Goal: Communication & Community: Ask a question

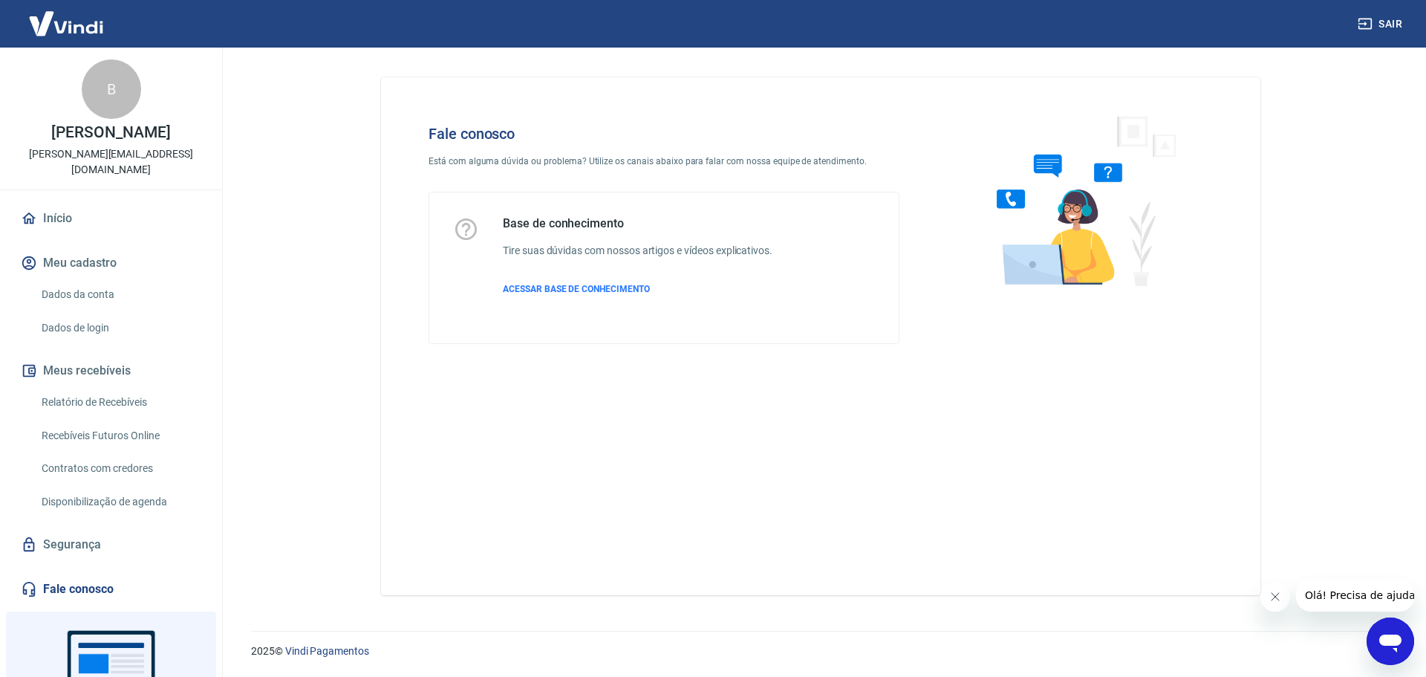
click at [85, 279] on link "Dados da conta" at bounding box center [120, 294] width 169 height 30
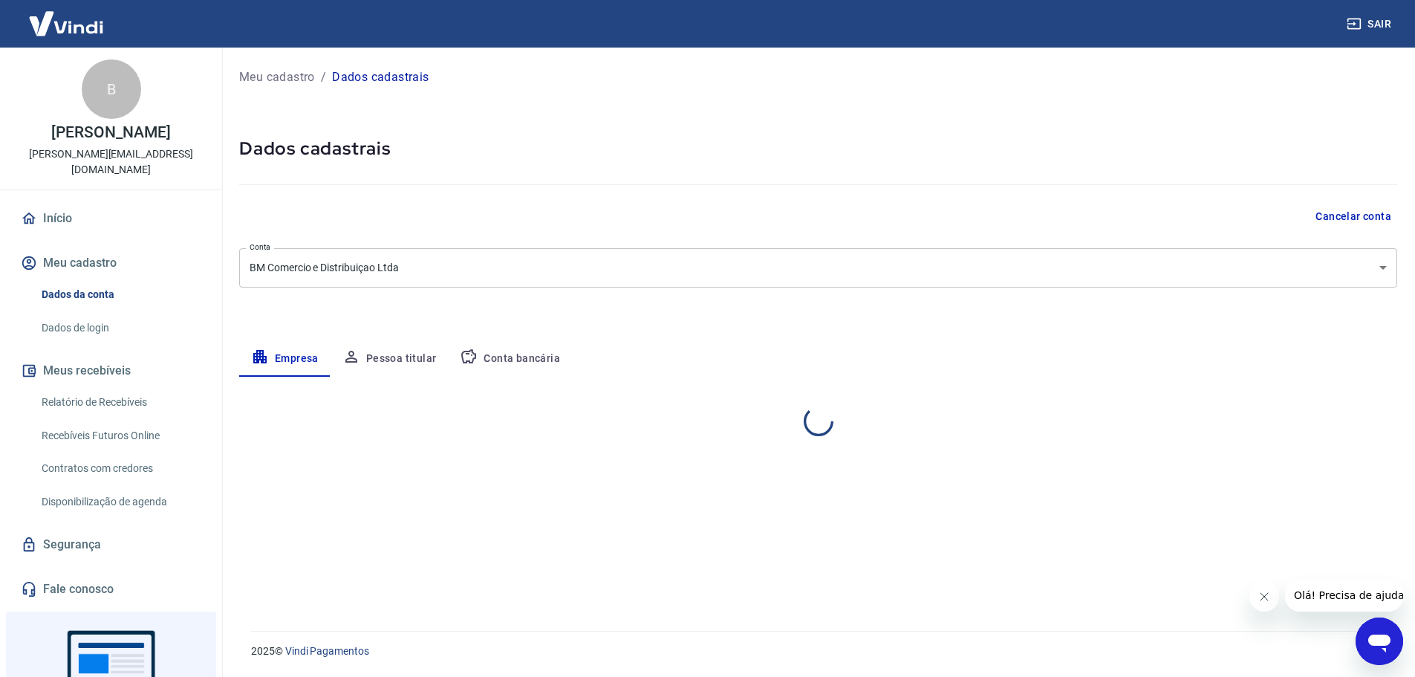
select select "GO"
select select "business"
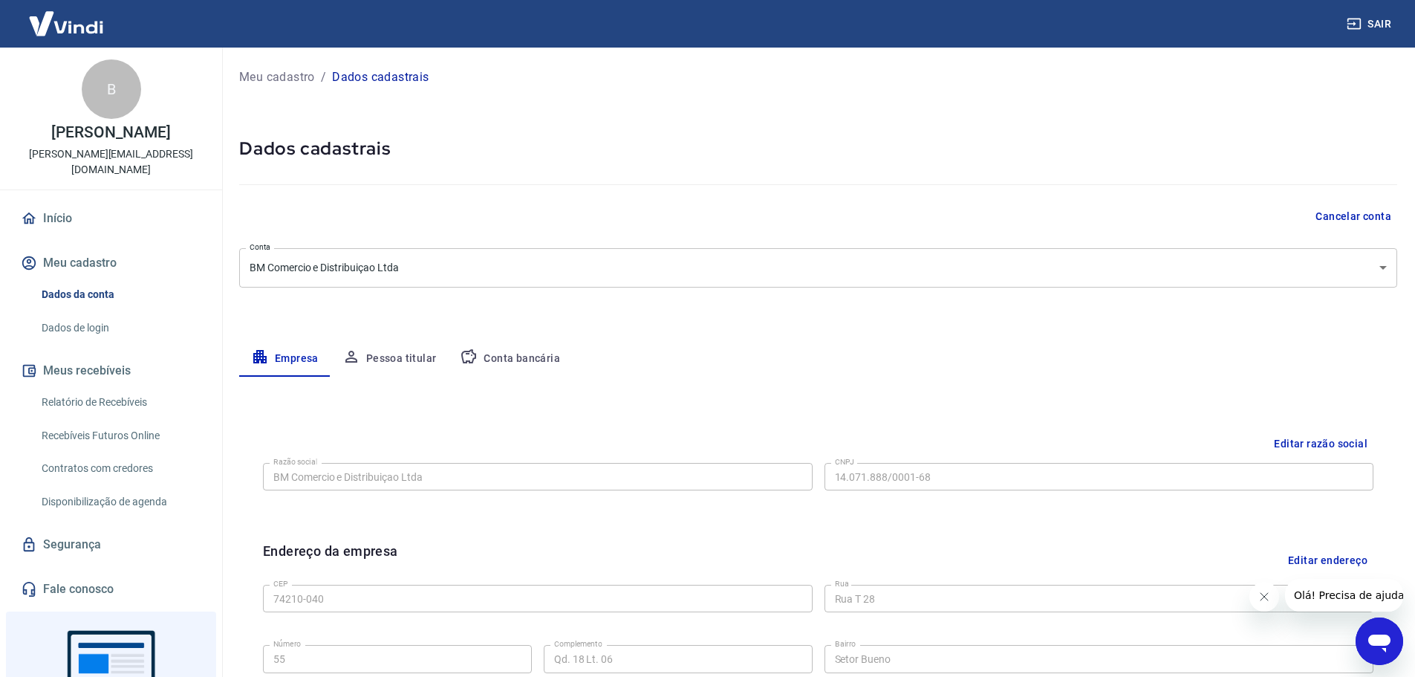
click at [111, 387] on link "Relatório de Recebíveis" at bounding box center [120, 402] width 169 height 30
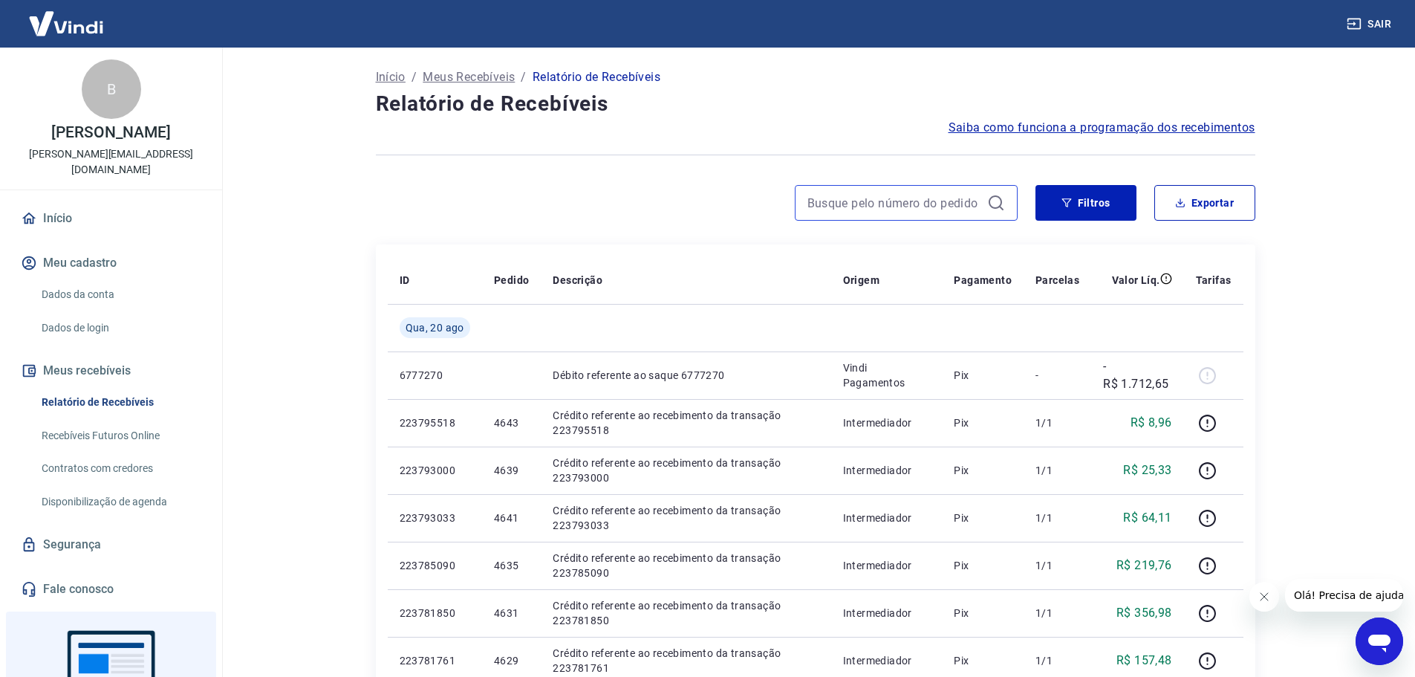
click at [910, 204] on input at bounding box center [894, 203] width 174 height 22
paste input "🫱🏻‍🫲🏽"
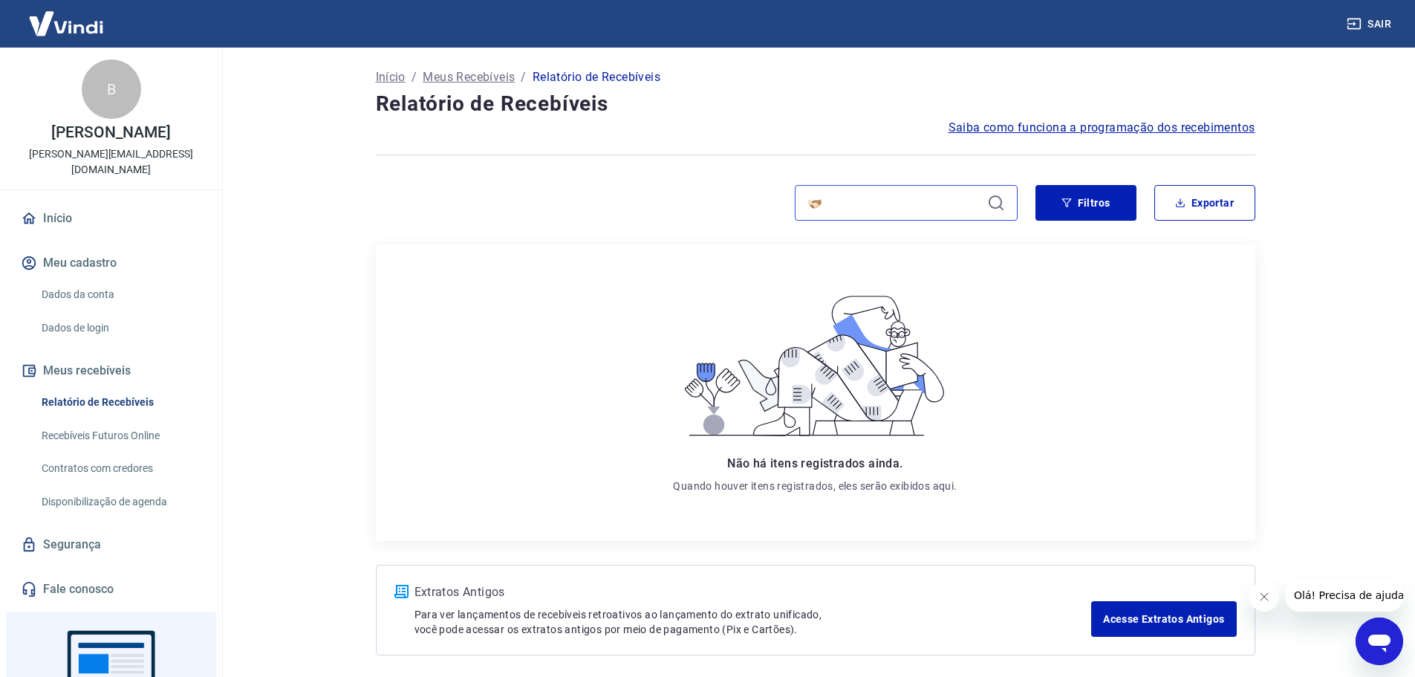
paste input "4653"
click at [1074, 201] on button "Filtros" at bounding box center [1086, 203] width 101 height 36
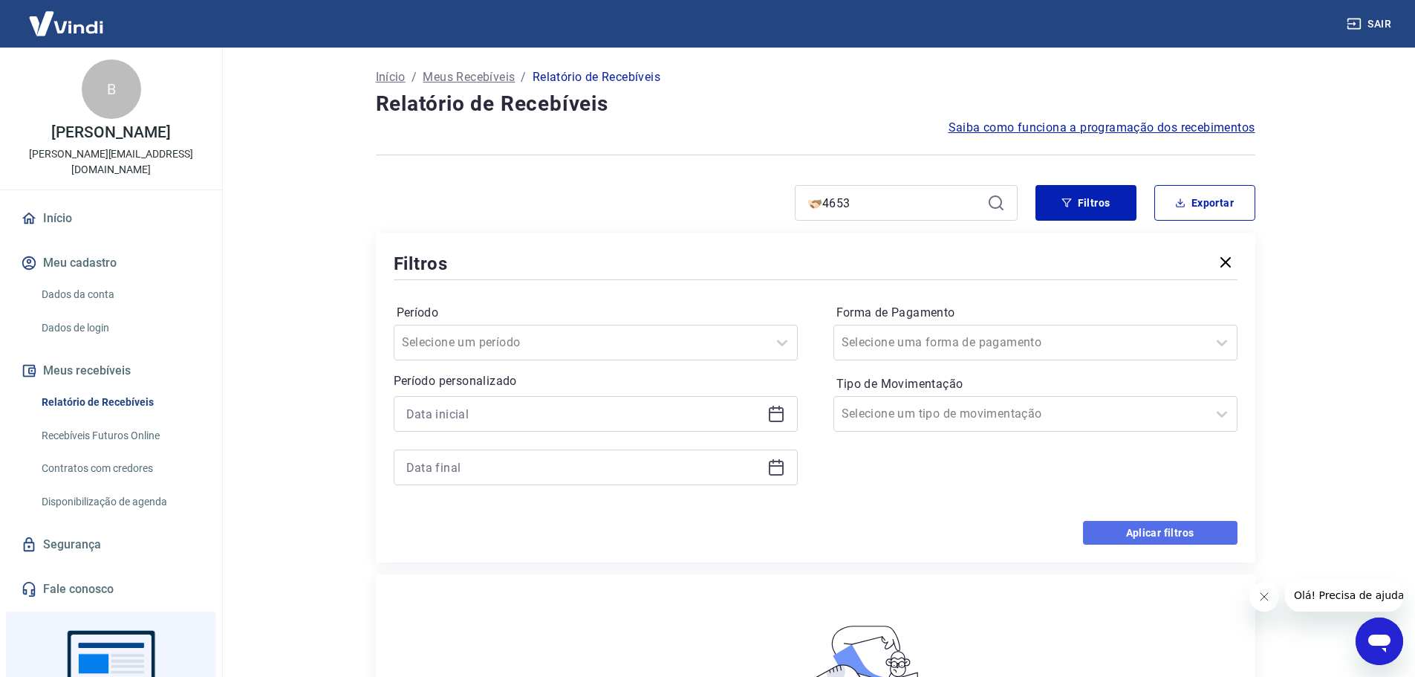
click at [1152, 533] on button "Aplicar filtros" at bounding box center [1160, 533] width 155 height 24
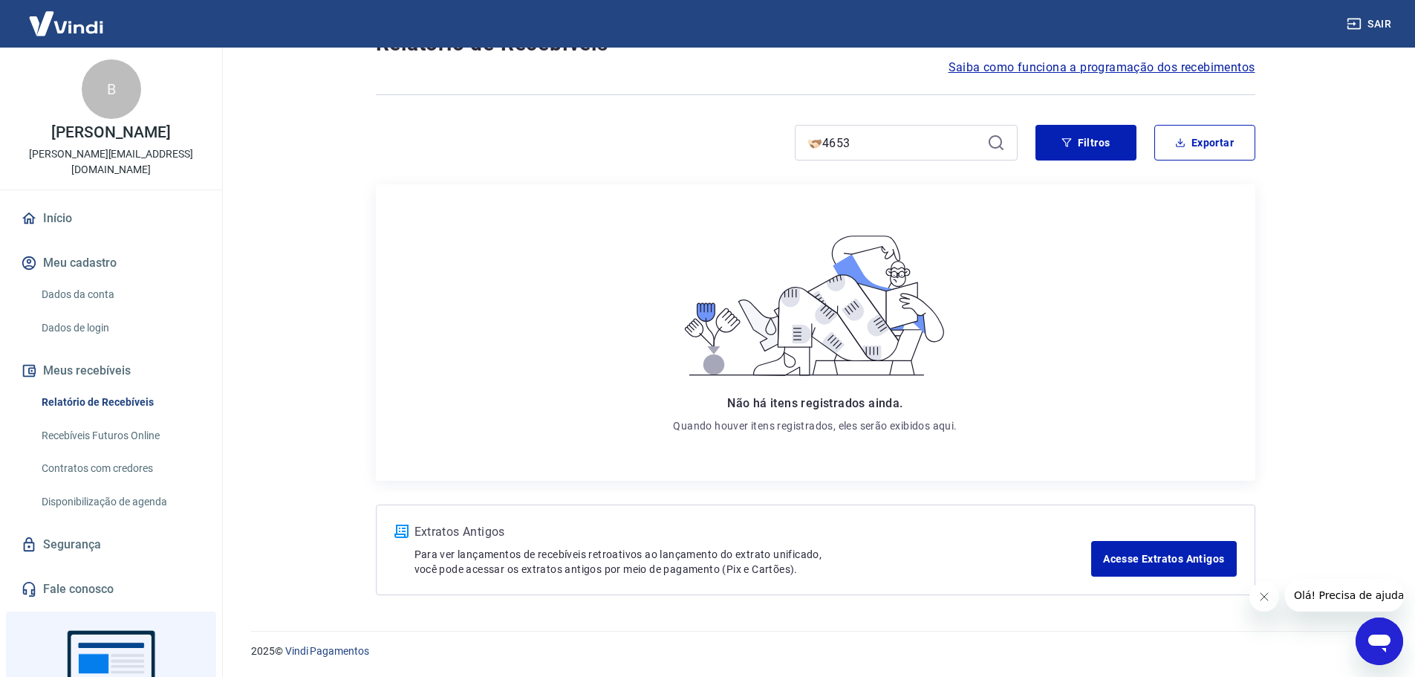
scroll to position [61, 0]
click at [1067, 135] on button "Filtros" at bounding box center [1086, 143] width 101 height 36
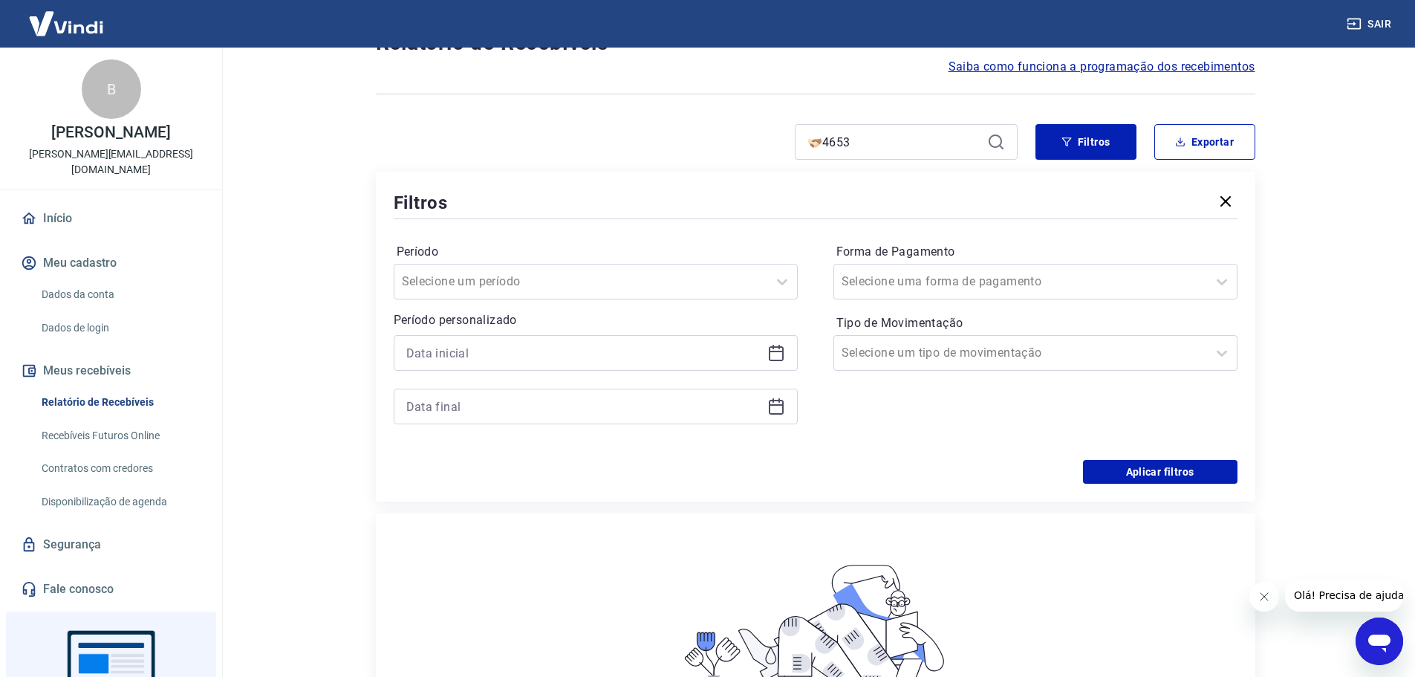
click at [1004, 137] on icon at bounding box center [996, 142] width 18 height 18
drag, startPoint x: 801, startPoint y: 150, endPoint x: 762, endPoint y: 149, distance: 38.7
click at [769, 152] on div "🫱🏻‍🫲🏽4653" at bounding box center [697, 142] width 642 height 36
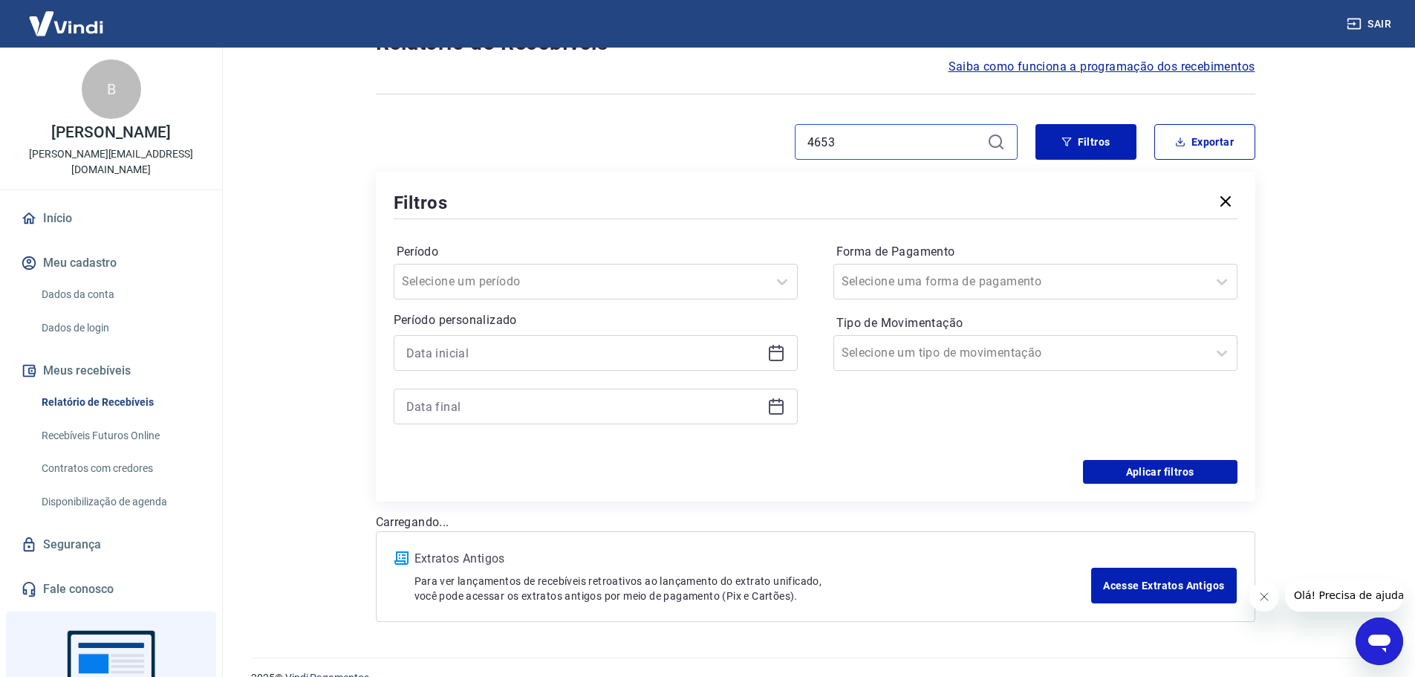
type input "4653"
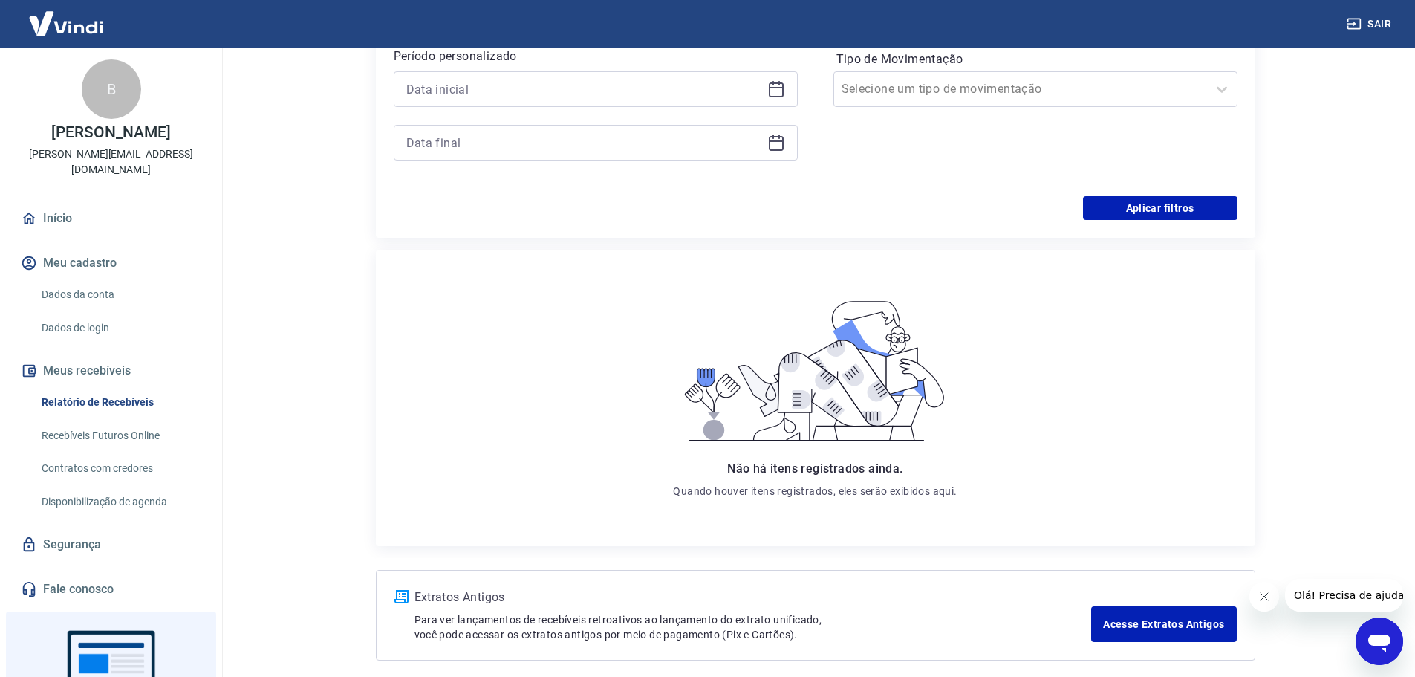
scroll to position [391, 0]
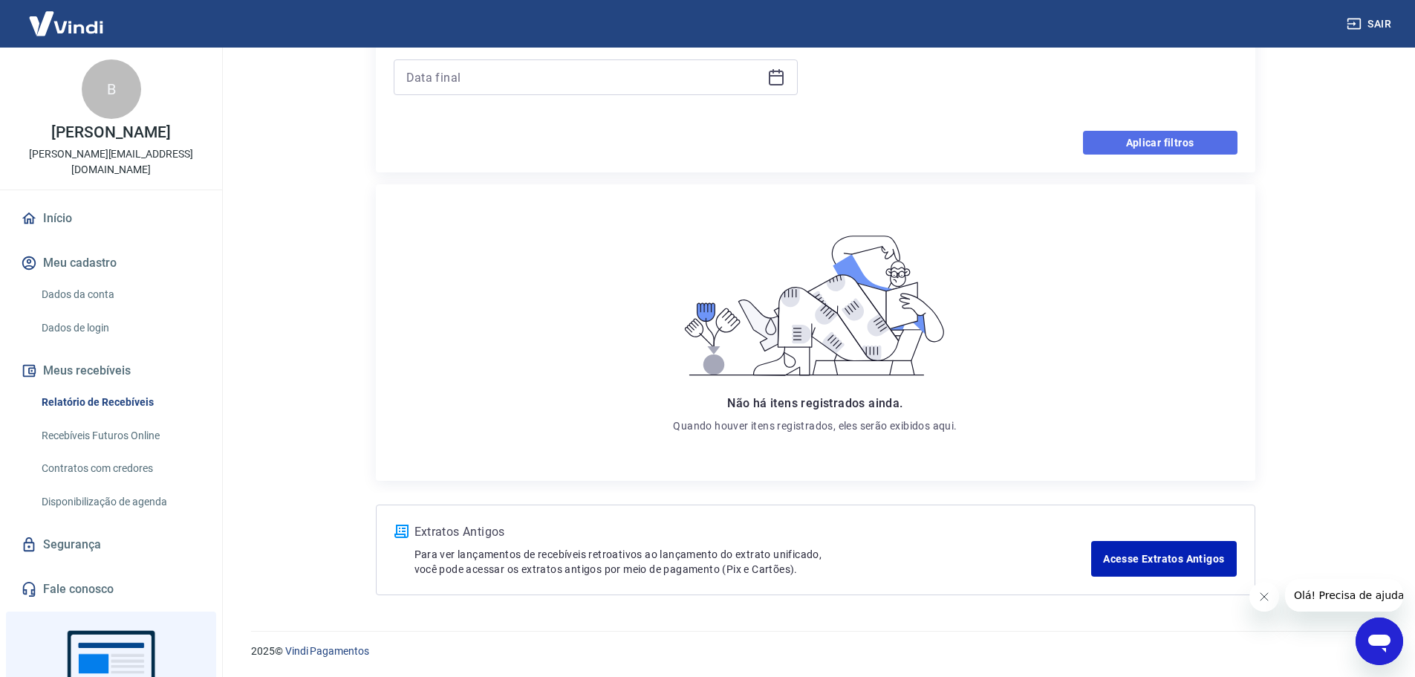
click at [1186, 140] on button "Aplicar filtros" at bounding box center [1160, 143] width 155 height 24
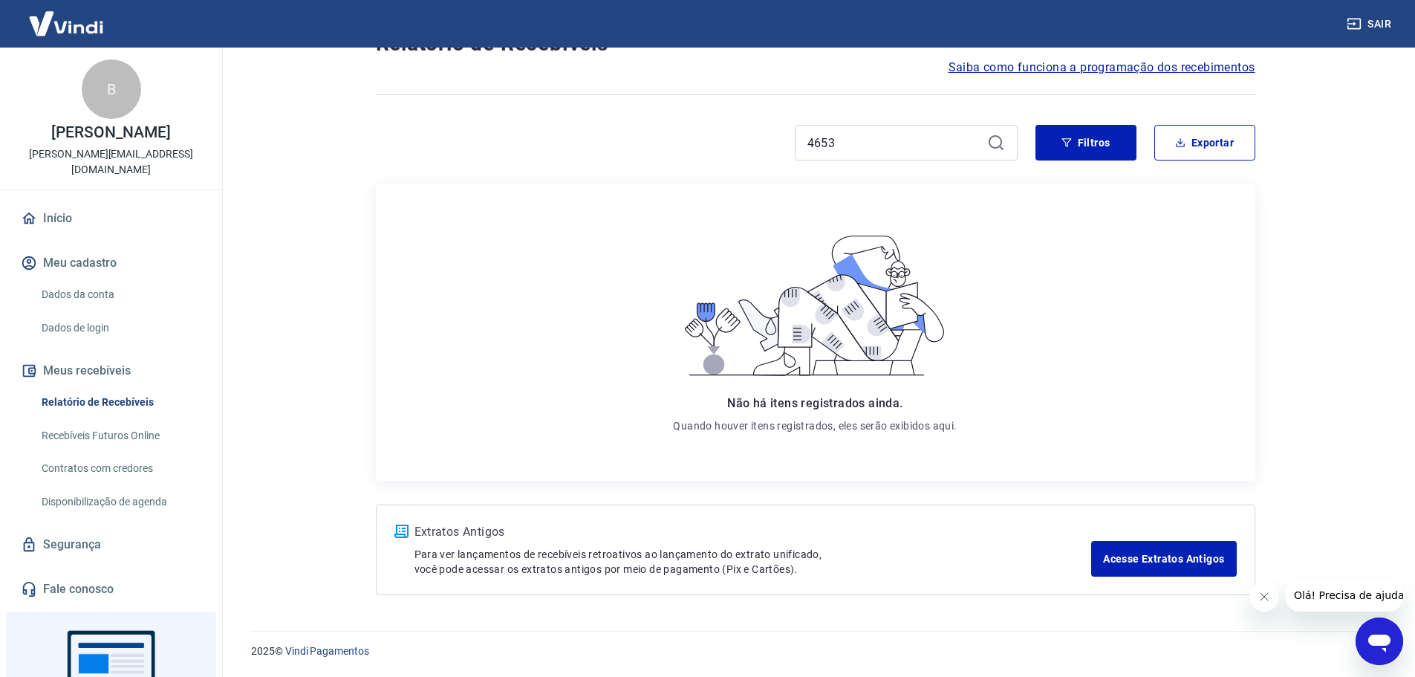
click at [993, 145] on icon at bounding box center [996, 143] width 18 height 18
click at [118, 387] on link "Relatório de Recebíveis" at bounding box center [120, 402] width 169 height 30
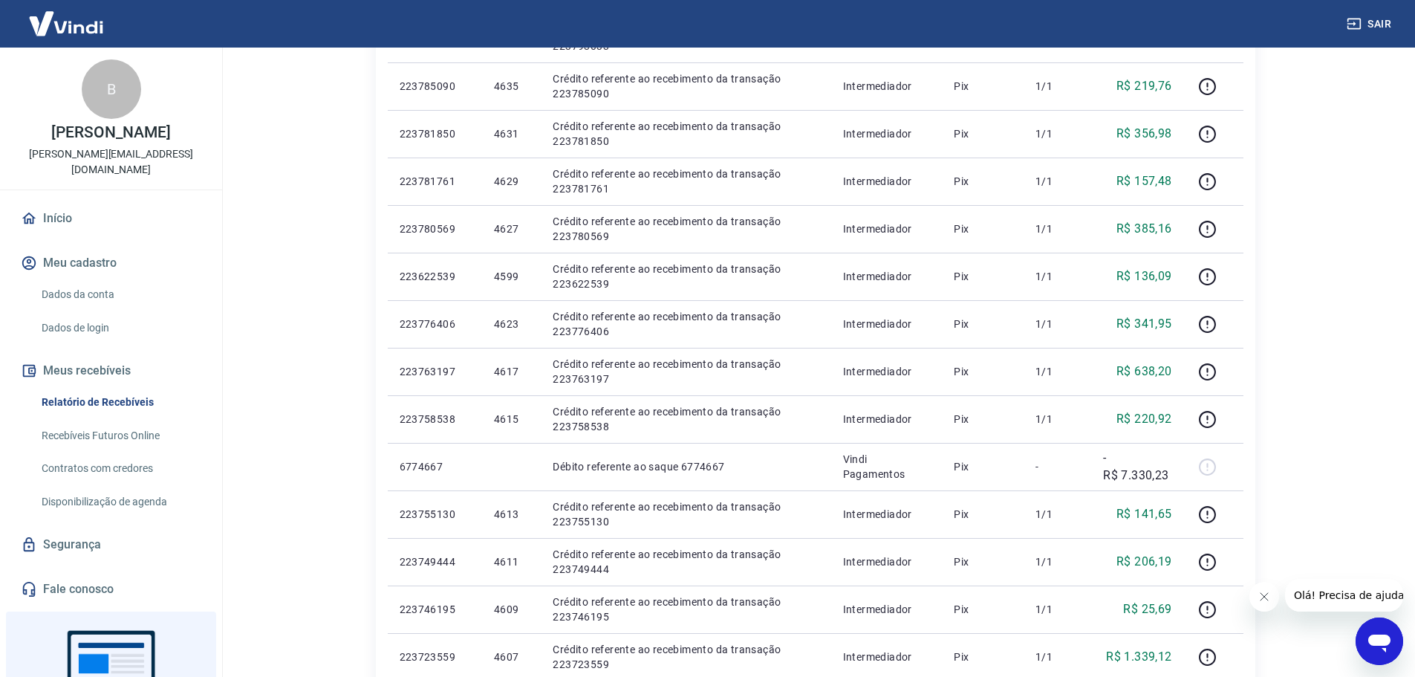
scroll to position [371, 0]
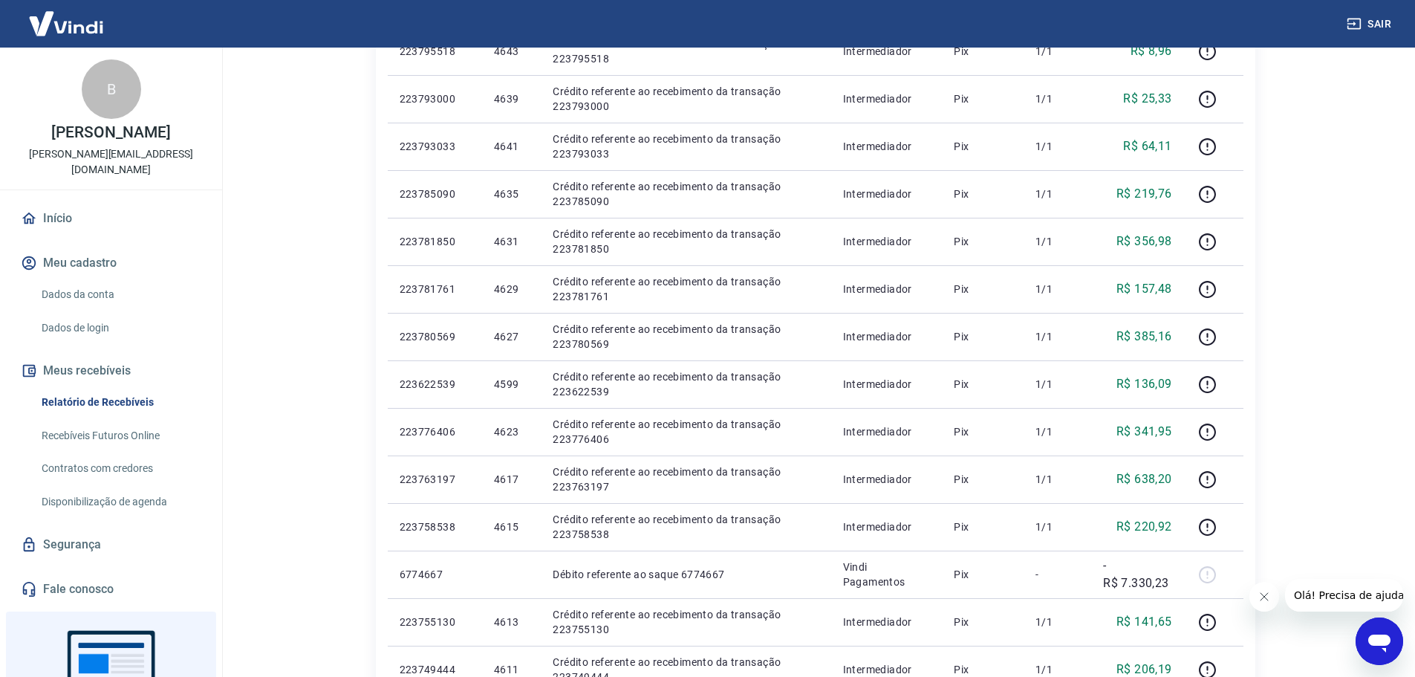
click at [1391, 649] on icon "Abrir janela de mensagens" at bounding box center [1379, 641] width 27 height 27
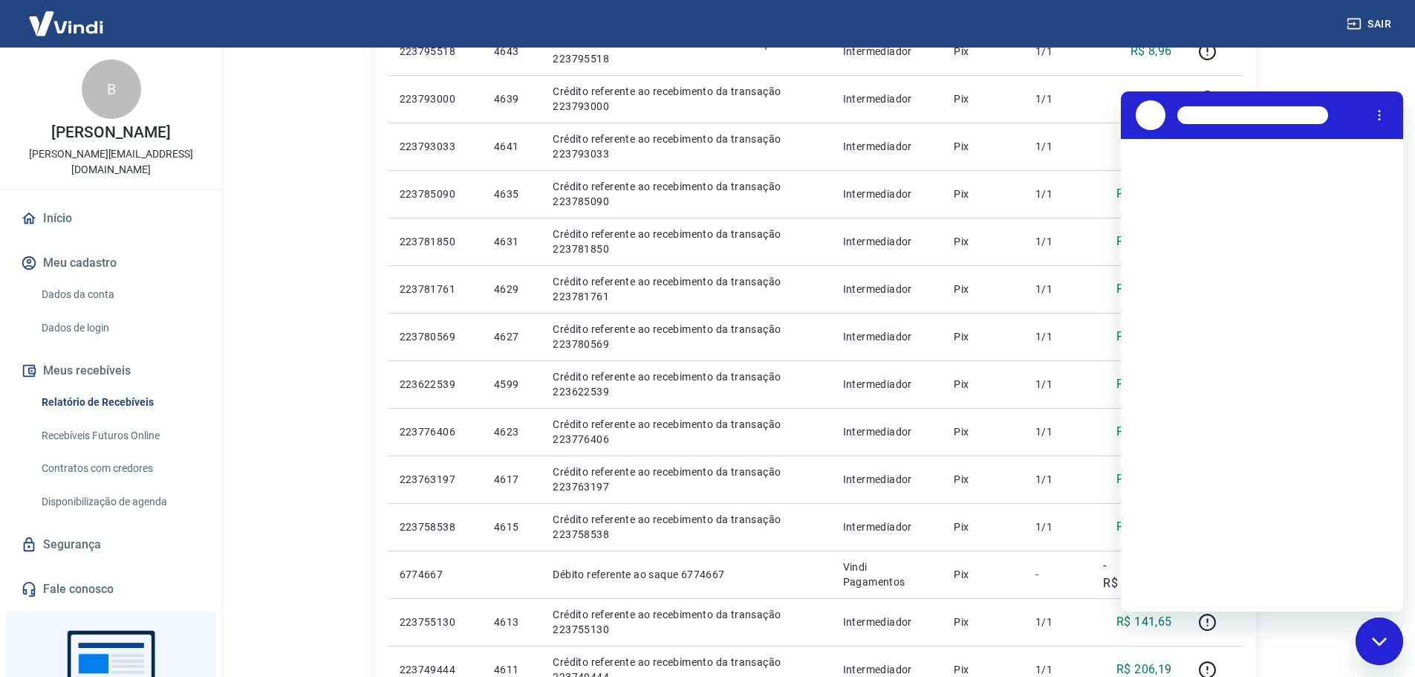
scroll to position [0, 0]
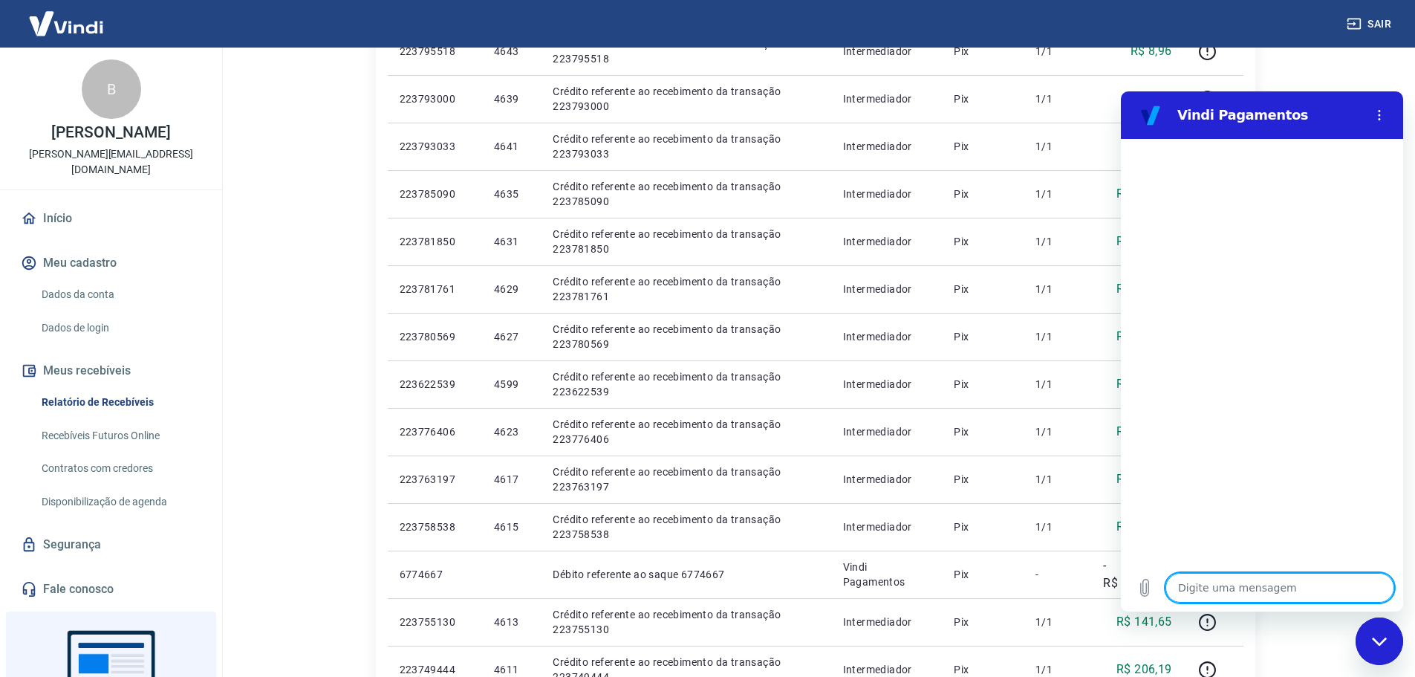
type textarea "B"
type textarea "x"
type textarea "Bo"
type textarea "x"
type textarea "Boa"
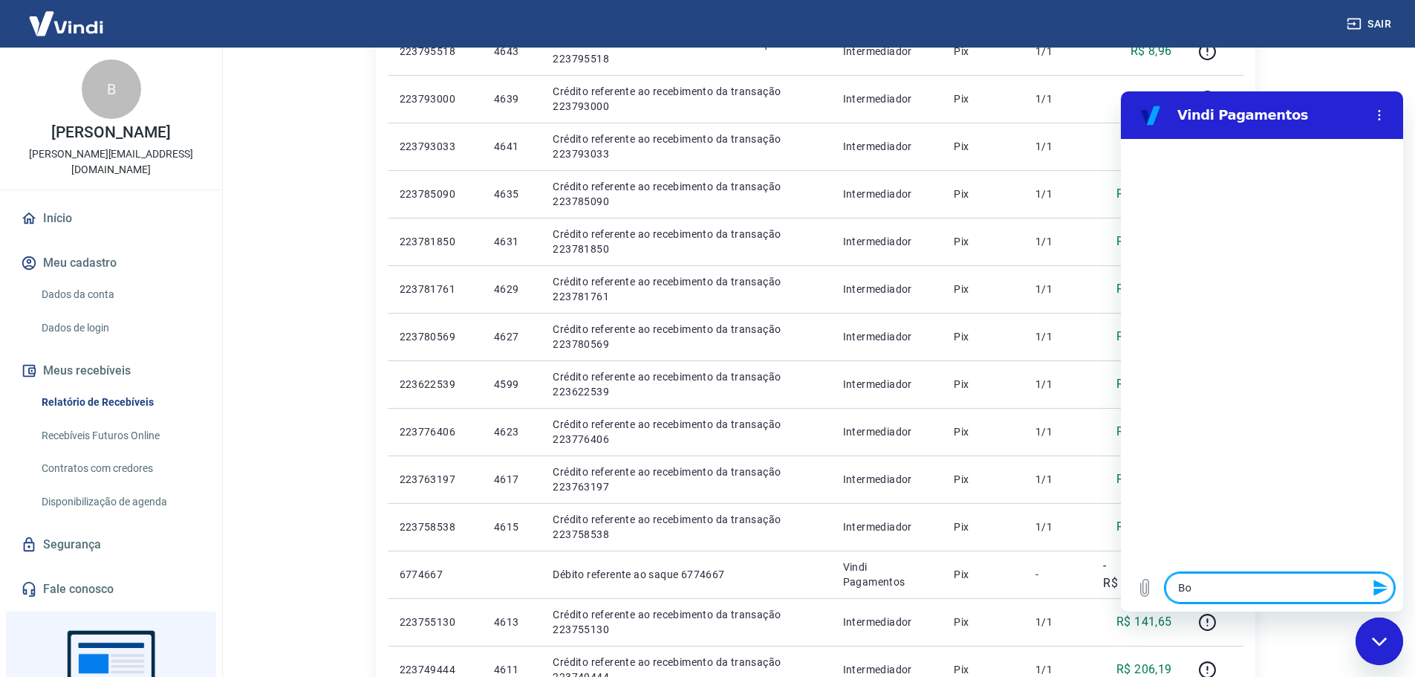
type textarea "x"
type textarea "Boa"
type textarea "x"
type textarea "Boa t"
type textarea "x"
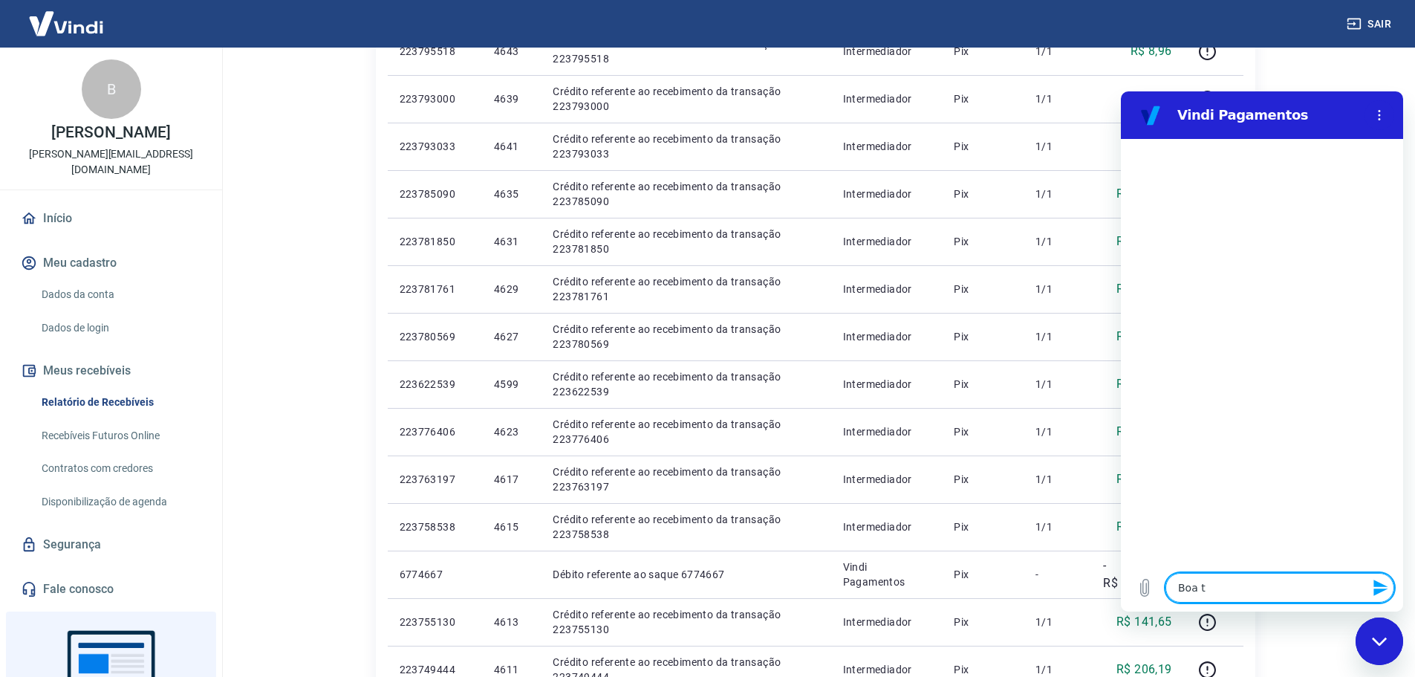
type textarea "Boa ta"
type textarea "x"
type textarea "Boa tar"
type textarea "x"
type textarea "Boa tard"
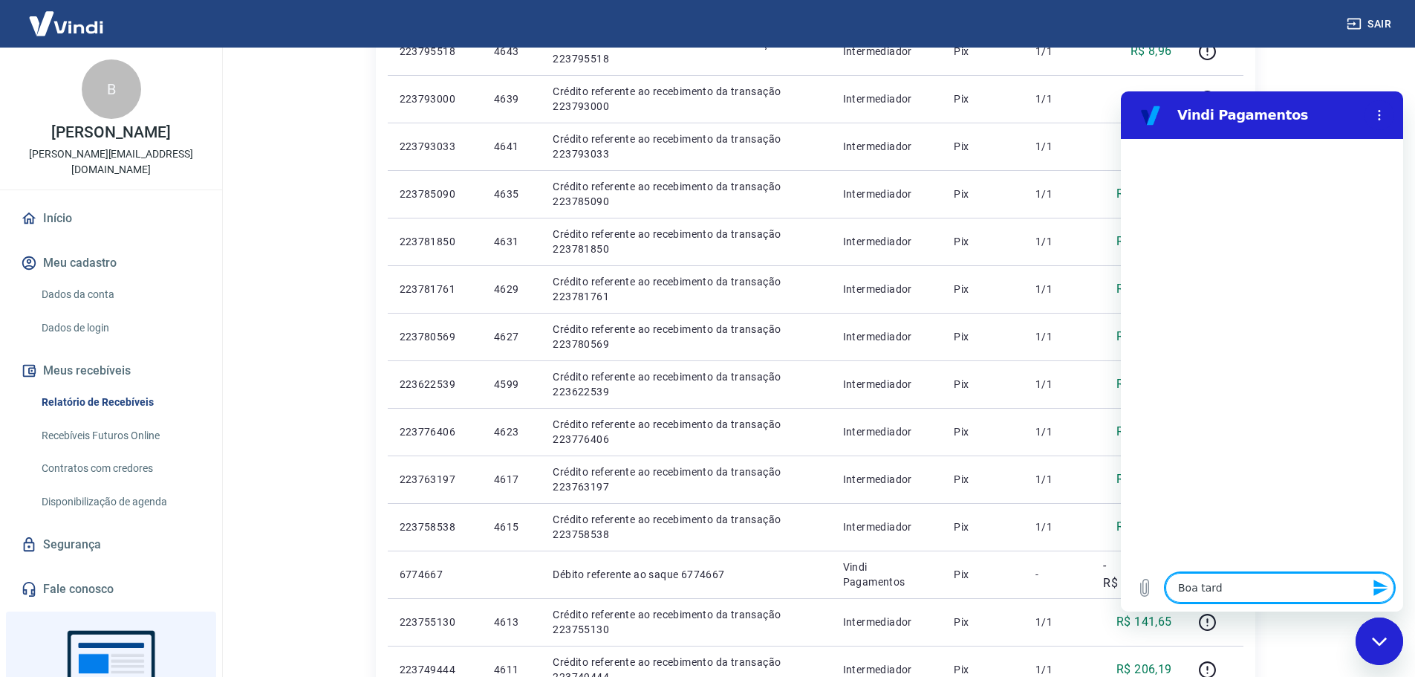
type textarea "x"
type textarea "Boa tarde"
type textarea "x"
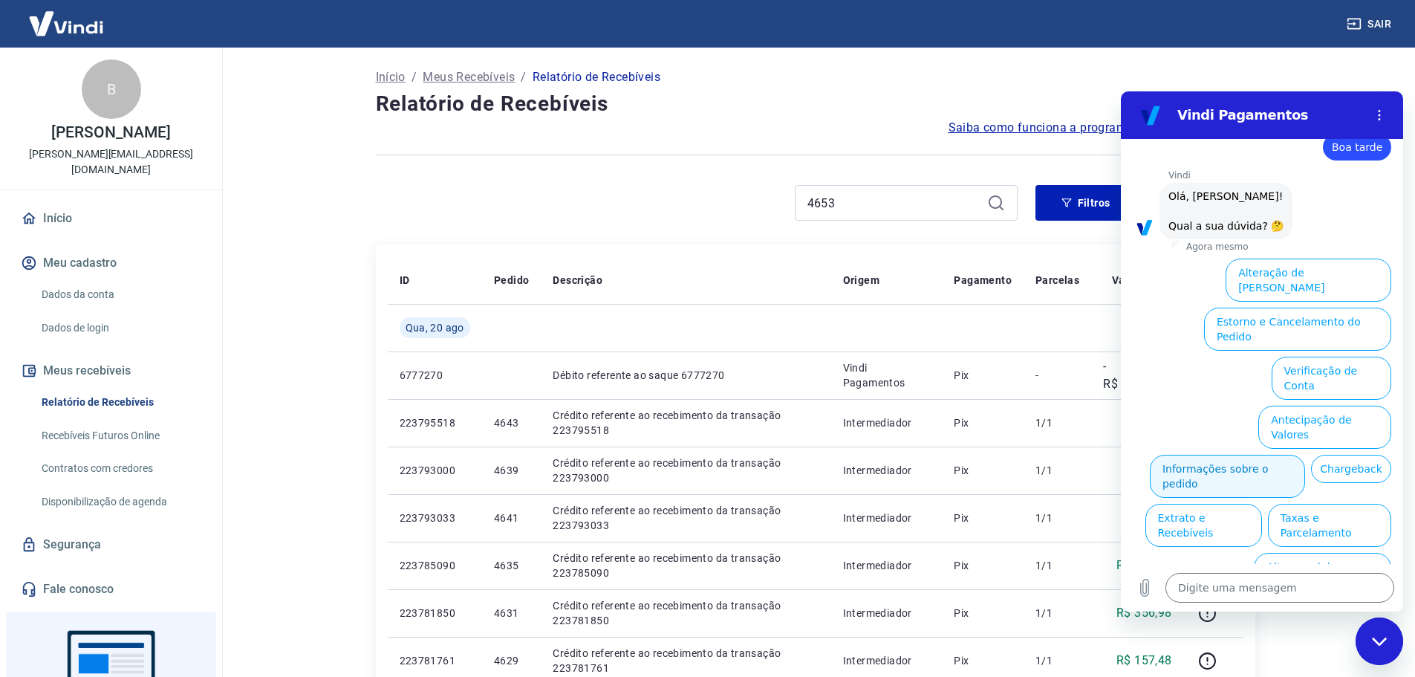
click at [1305, 455] on button "Informações sobre o pedido" at bounding box center [1227, 476] width 155 height 43
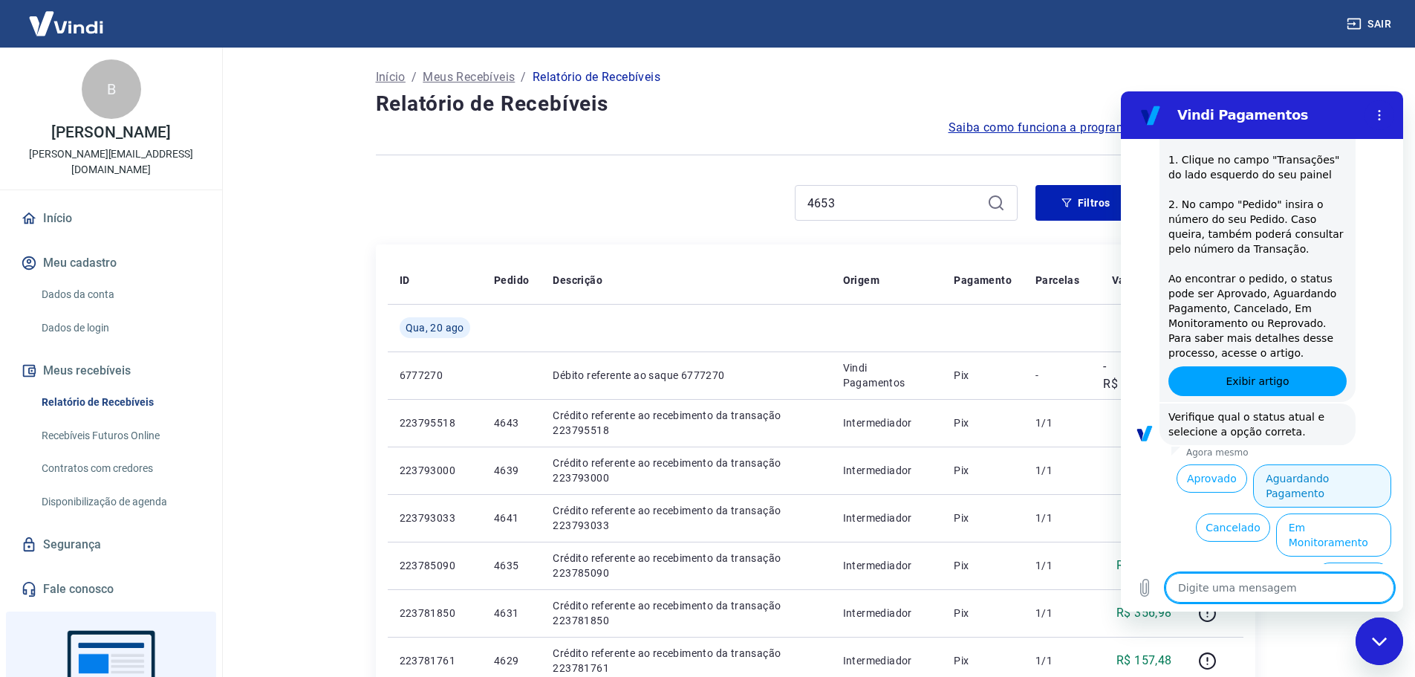
scroll to position [290, 0]
click at [1324, 484] on button "Aguardando Pagamento" at bounding box center [1322, 485] width 138 height 43
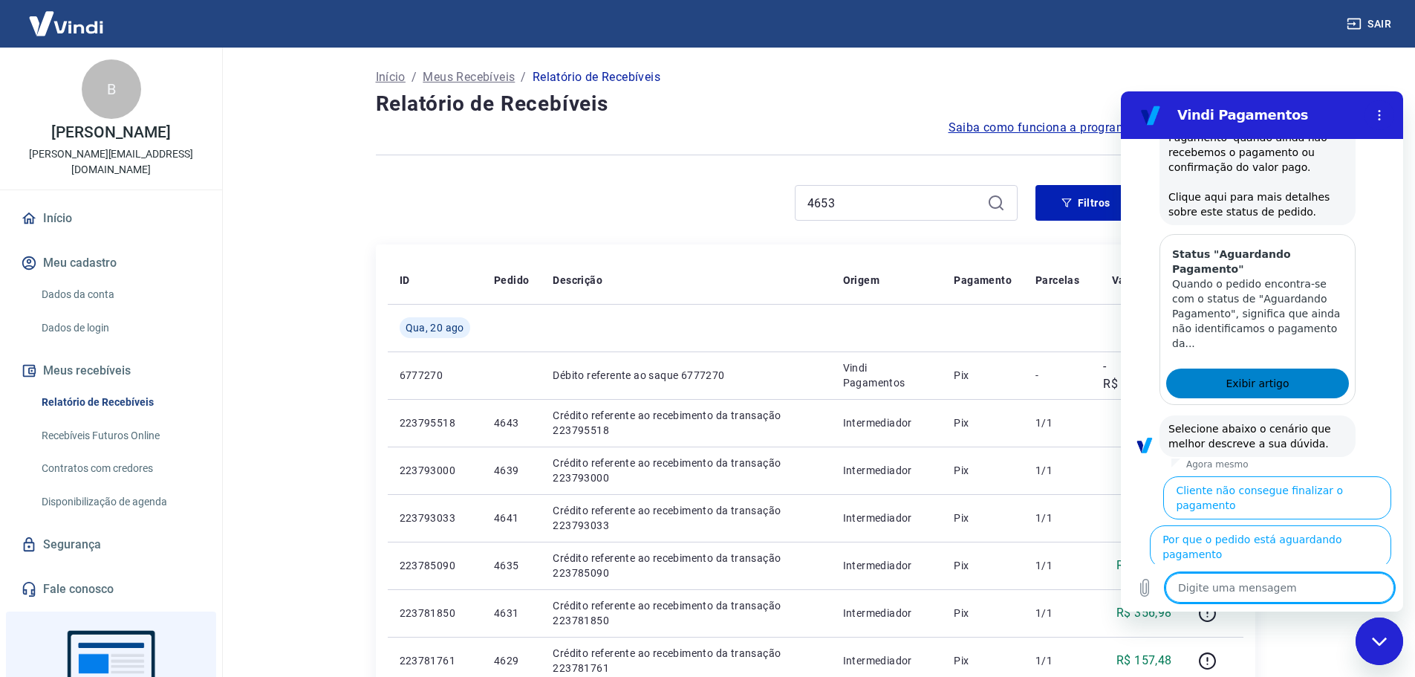
scroll to position [711, 0]
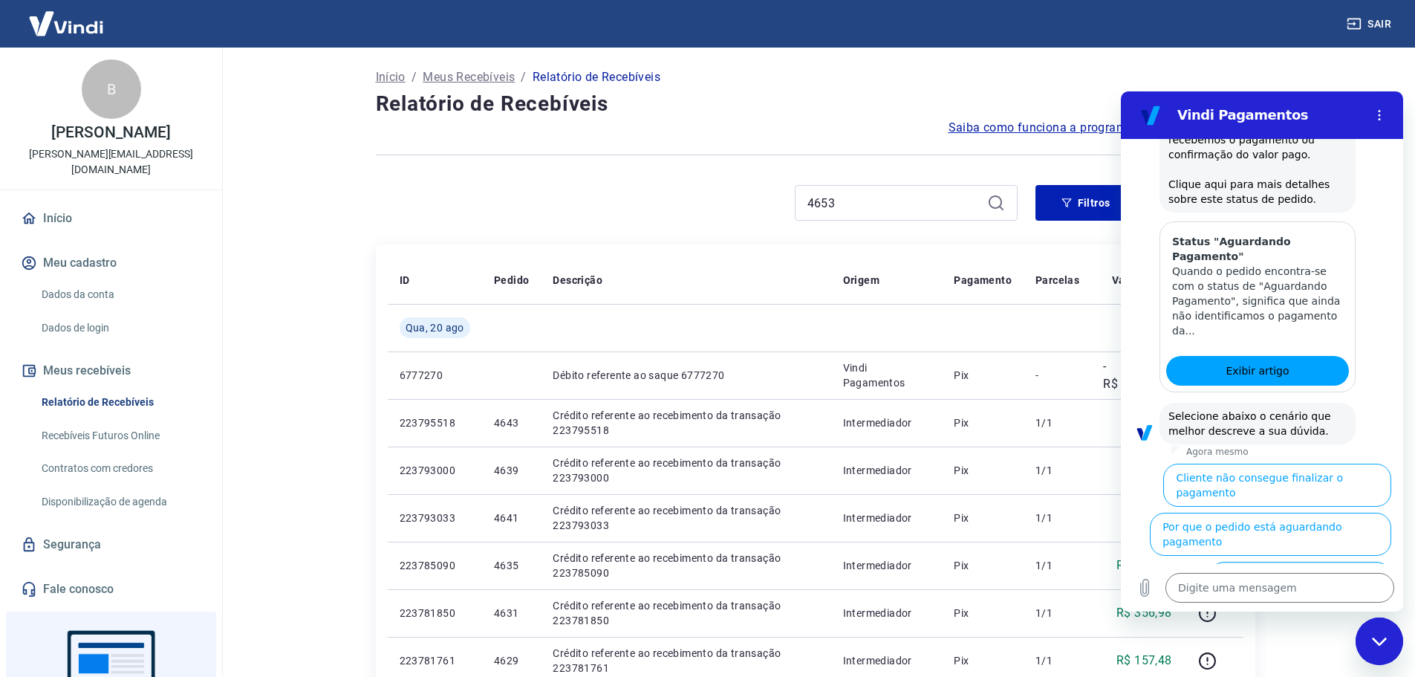
click at [1287, 562] on button "Cliente pagou, mas pedido consta 'Aguardando Pagamento'" at bounding box center [1300, 591] width 182 height 58
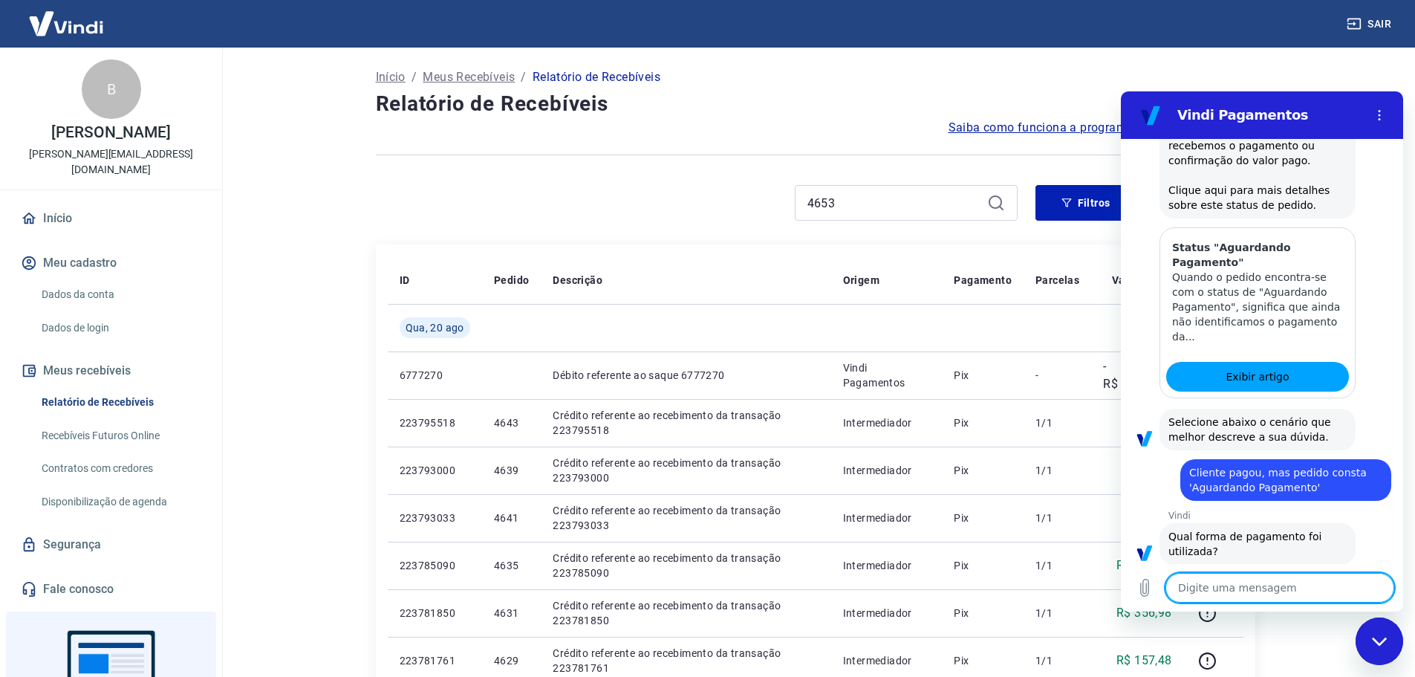
scroll to position [810, 0]
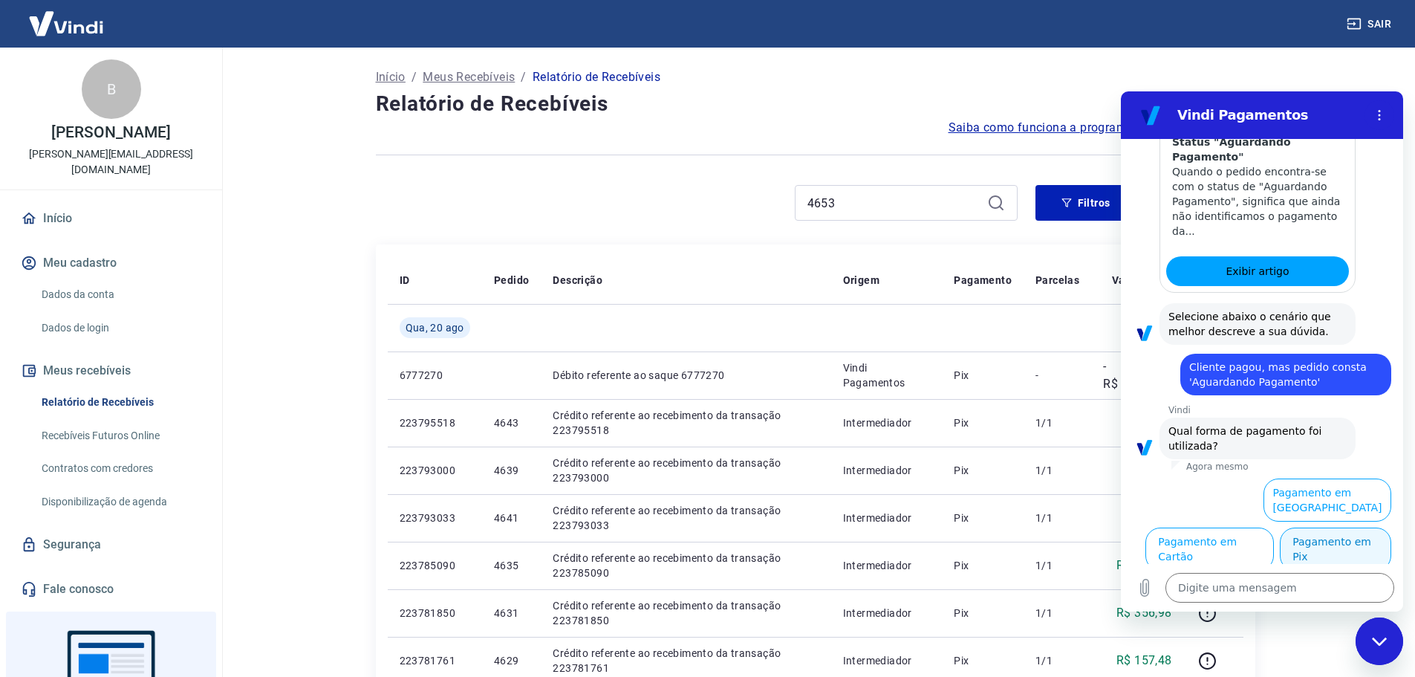
click at [1331, 548] on button "Pagamento em Pix" at bounding box center [1335, 548] width 111 height 43
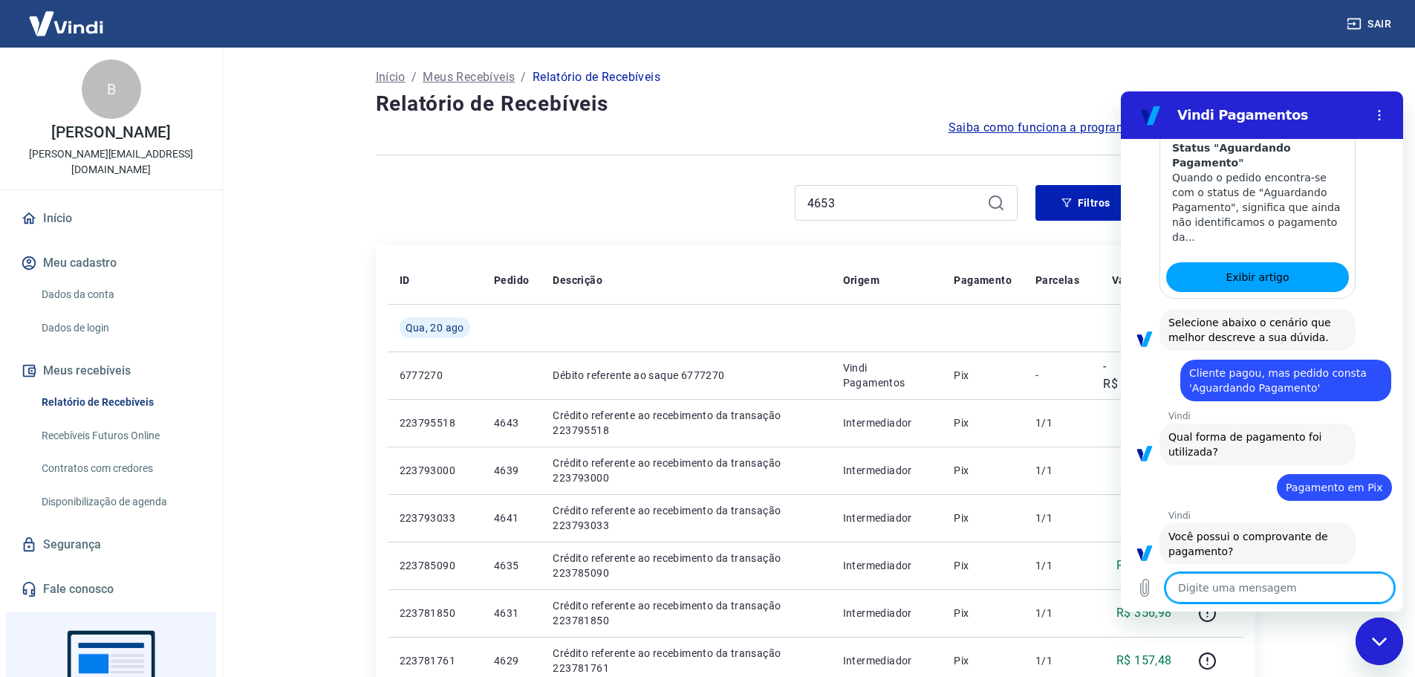
scroll to position [842, 0]
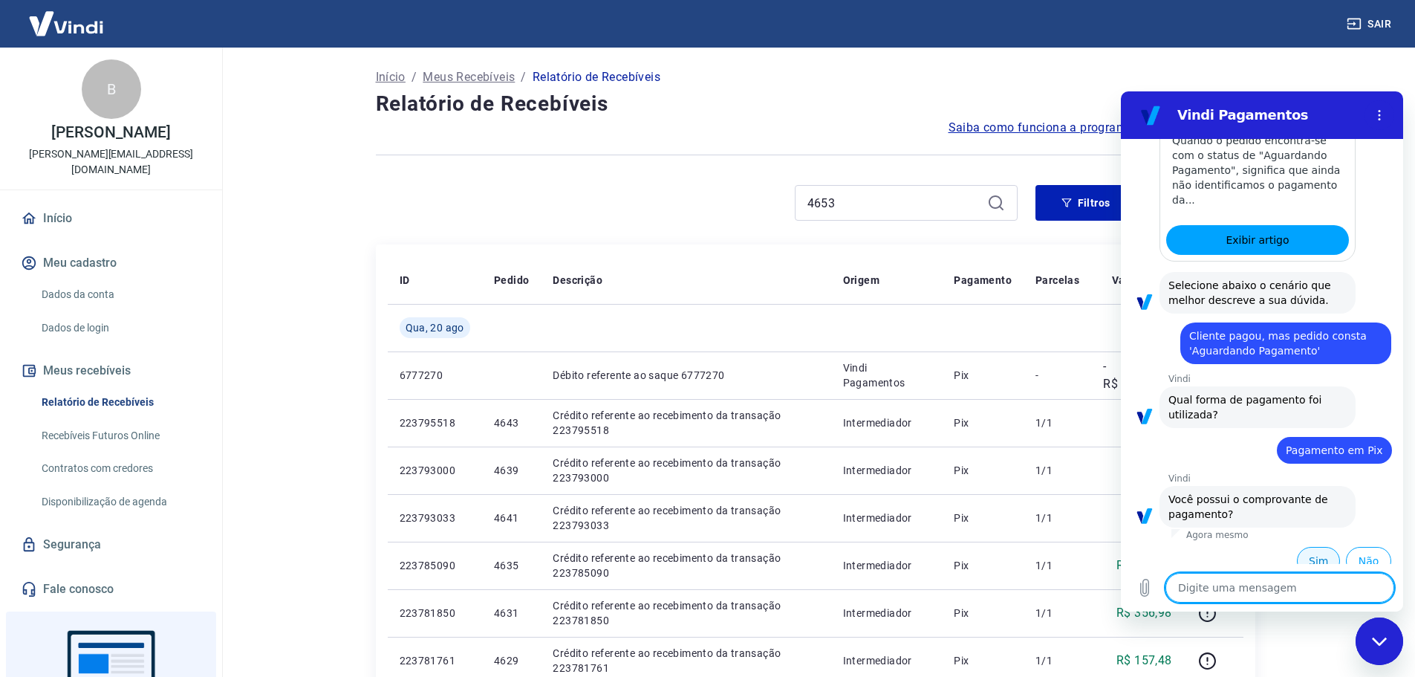
click at [1309, 547] on button "Sim" at bounding box center [1318, 561] width 43 height 28
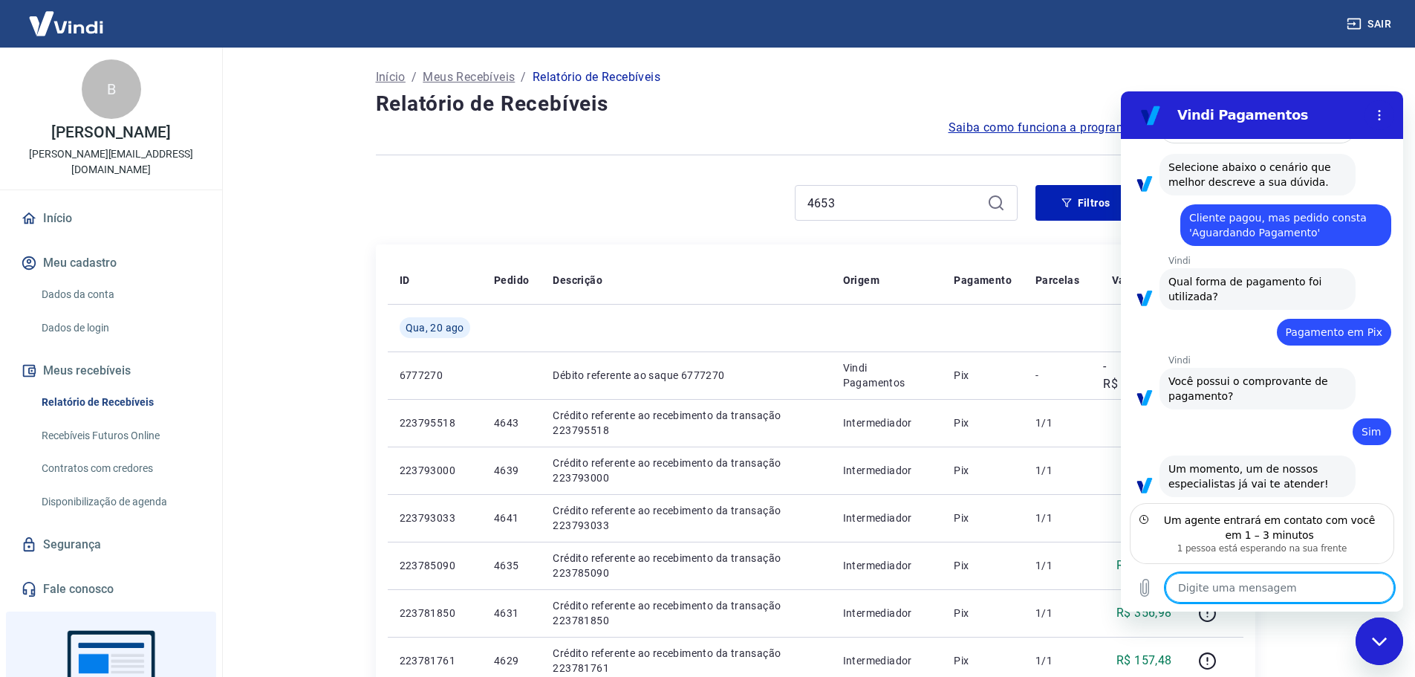
scroll to position [962, 0]
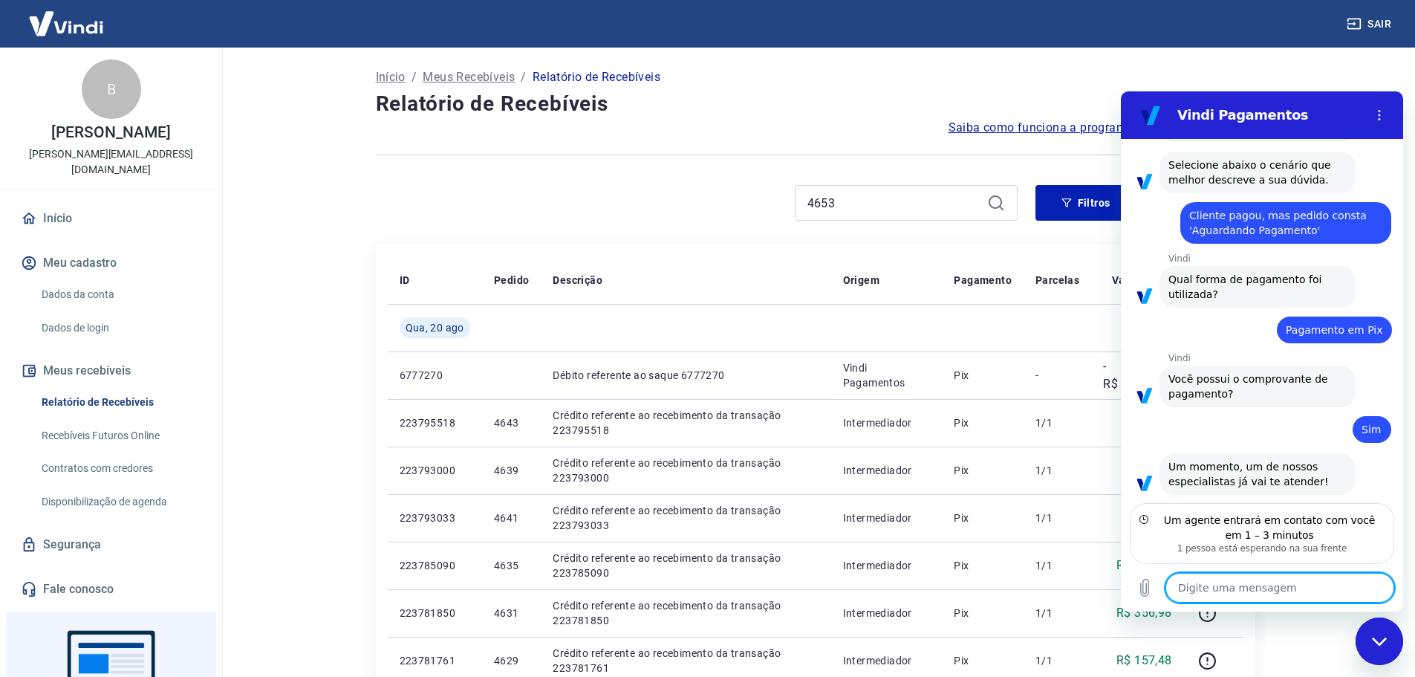
type textarea "x"
click at [1144, 595] on icon "Carregar arquivo" at bounding box center [1145, 588] width 18 height 18
click at [1247, 598] on textarea at bounding box center [1280, 588] width 229 height 30
click at [994, 205] on icon at bounding box center [996, 203] width 18 height 18
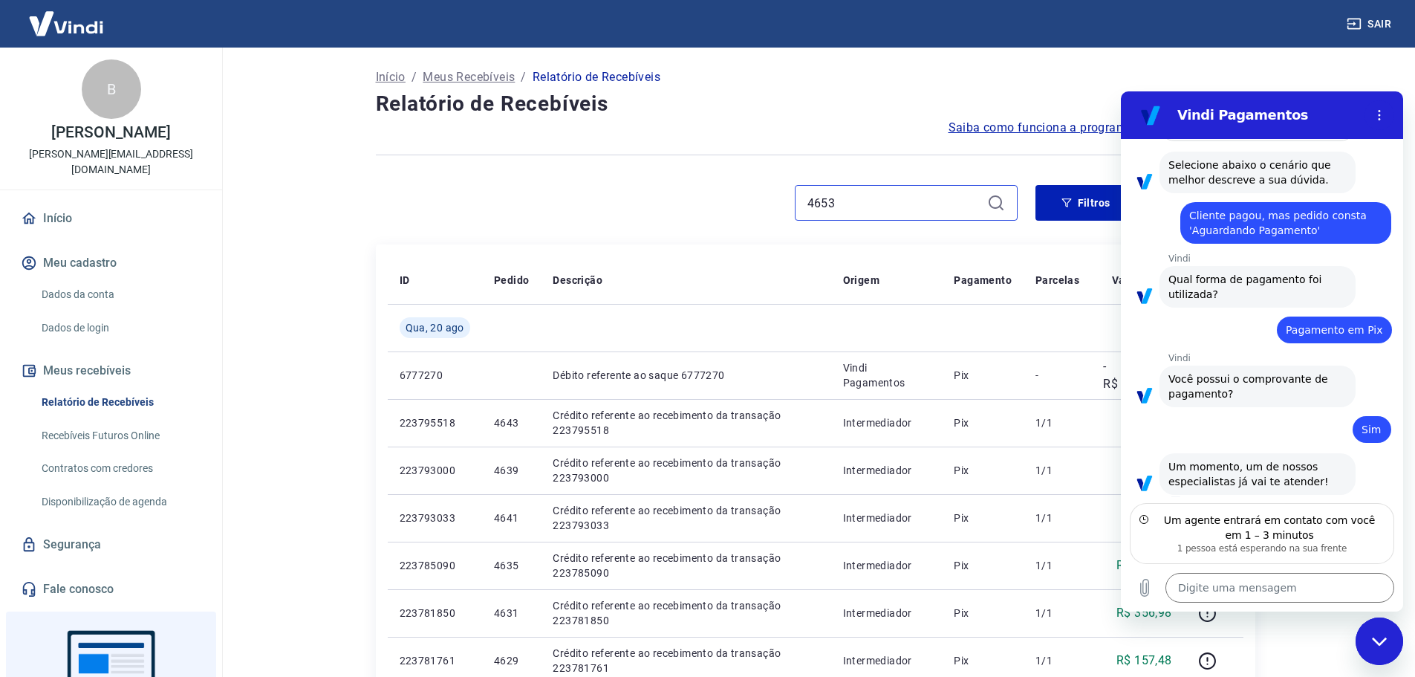
click at [904, 195] on input "4653" at bounding box center [894, 203] width 174 height 22
click at [898, 198] on input "4653" at bounding box center [894, 203] width 174 height 22
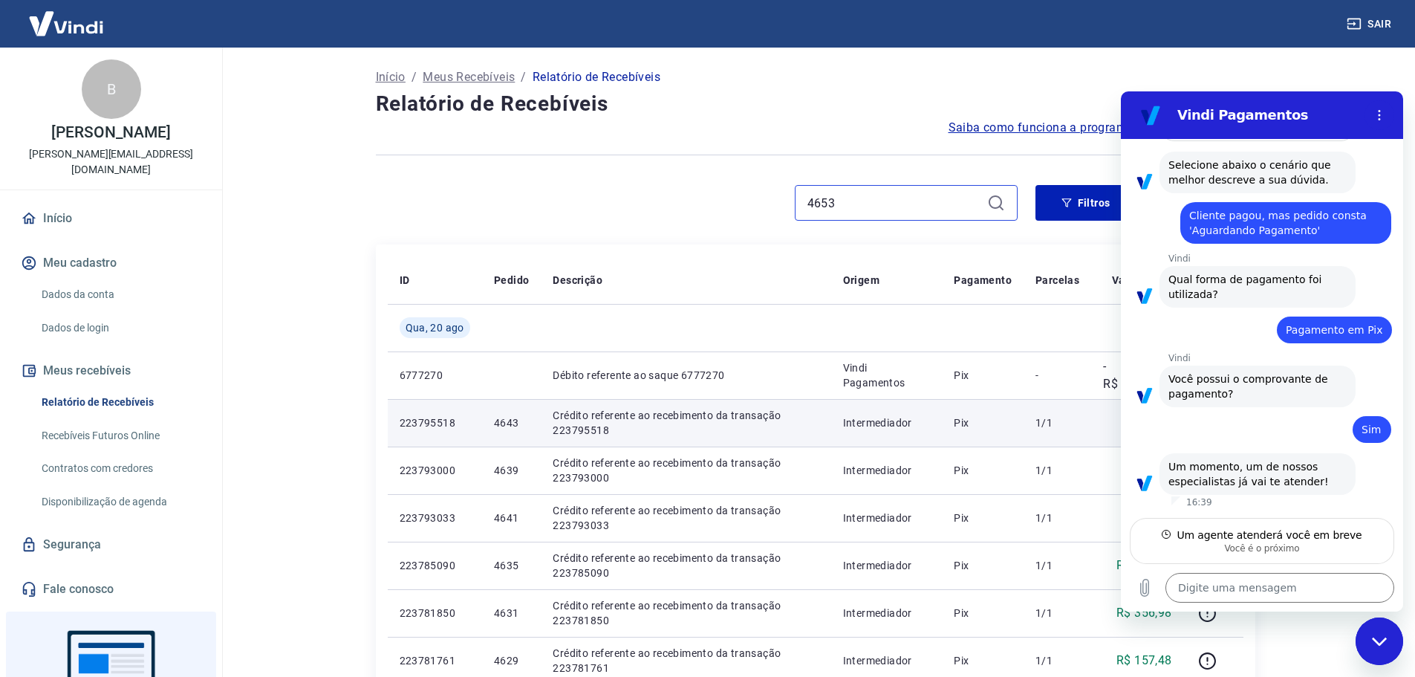
scroll to position [947, 0]
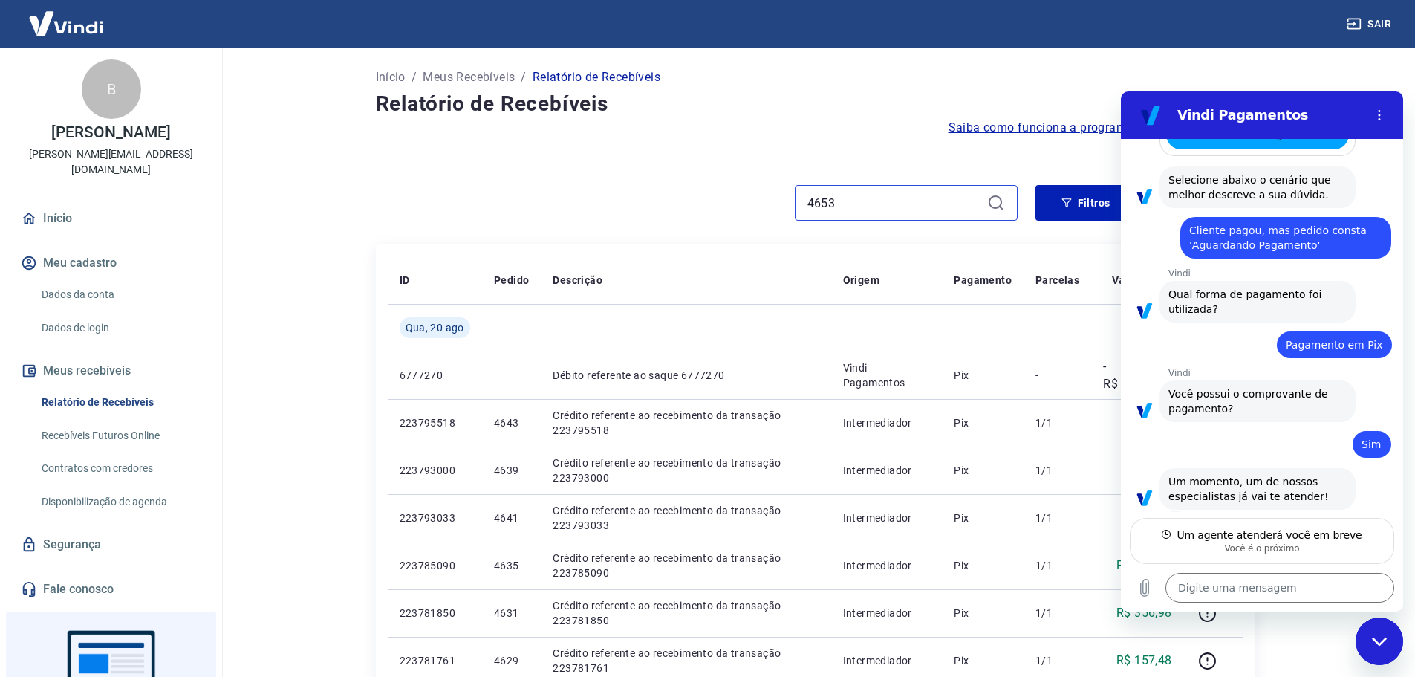
type textarea "x"
click at [1290, 585] on textarea at bounding box center [1280, 588] width 229 height 30
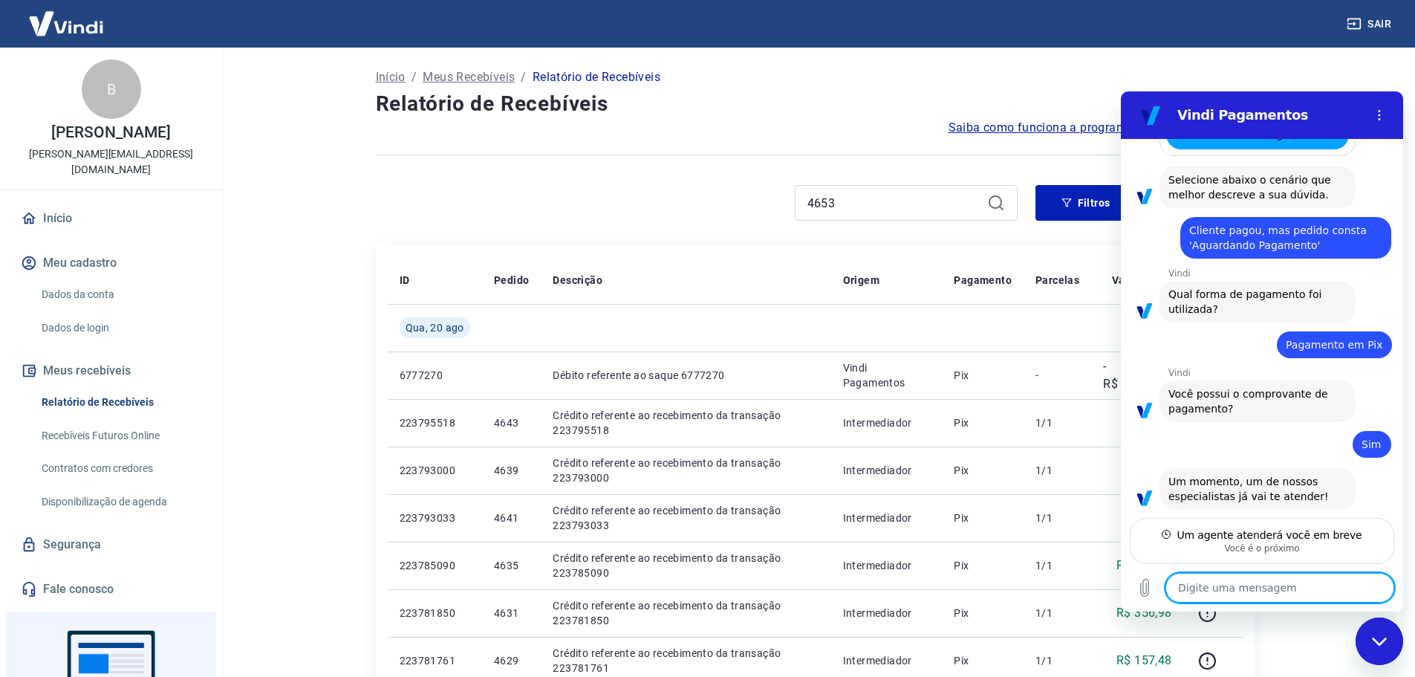
type textarea "B"
type textarea "x"
type textarea "Bo"
type textarea "x"
type textarea "Boa"
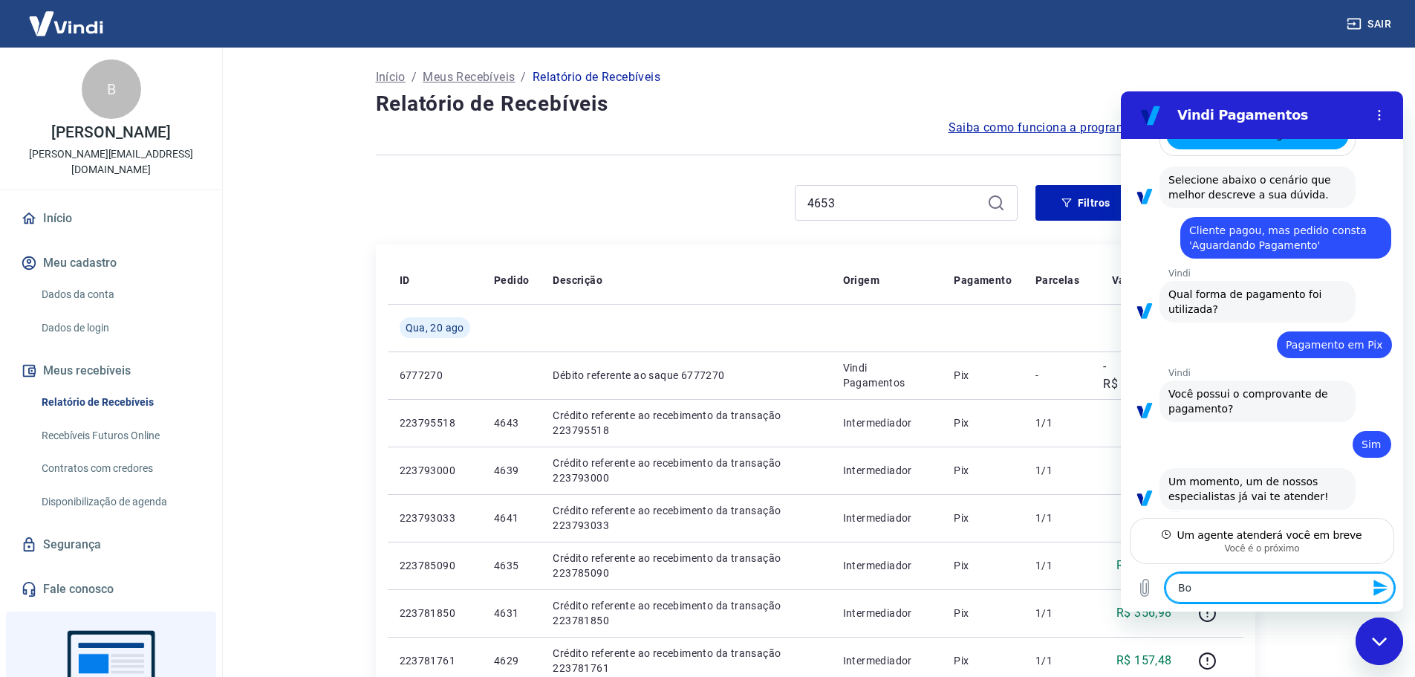
type textarea "x"
type textarea "Boa"
type textarea "x"
type textarea "Boa t"
type textarea "x"
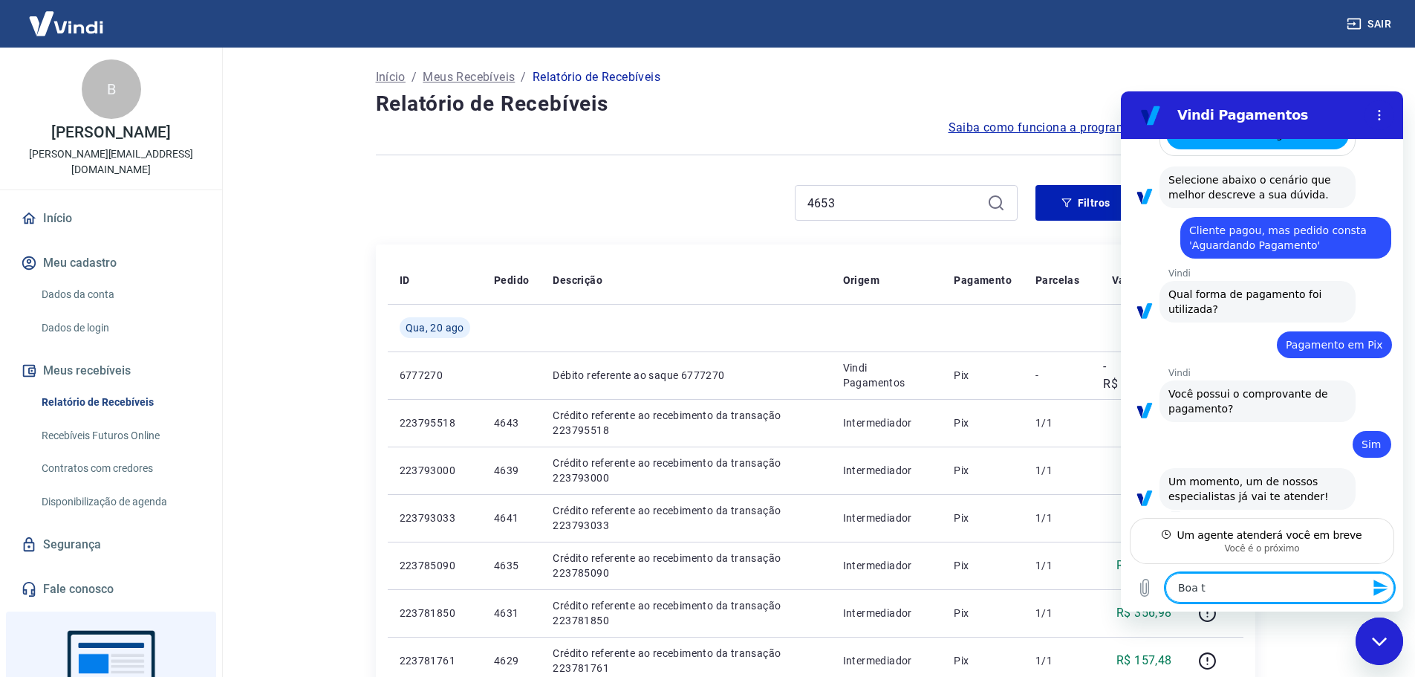
type textarea "Boa ta"
type textarea "x"
type textarea "Boa tar"
type textarea "x"
type textarea "Boa tard"
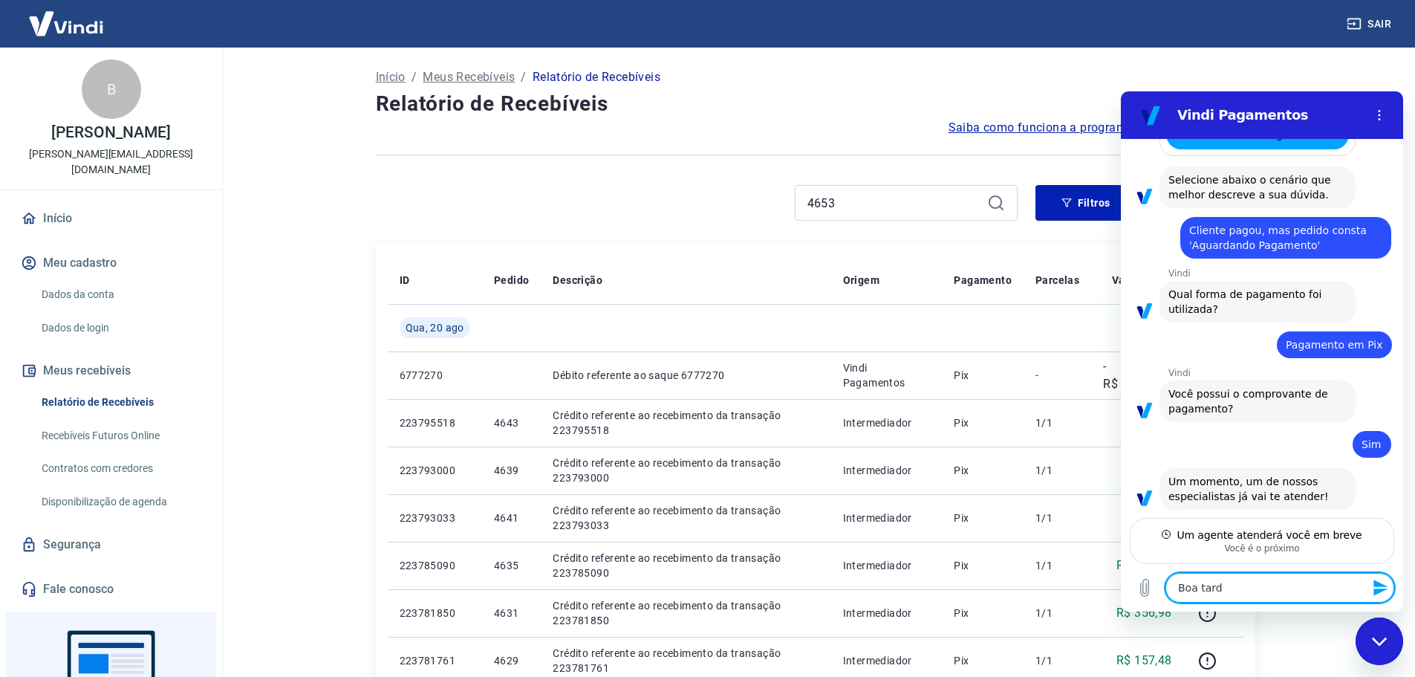
type textarea "x"
type textarea "Boa tarde"
type textarea "x"
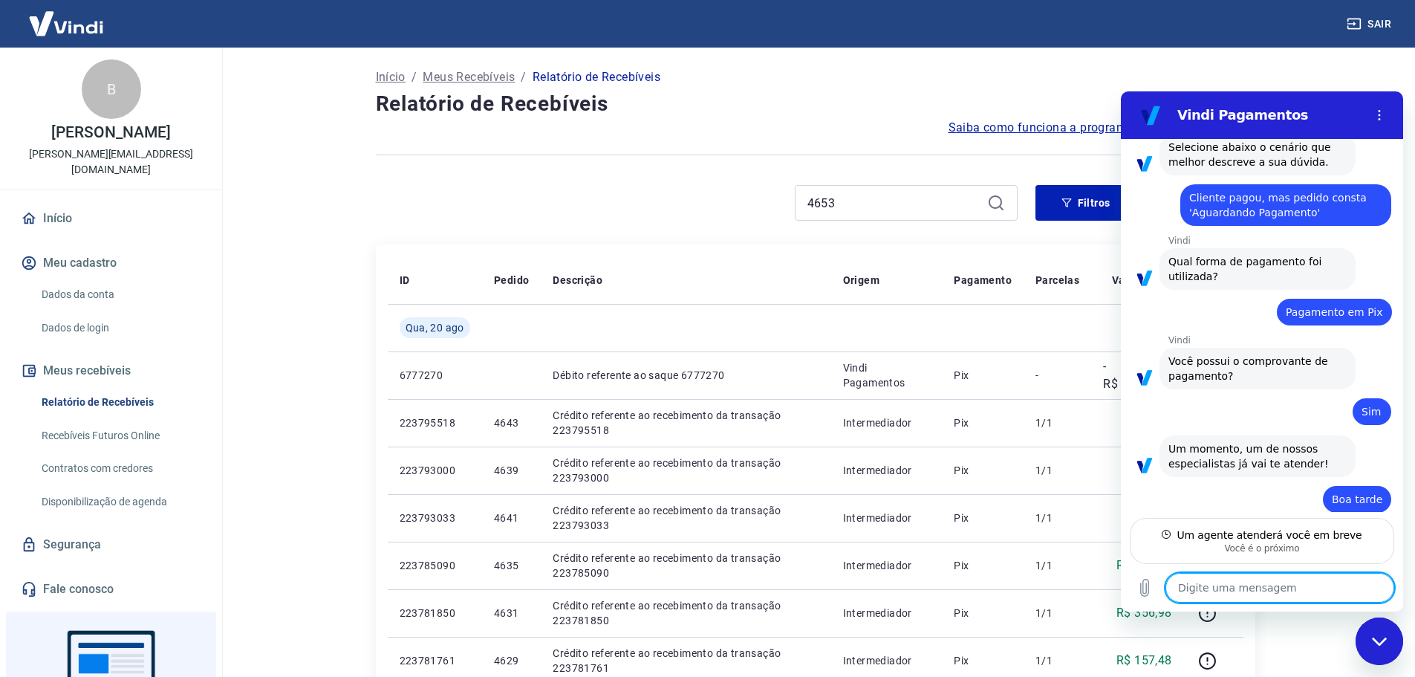
scroll to position [983, 0]
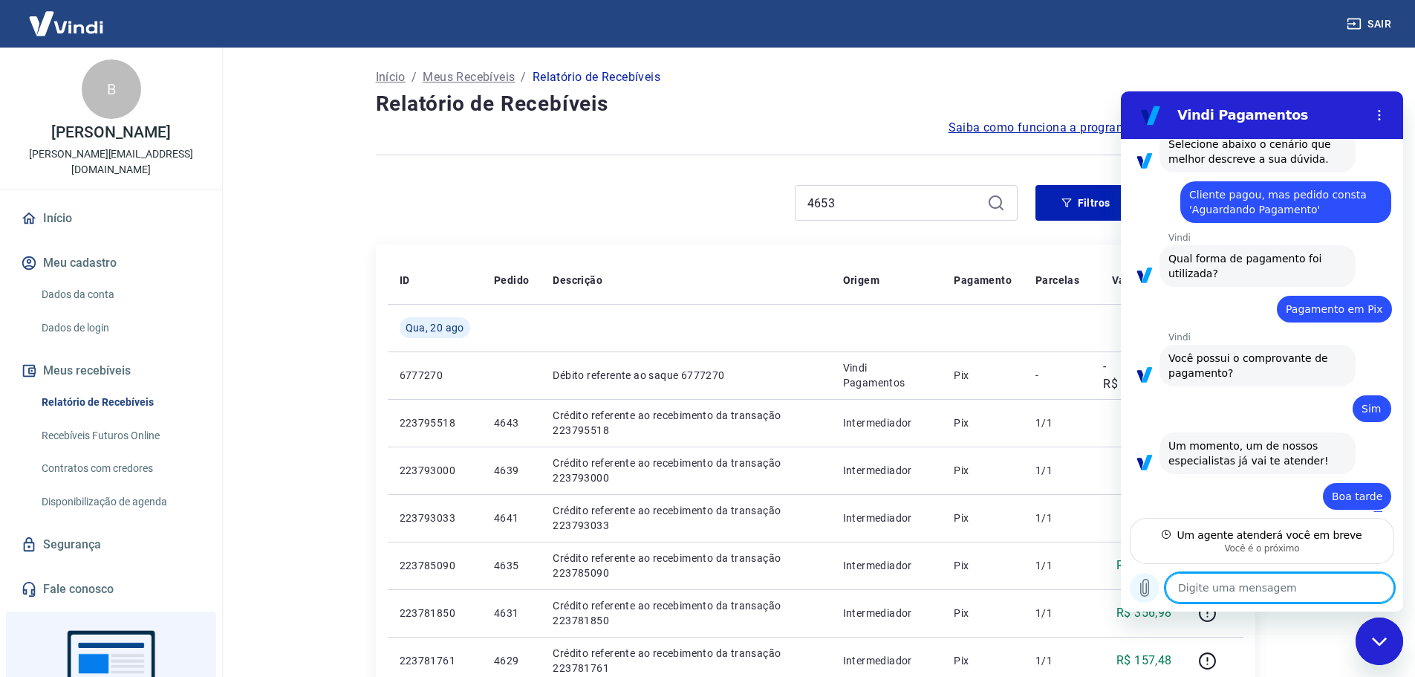
click at [1155, 587] on button "Carregar arquivo" at bounding box center [1145, 588] width 30 height 30
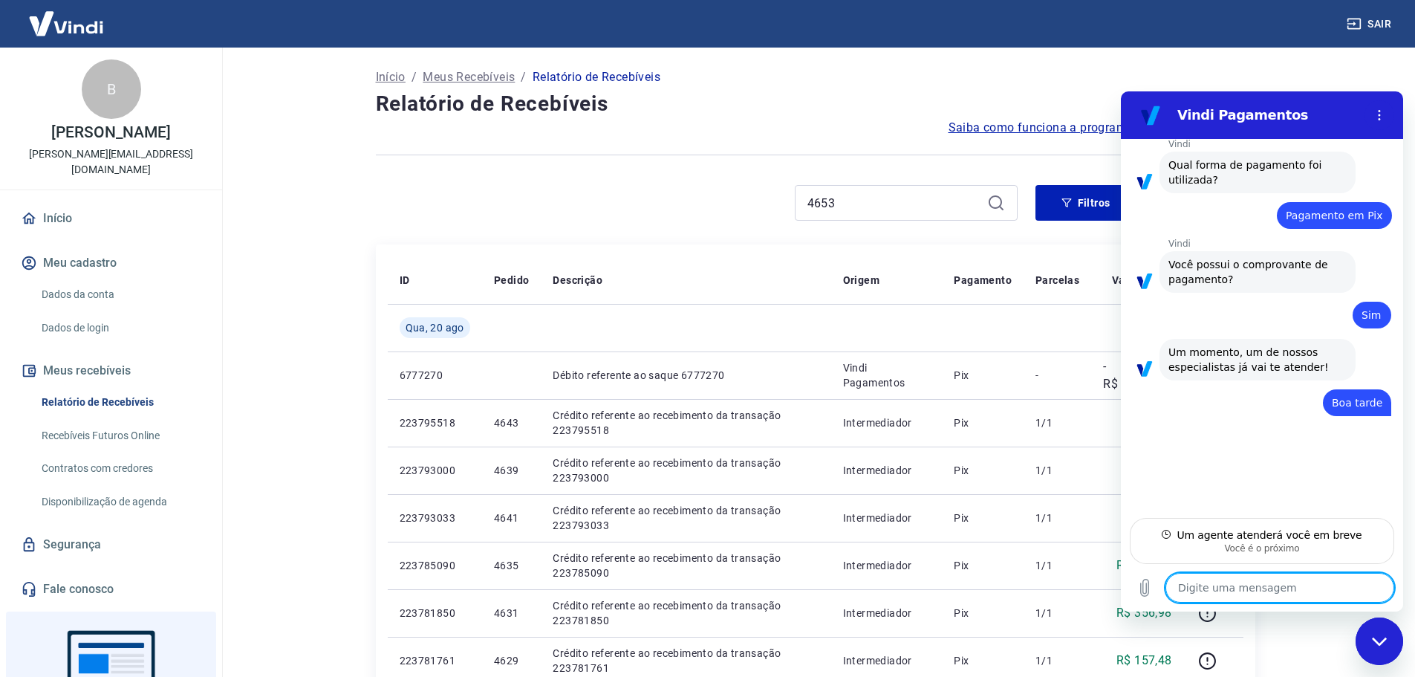
scroll to position [1075, 0]
click at [1255, 580] on textarea at bounding box center [1280, 588] width 229 height 30
type textarea "x"
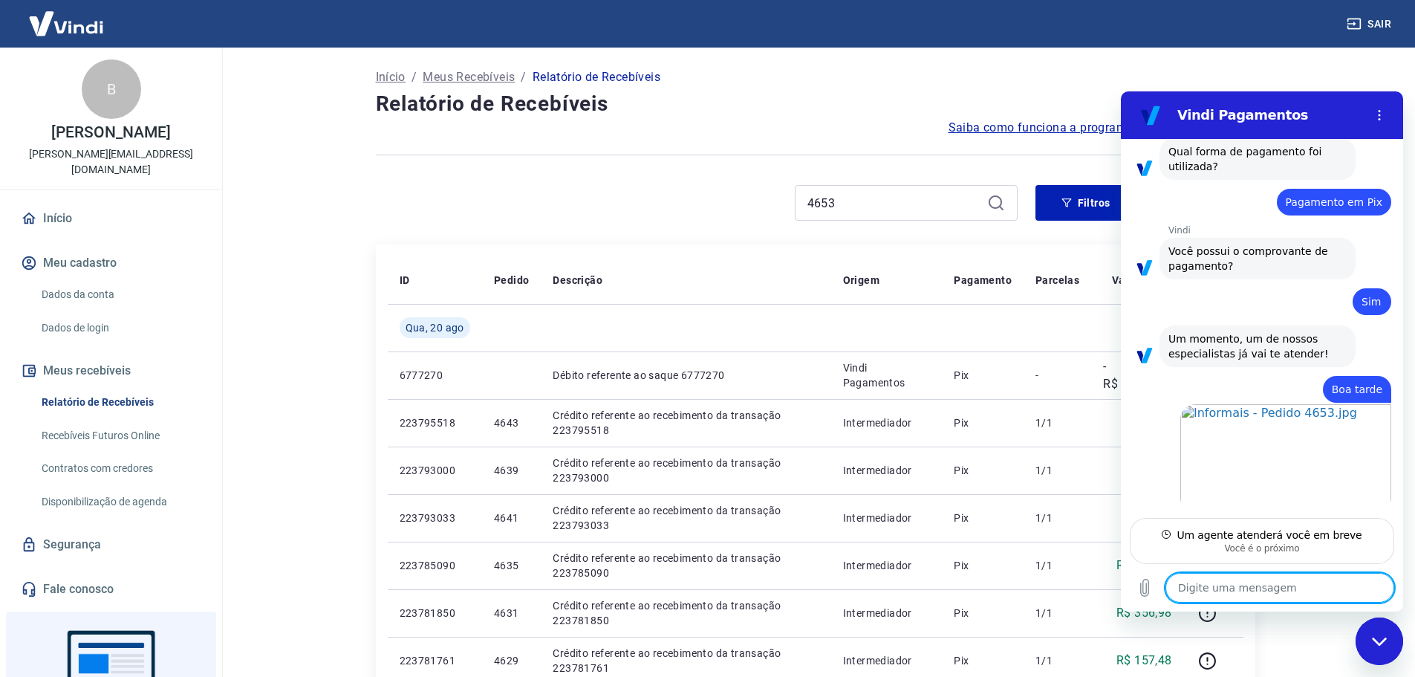
scroll to position [1093, 0]
type textarea "P"
type textarea "x"
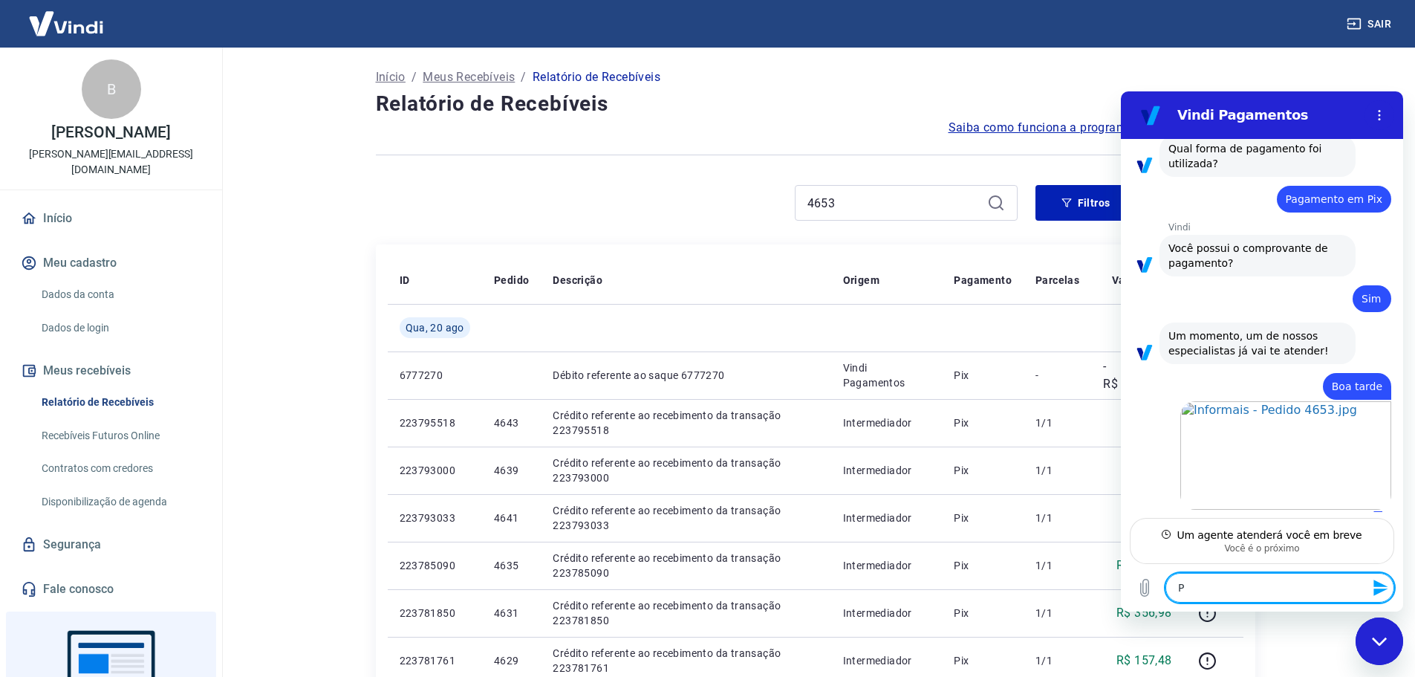
type textarea "Pe"
type textarea "x"
type textarea "Ped"
type textarea "x"
type textarea "Pedi"
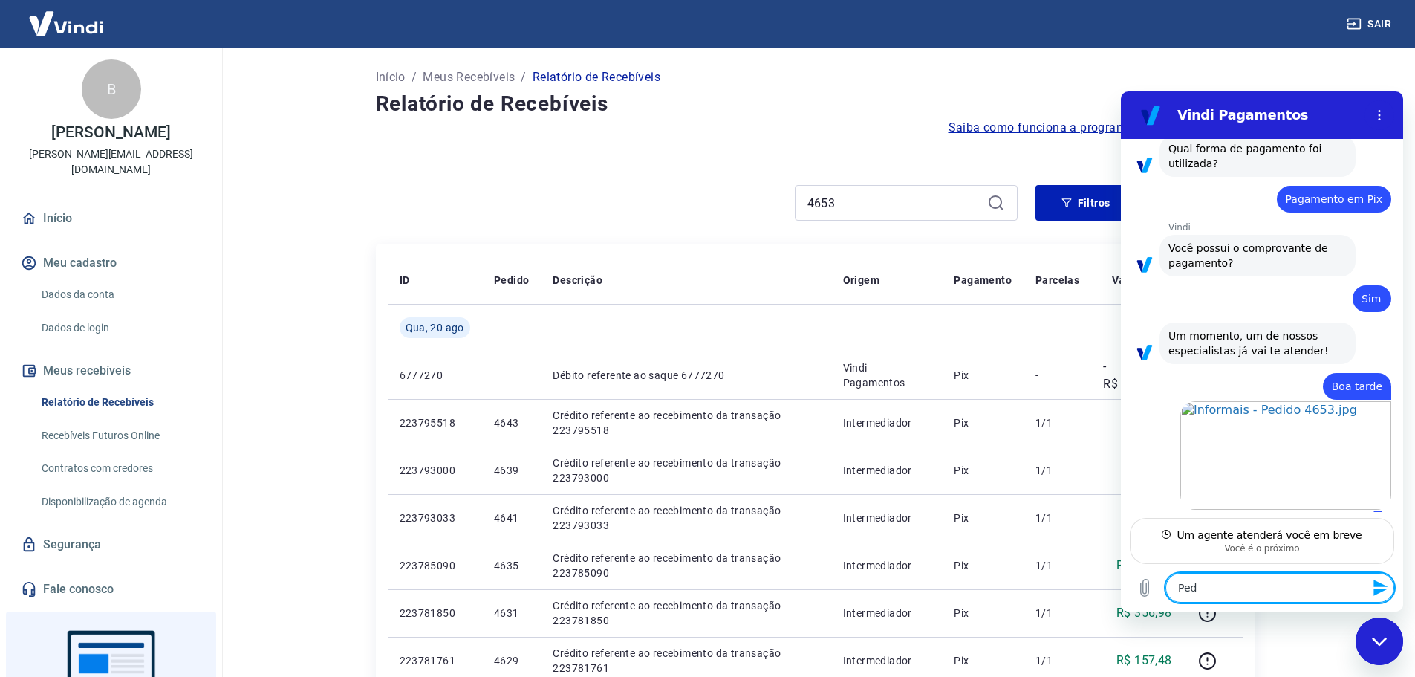
type textarea "x"
type textarea "Pedid"
type textarea "x"
type textarea "Pedido"
type textarea "x"
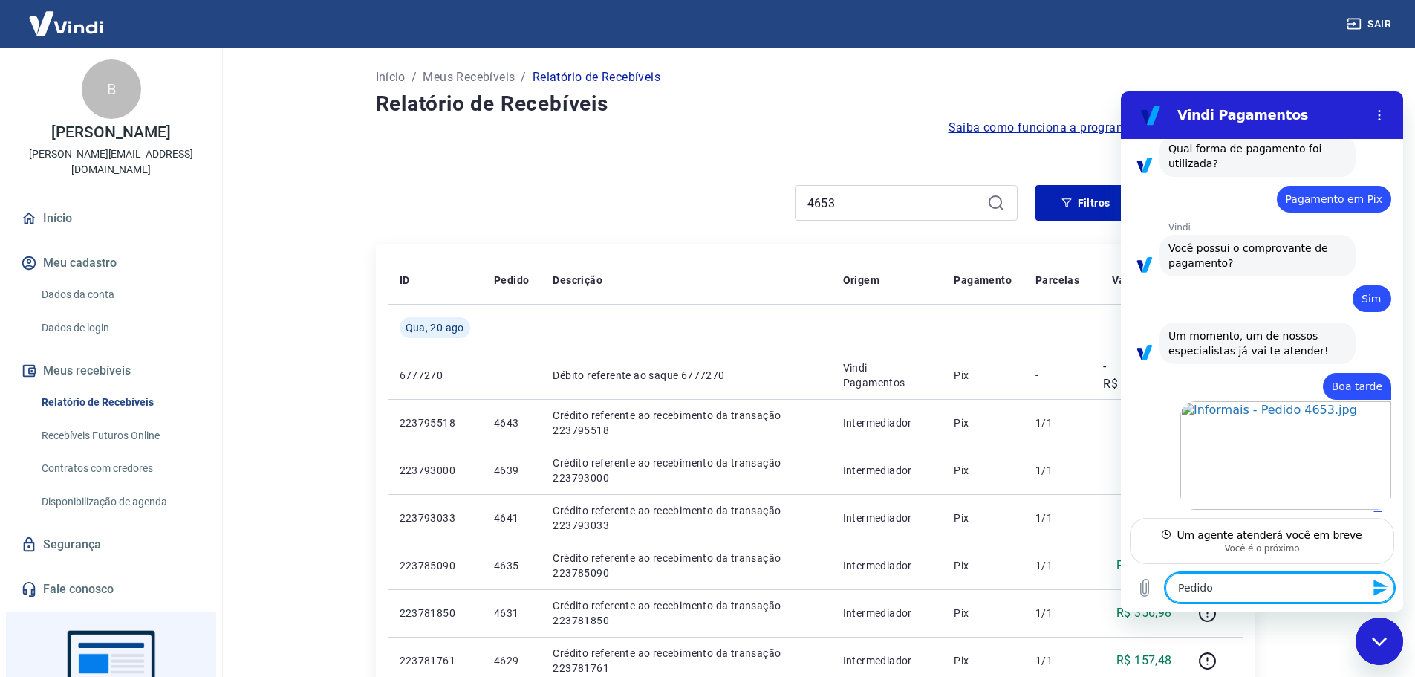
type textarea "Pedido"
type textarea "x"
type textarea "Pedido 4"
type textarea "x"
type textarea "Pedido 46"
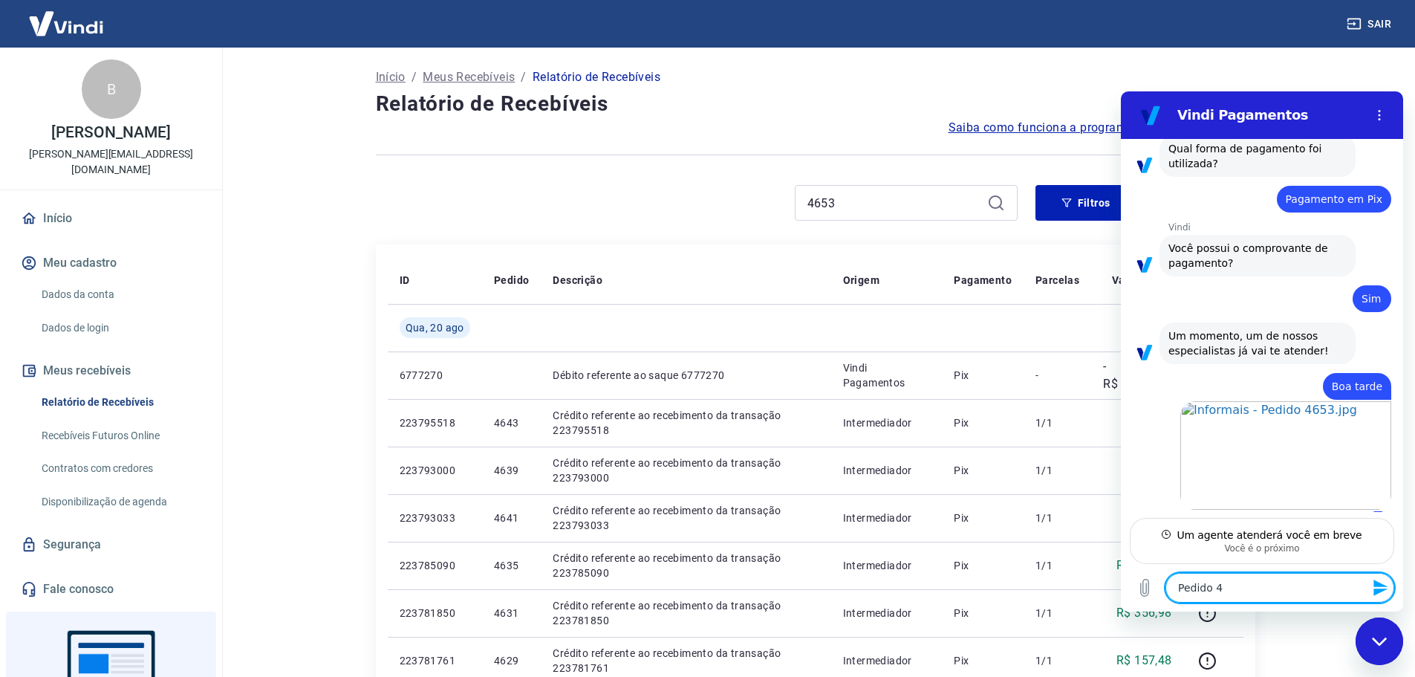
type textarea "x"
type textarea "Pedido 465"
type textarea "x"
type textarea "Pedido 4653"
type textarea "x"
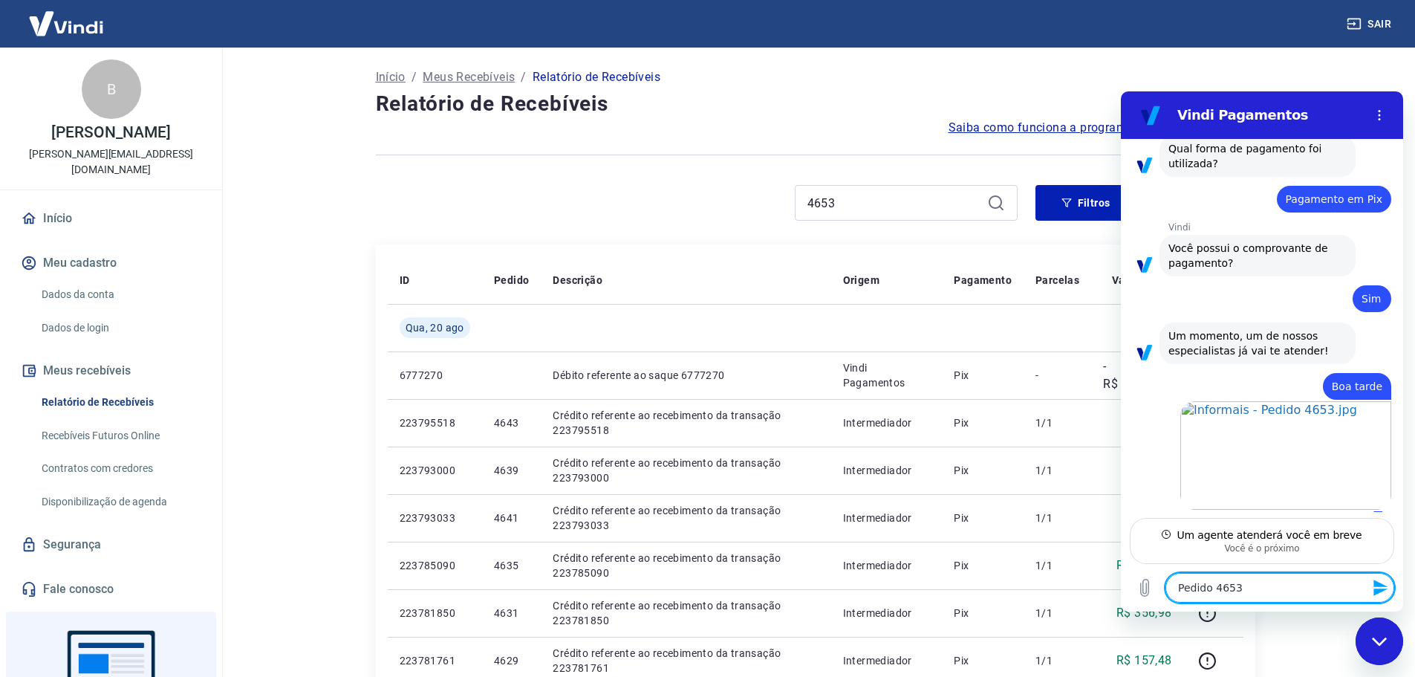
type textarea "Pedido 4653"
type textarea "x"
type textarea "Pedido 4653 -"
type textarea "x"
type textarea "Pedido 4653 -"
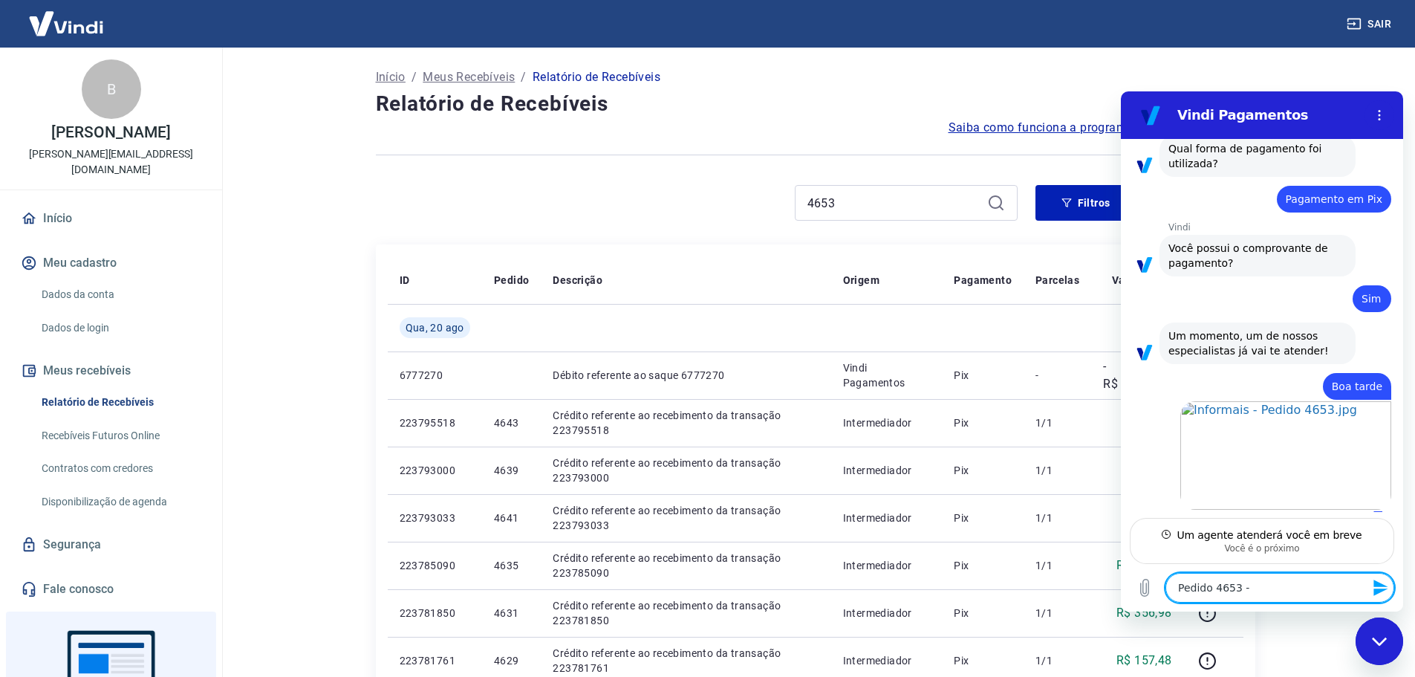
type textarea "x"
type textarea "Pedido 4653 - P"
type textarea "x"
type textarea "Pedido 4653 - Pa"
type textarea "x"
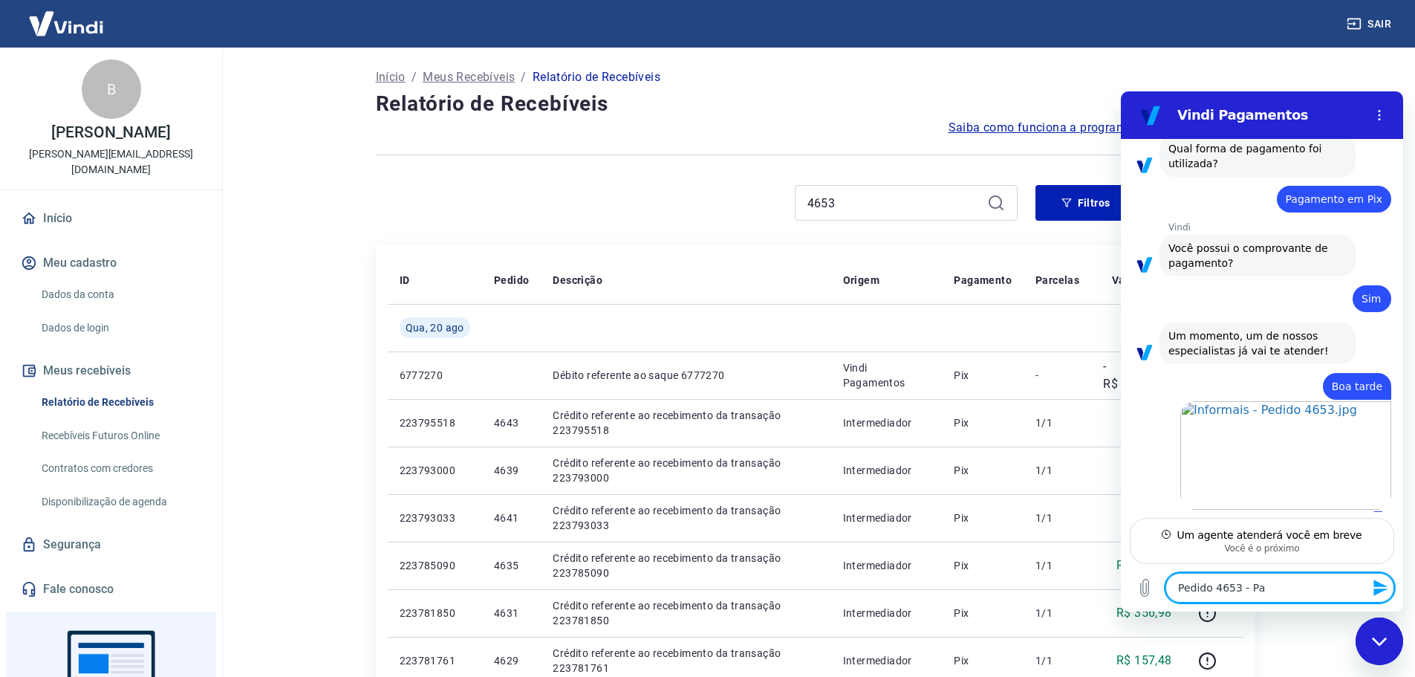
type textarea "Pedido 4653 - Pag"
type textarea "x"
type textarea "Pedido 4653 - Pago"
type textarea "x"
type textarea "Pedido 4653 - Pago,"
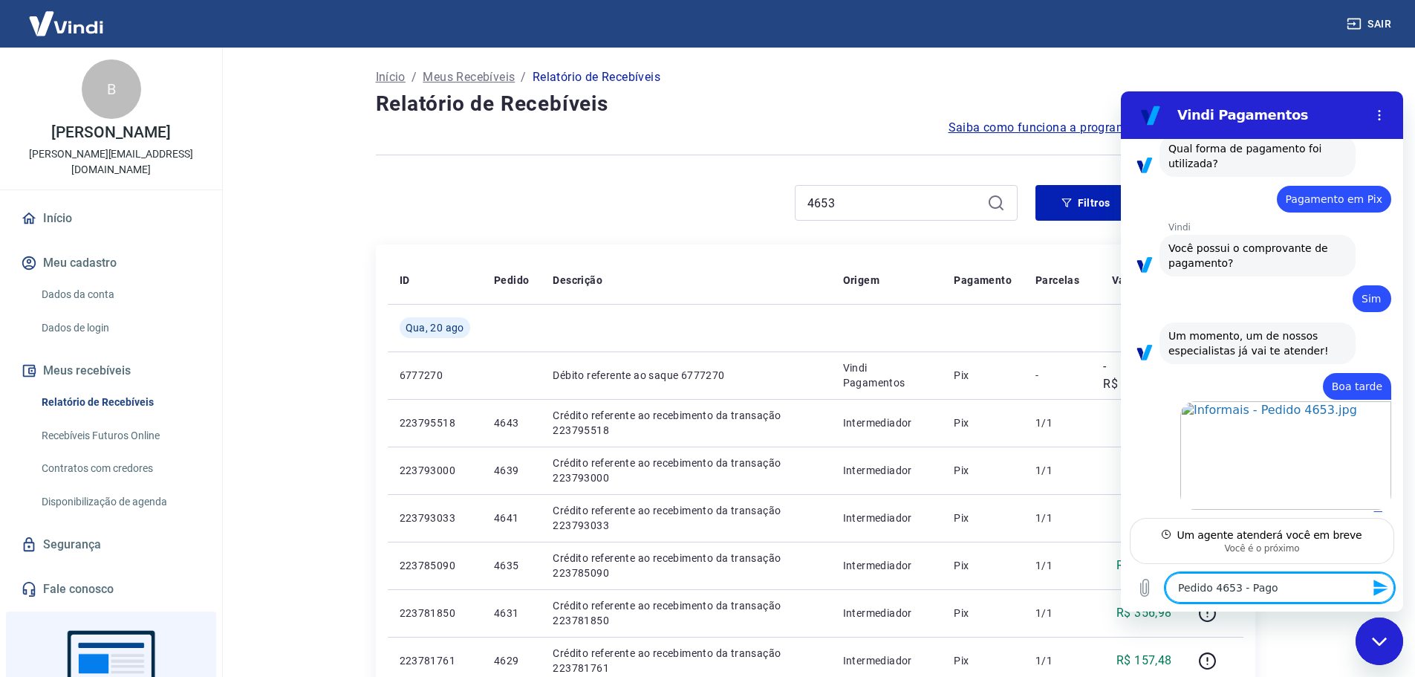
type textarea "x"
type textarea "Pedido 4653 - Pago,"
type textarea "x"
type textarea "Pedido 4653 - Pago, m"
type textarea "x"
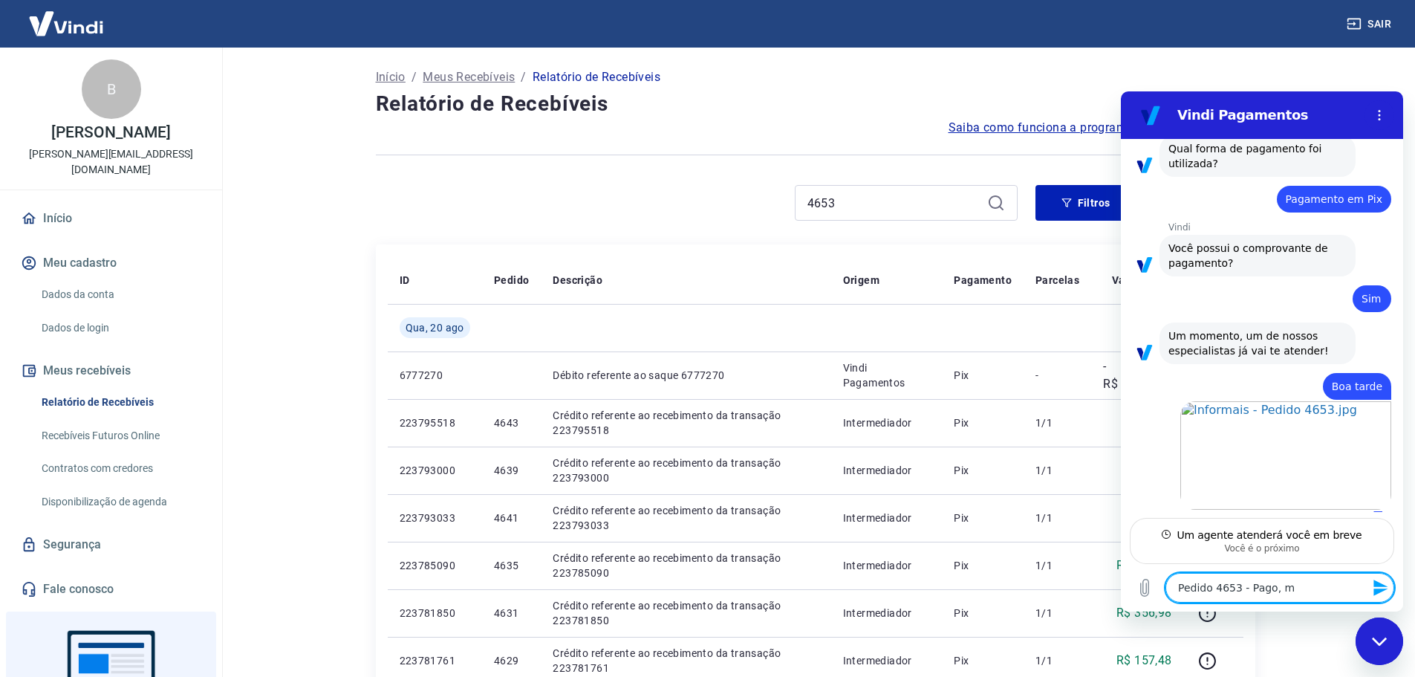
type textarea "Pedido 4653 - Pago, [GEOGRAPHIC_DATA]"
type textarea "x"
type textarea "Pedido 4653 - Pago, mas"
type textarea "x"
type textarea "Pedido 4653 - Pago, mas"
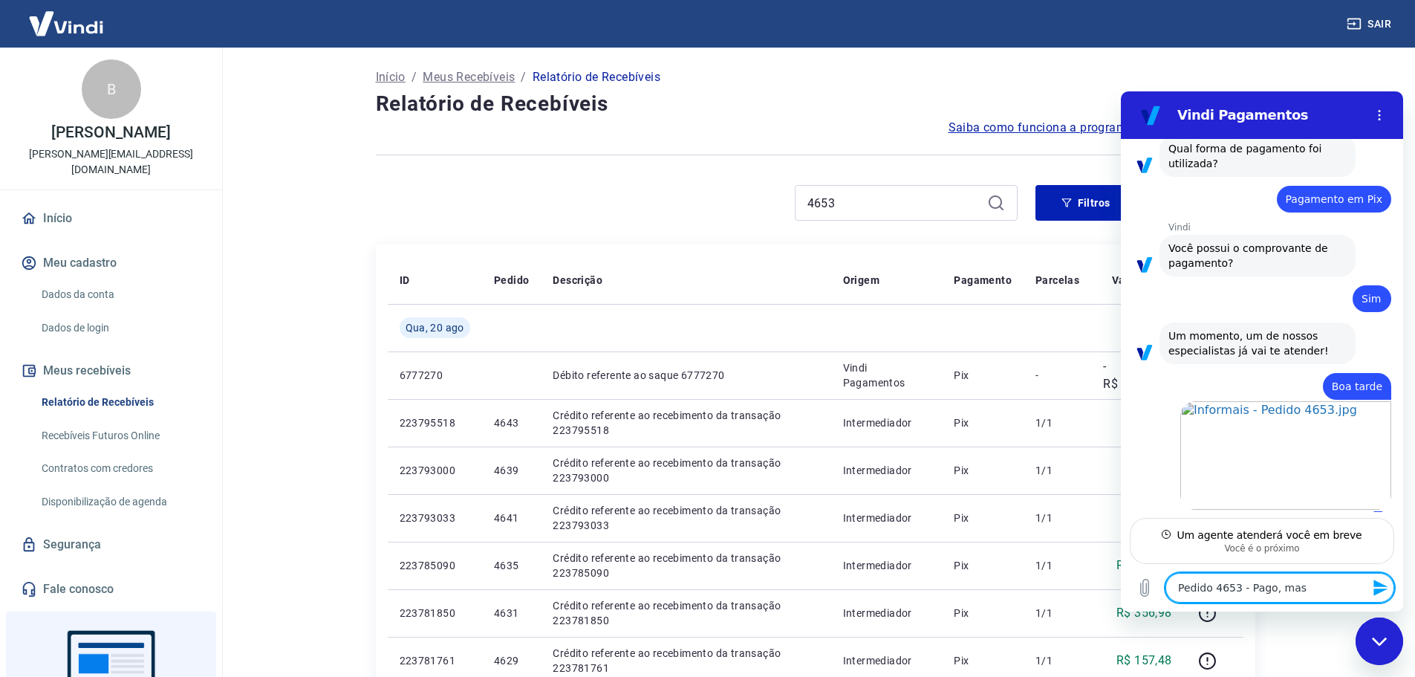
type textarea "x"
type textarea "Pedido 4653 - Pago, mas n"
type textarea "x"
type textarea "Pedido 4653 - Pago, mas na"
type textarea "x"
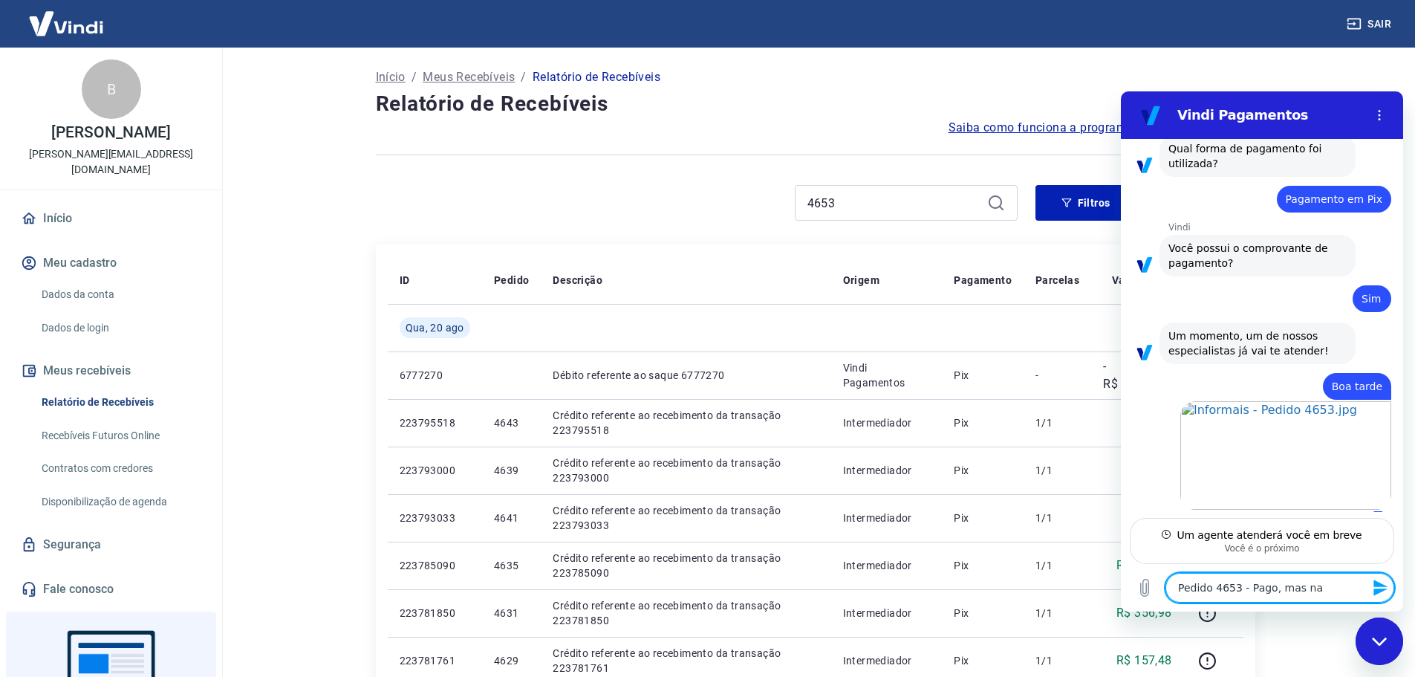
type textarea "Pedido 4653 - Pago, mas nao"
type textarea "x"
type textarea "Pedido 4653 - Pago, mas nao"
type textarea "x"
type textarea "Pedido 4653 - Pago, mas nao c"
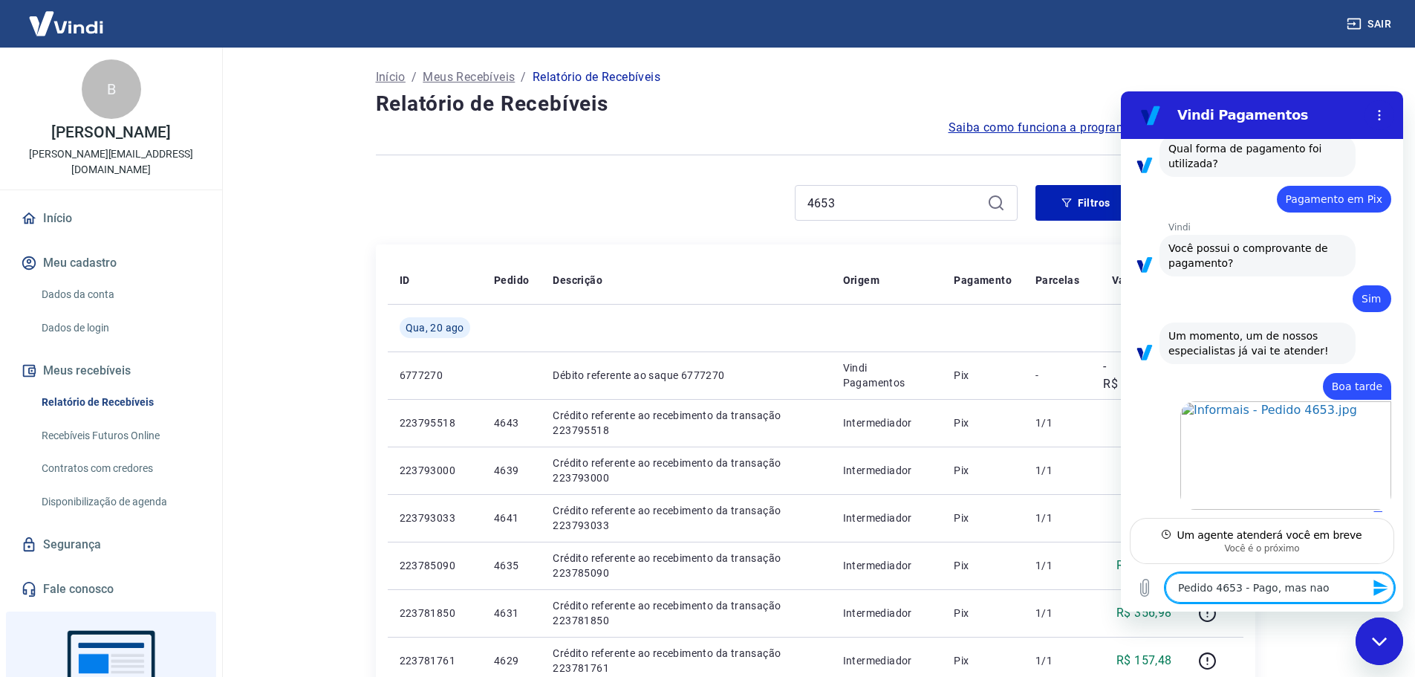
type textarea "x"
type textarea "Pedido 4653 - Pago, mas nao co"
type textarea "x"
type textarea "Pedido 4653 - Pago, mas nao con"
type textarea "x"
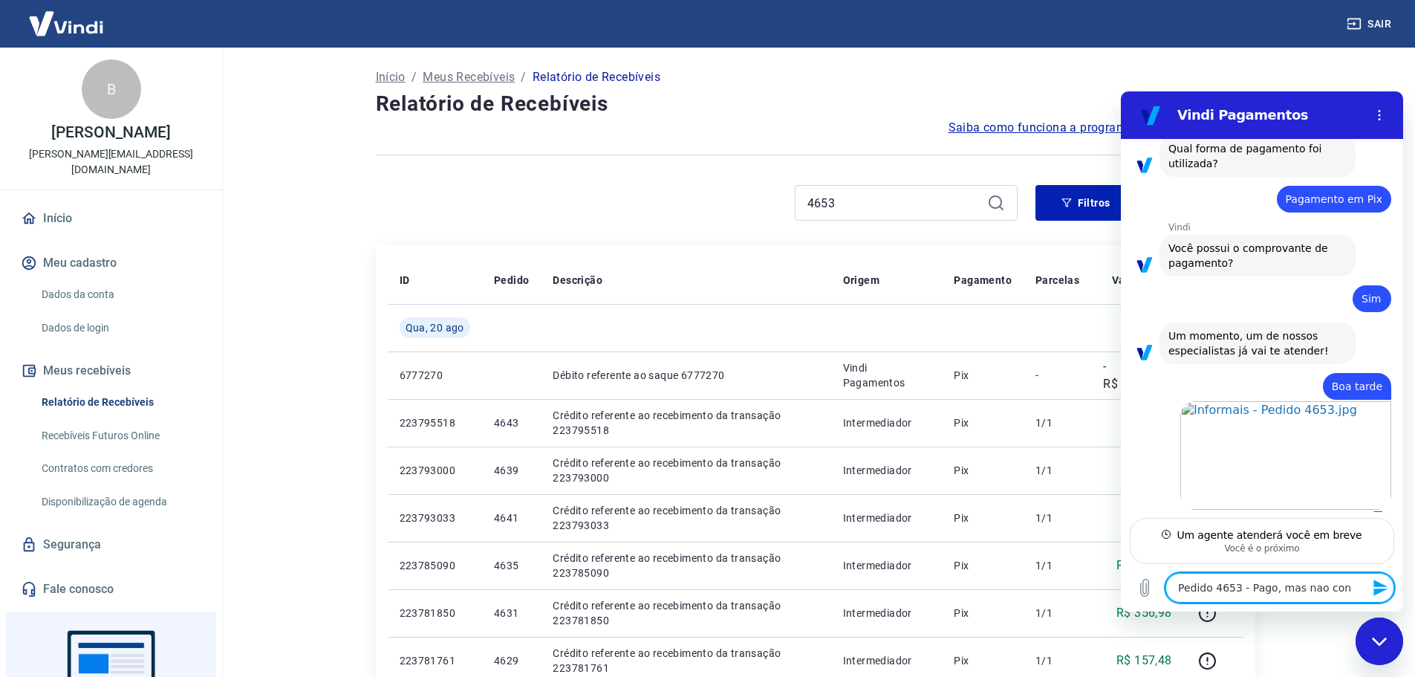
type textarea "Pedido 4653 - Pago, mas nao conf"
type textarea "x"
type textarea "Pedido 4653 - Pago, mas nao confi"
type textarea "x"
type textarea "Pedido 4653 - Pago, mas nao confir"
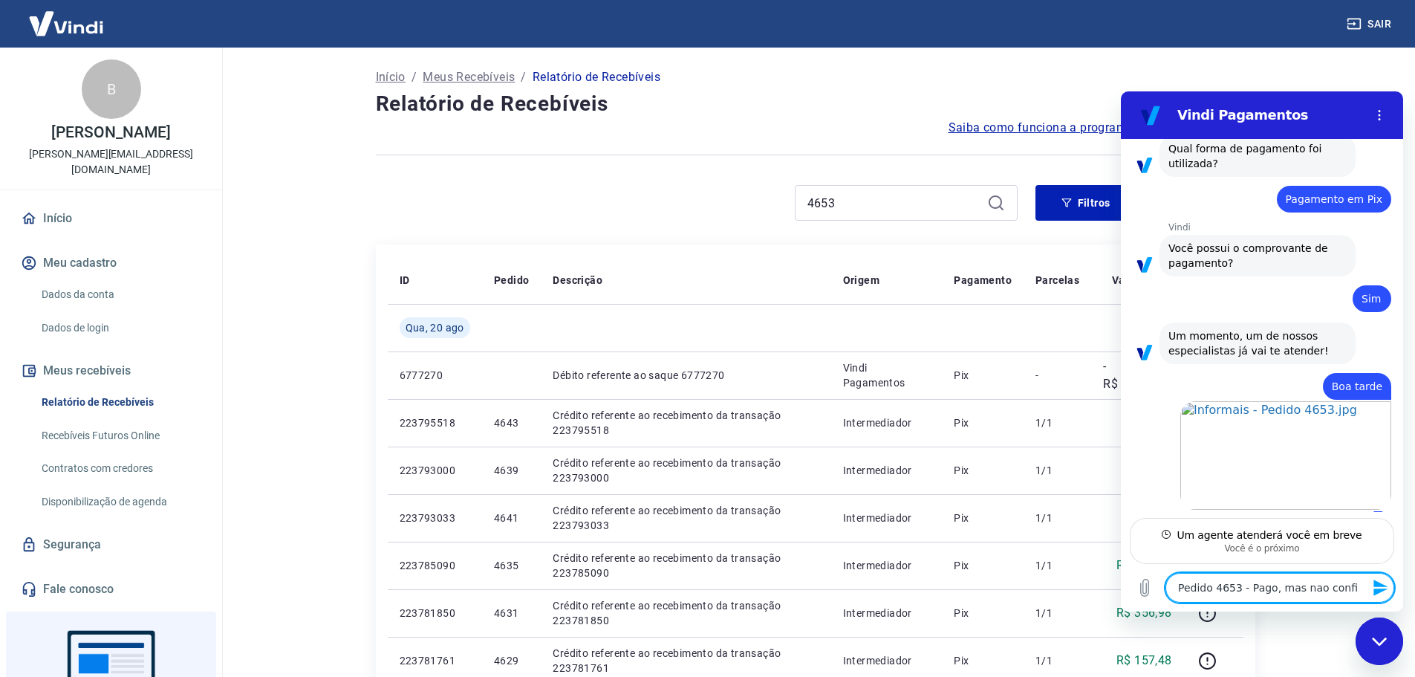
type textarea "x"
type textarea "Pedido 4653 - Pago, mas nao confirm"
type textarea "x"
type textarea "Pedido 4653 - Pago, mas nao confirma"
type textarea "x"
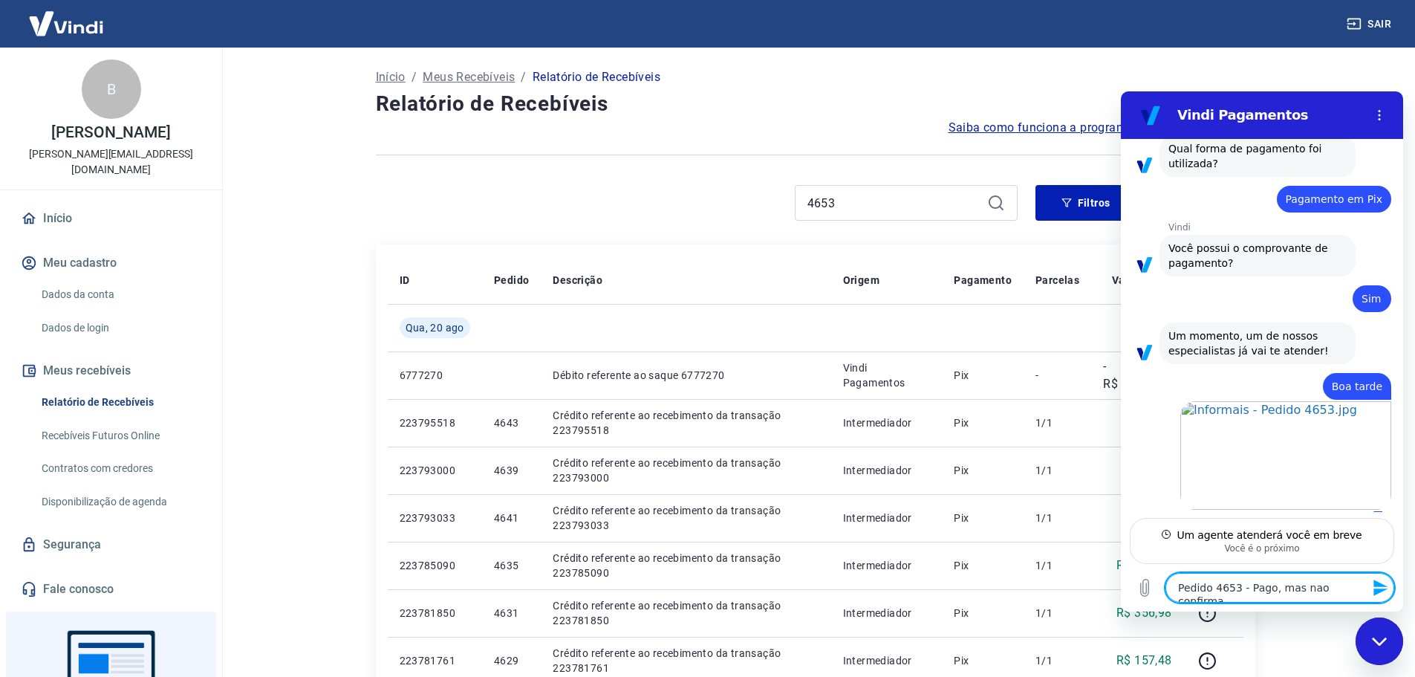
type textarea "Pedido 4653 - Pago, mas nao confirmad"
type textarea "x"
type textarea "Pedido 4653 - Pago, mas nao confirmado"
type textarea "x"
type textarea "Pedido 4653 - Pago, mas nao confirmado"
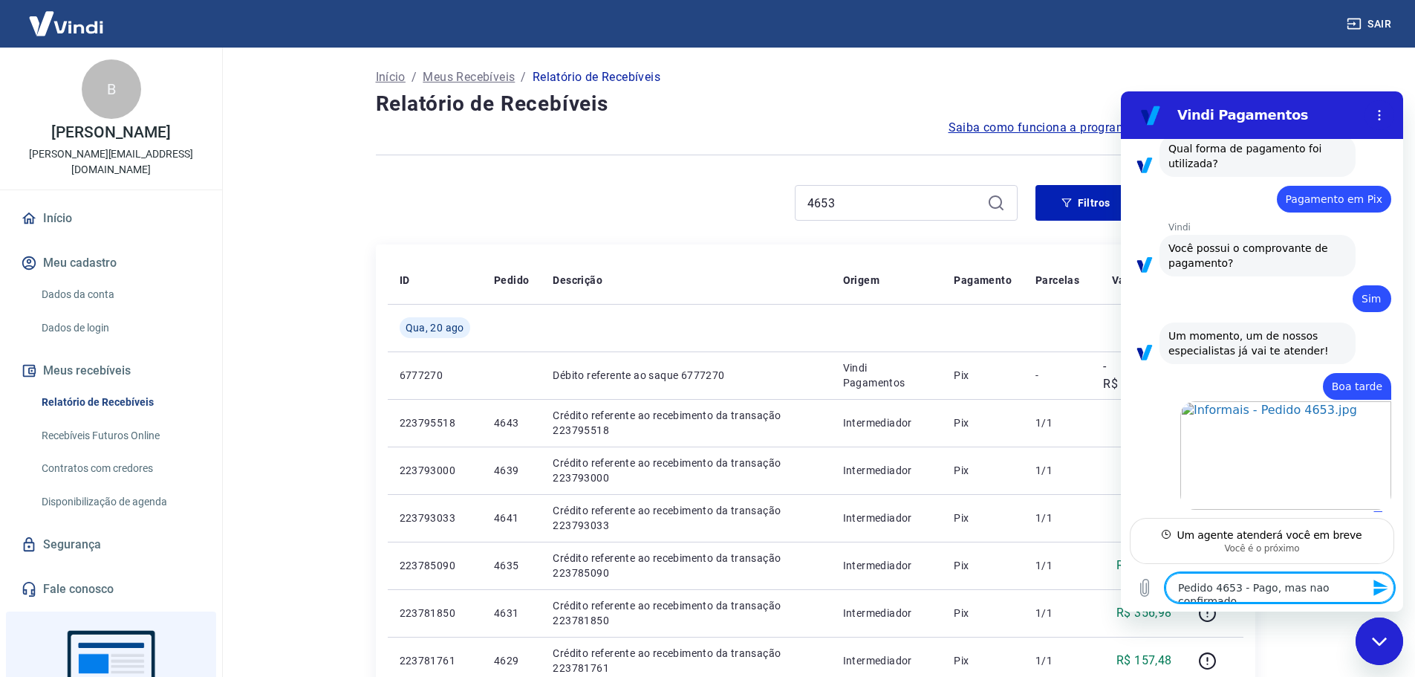
type textarea "x"
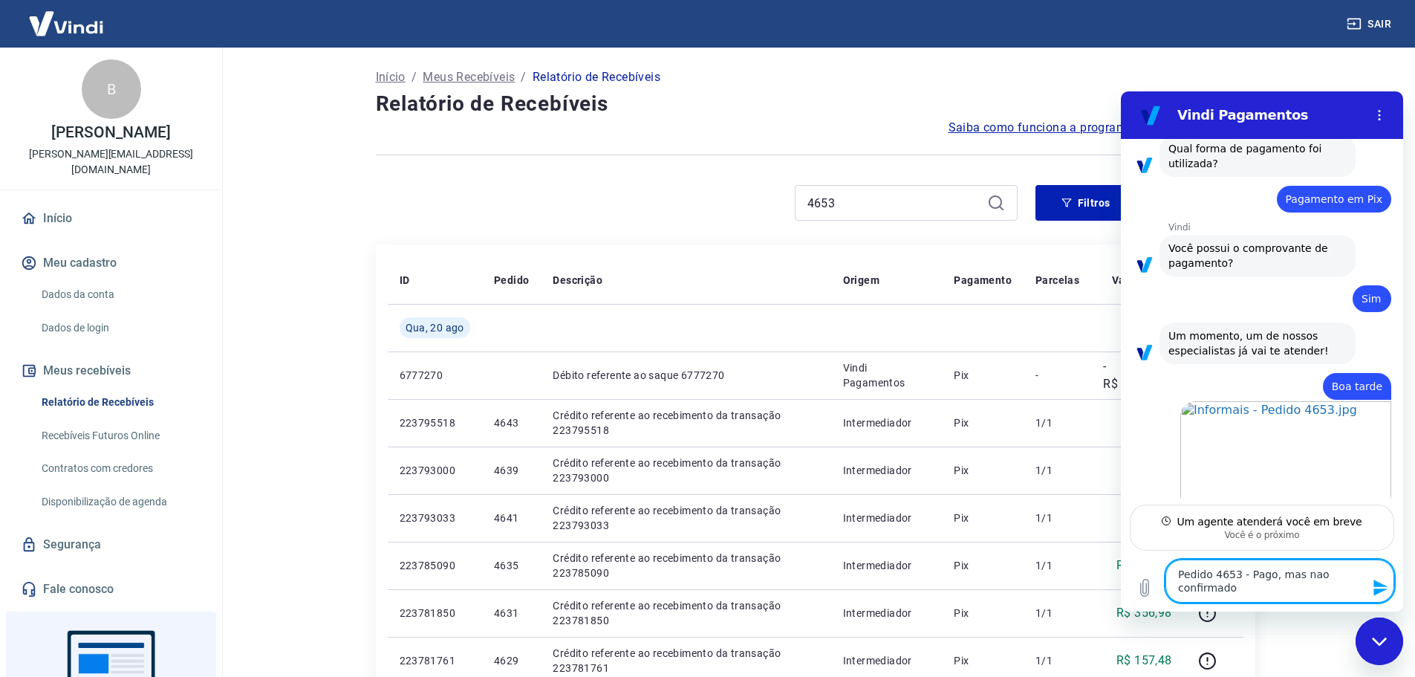
type textarea "Pedido 4653 - Pago, mas nao confirmado p"
type textarea "x"
type textarea "Pedido 4653 - Pago, mas nao confirmado pe"
type textarea "x"
type textarea "Pedido 4653 - Pago, mas nao confirmado pel"
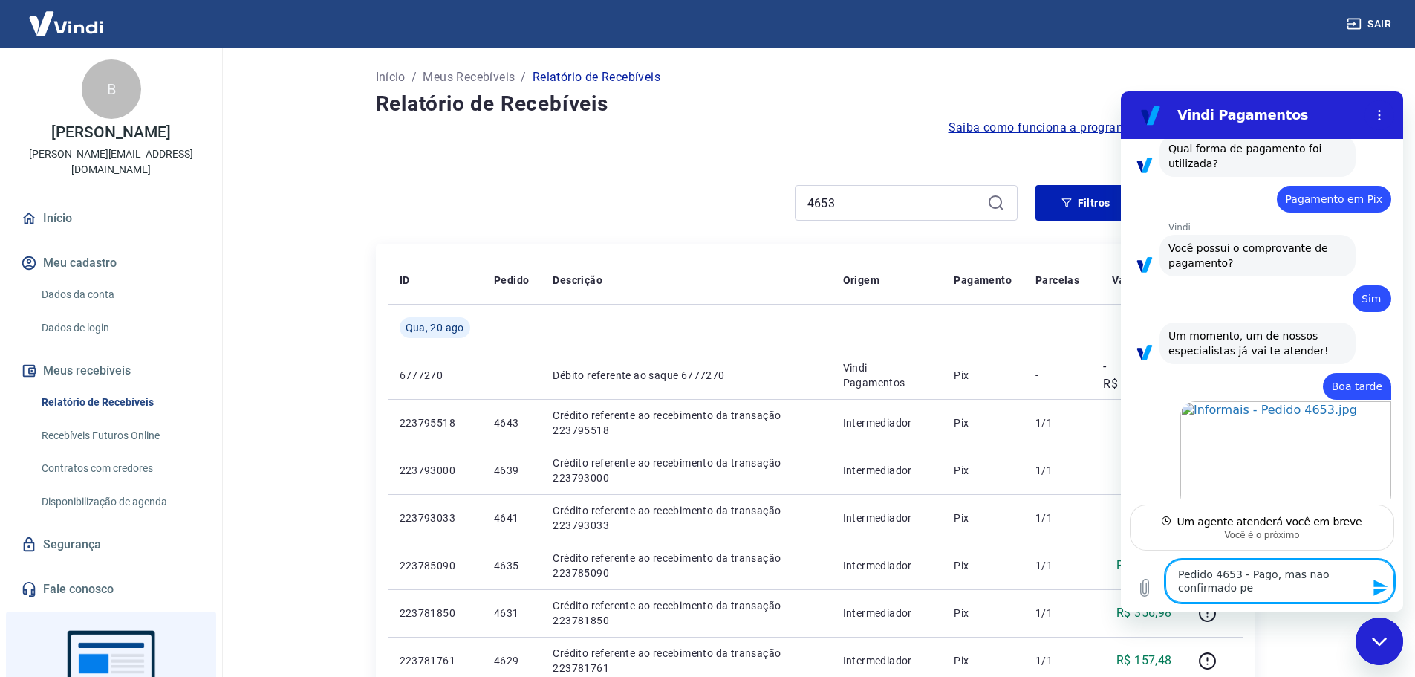
type textarea "x"
type textarea "Pedido 4653 - Pago, mas nao confirmado pela"
type textarea "x"
type textarea "Pedido 4653 - Pago, mas nao confirmado pela"
type textarea "x"
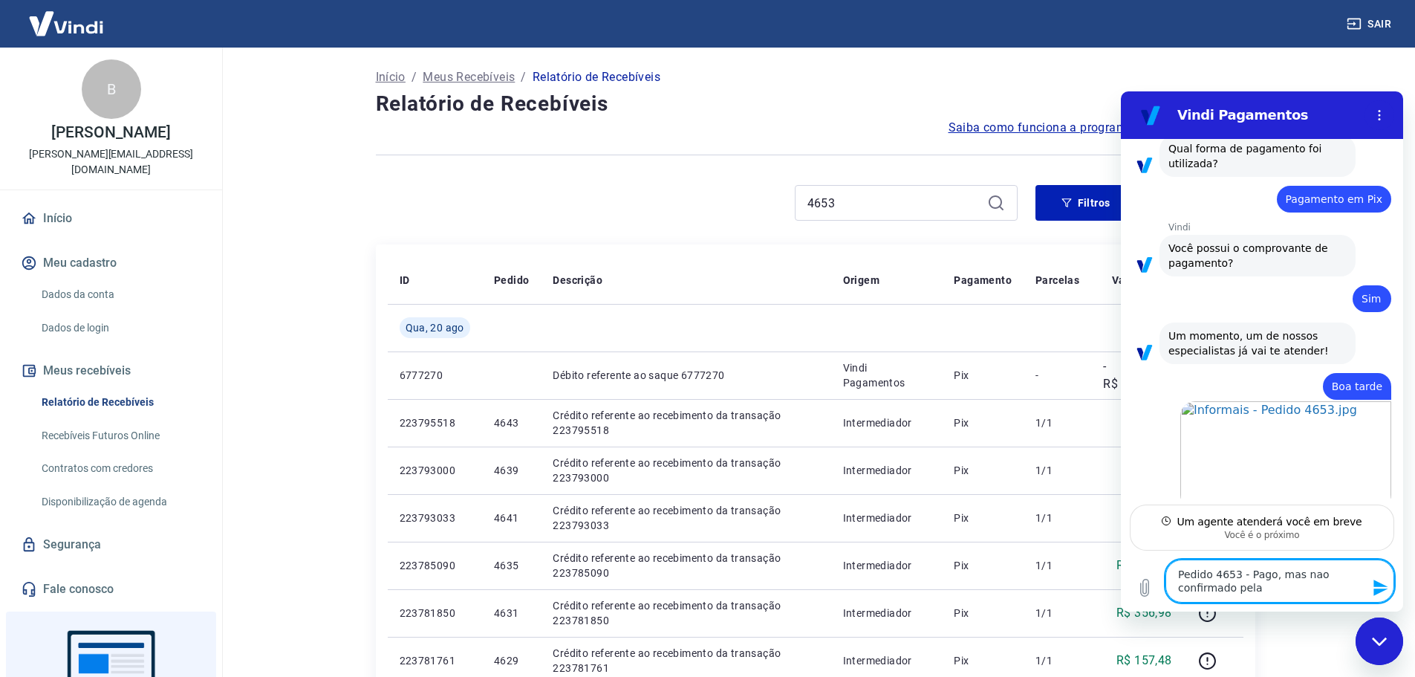
type textarea "Pedido 4653 - Pago, mas nao confirmado pela V"
type textarea "x"
type textarea "Pedido 4653 - Pago, mas nao confirmado pela VI"
type textarea "x"
type textarea "Pedido 4653 - Pago, mas nao confirmado pela VIN"
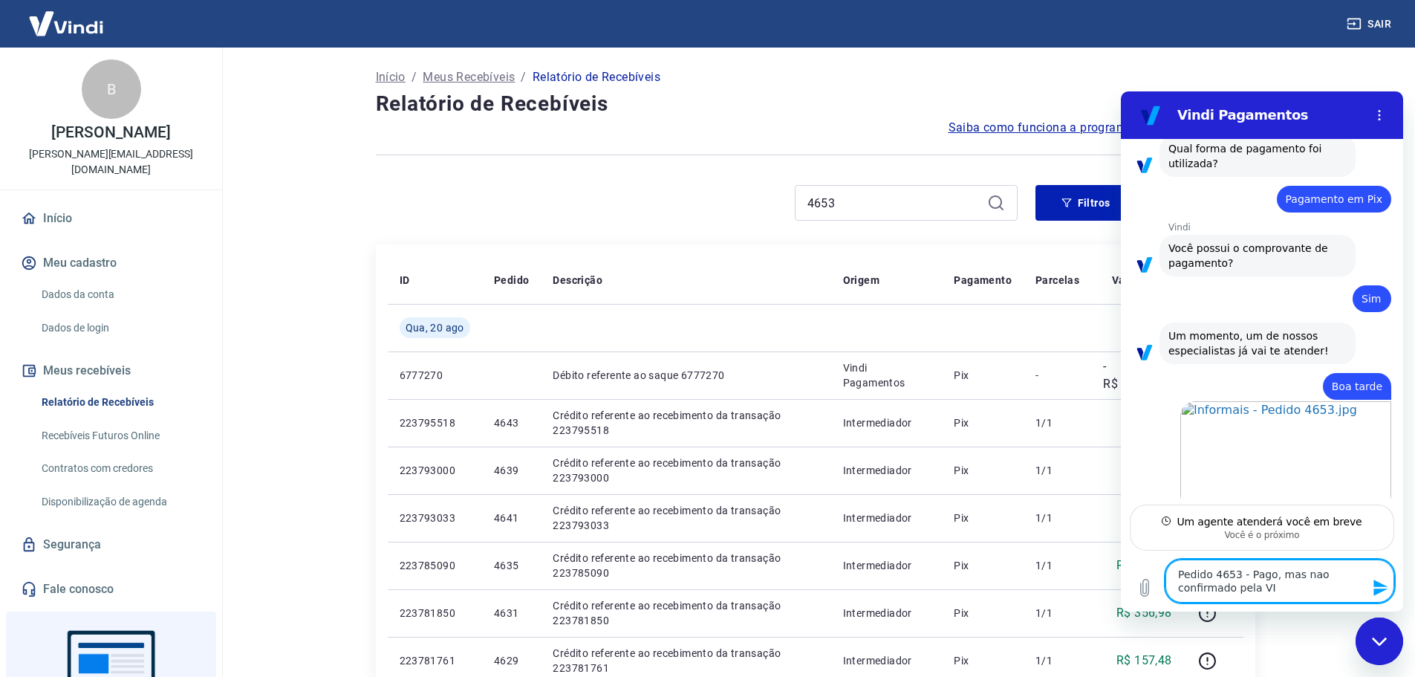
type textarea "x"
type textarea "Pedido 4653 - Pago, mas nao confirmado pela VIND"
type textarea "x"
type textarea "Pedido 4653 - Pago, mas nao confirmado pela VINDI"
type textarea "x"
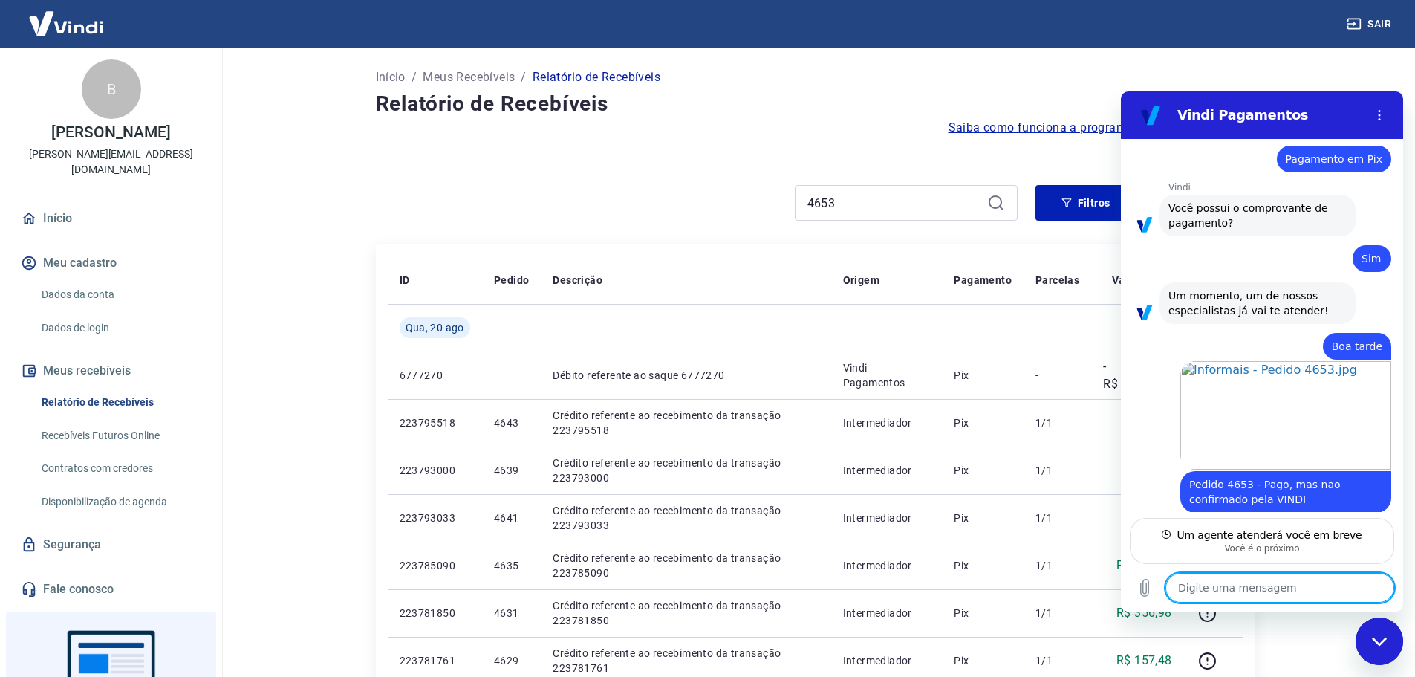
scroll to position [1136, 0]
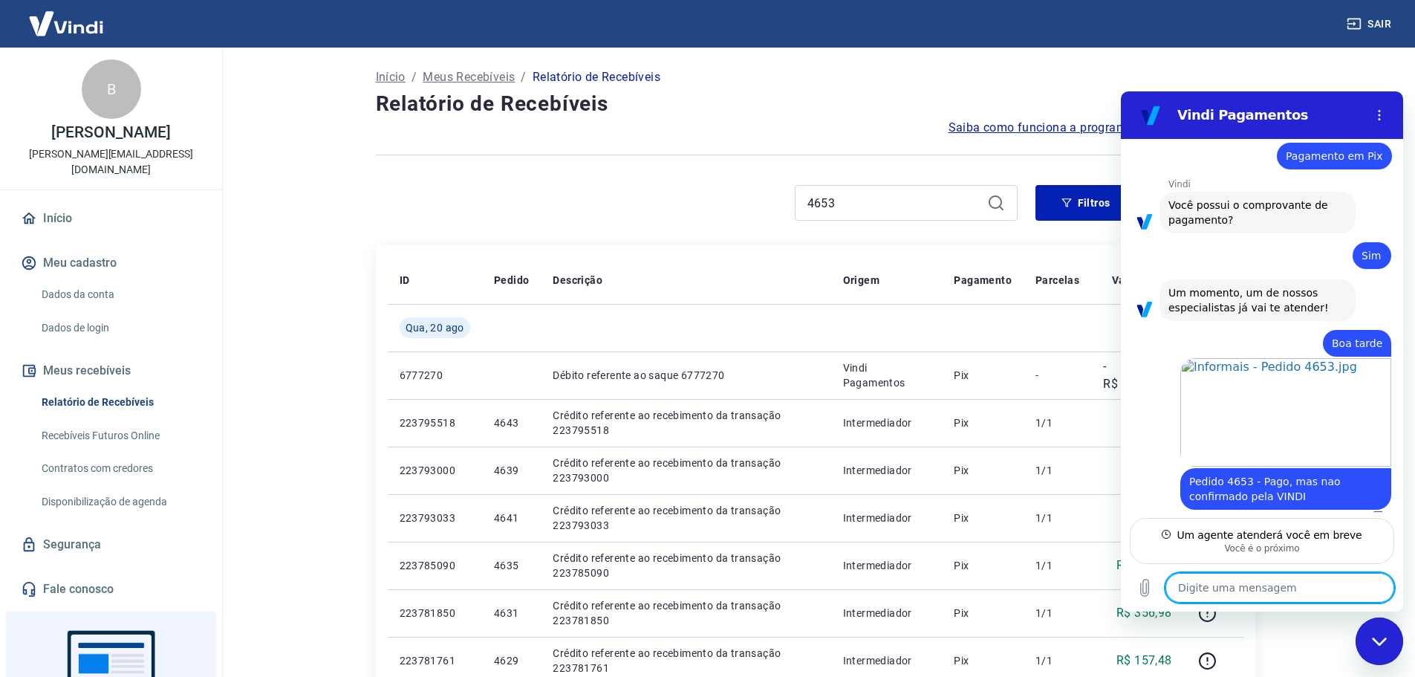
click at [1271, 598] on textarea at bounding box center [1280, 588] width 229 height 30
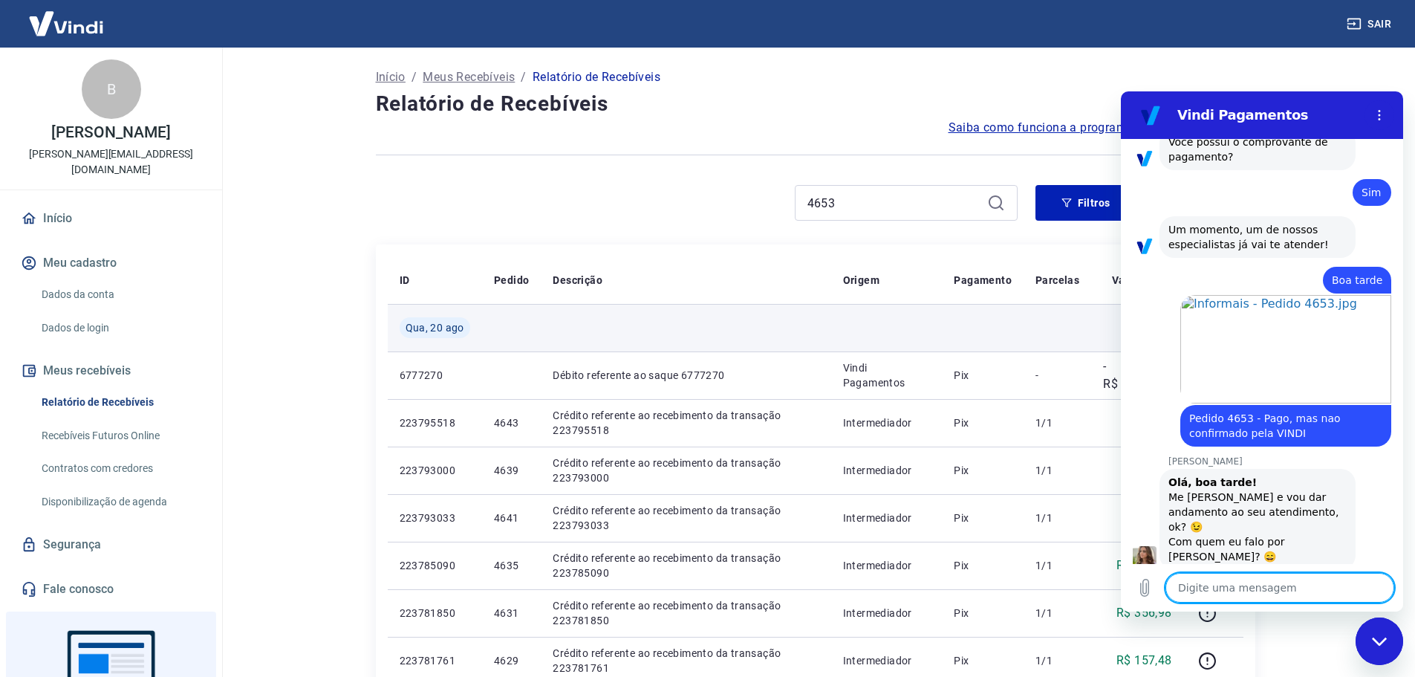
scroll to position [1207, 0]
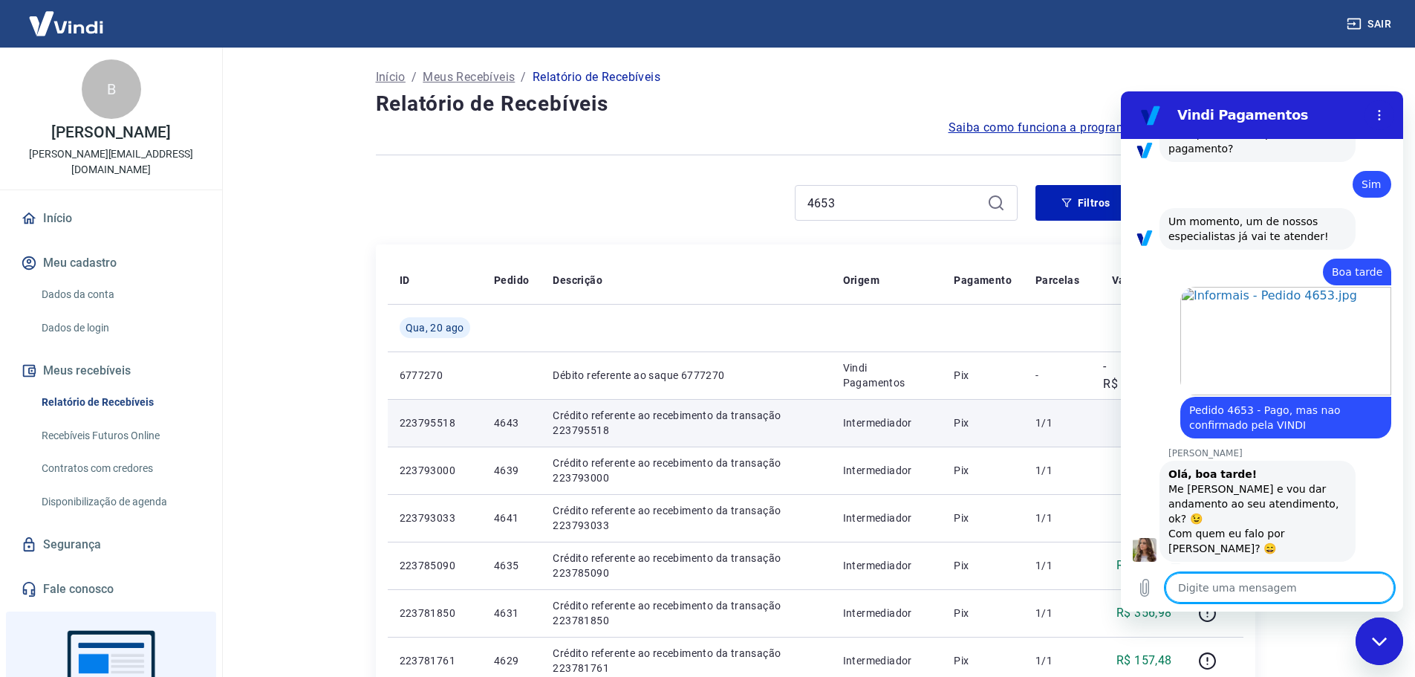
type textarea "x"
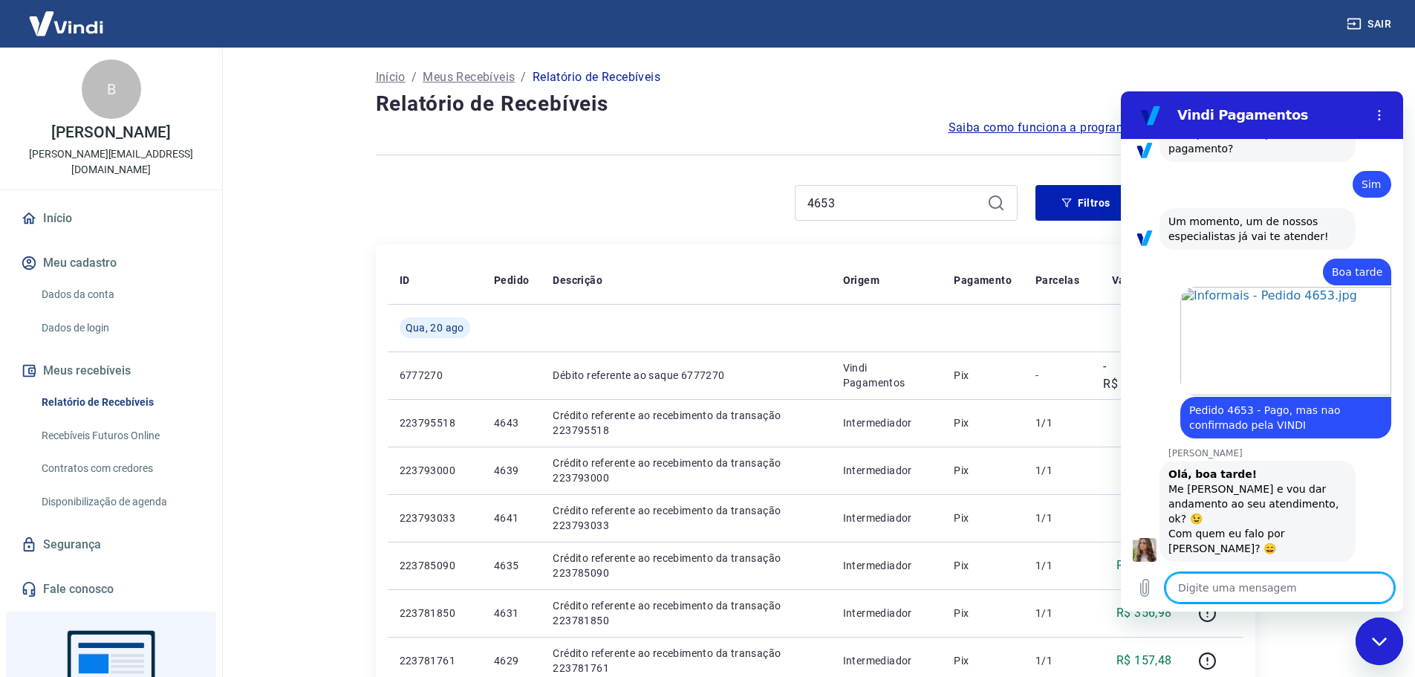
click at [1297, 582] on textarea at bounding box center [1280, 588] width 229 height 30
type textarea "B"
type textarea "x"
type textarea "Br"
type textarea "x"
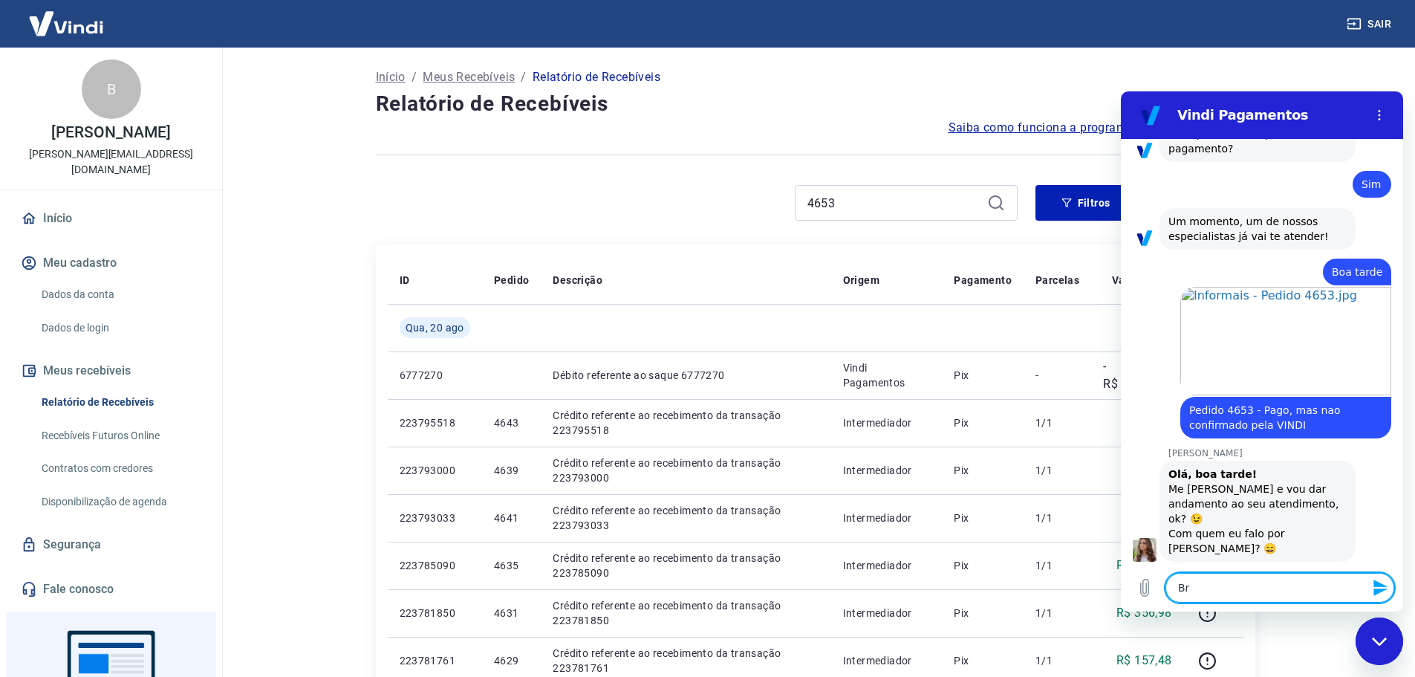
type textarea "Bru"
type textarea "x"
type textarea "Bruo"
type textarea "x"
type textarea "Bru"
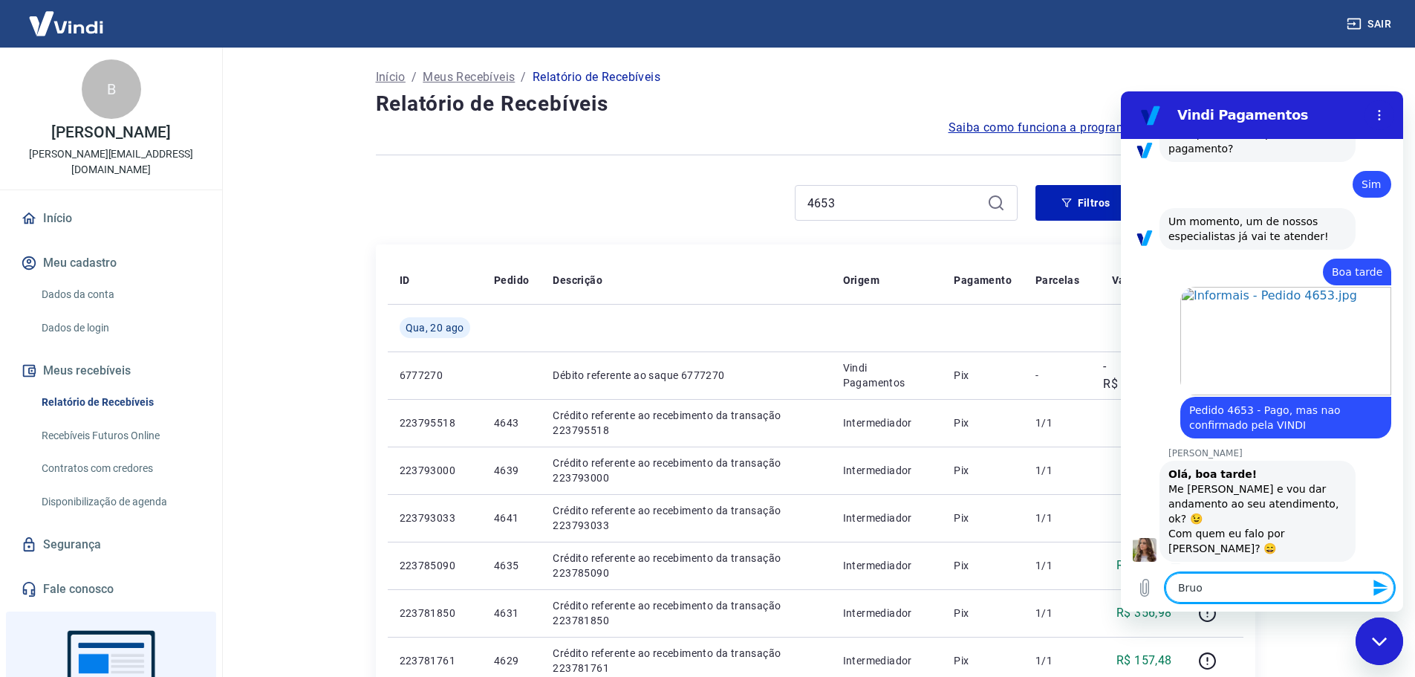
type textarea "x"
type textarea "Brun"
type textarea "x"
type textarea "[PERSON_NAME]"
type textarea "x"
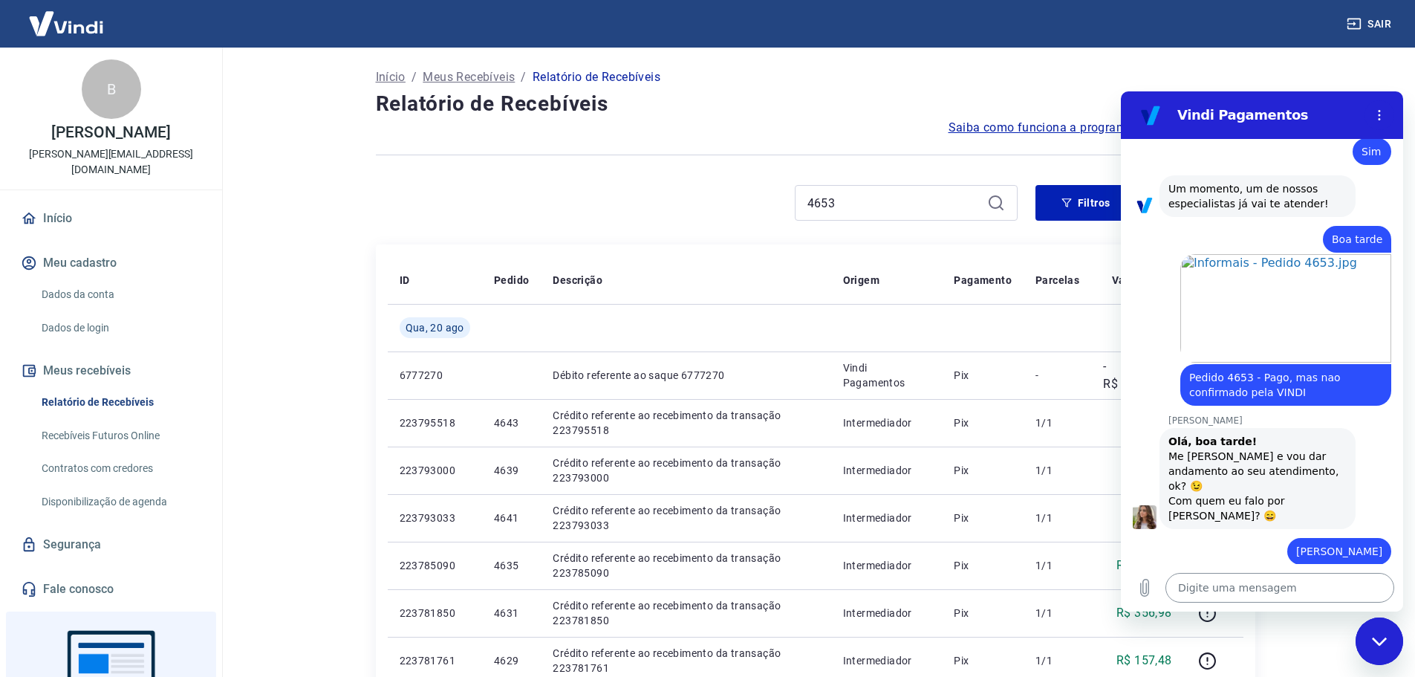
scroll to position [1243, 0]
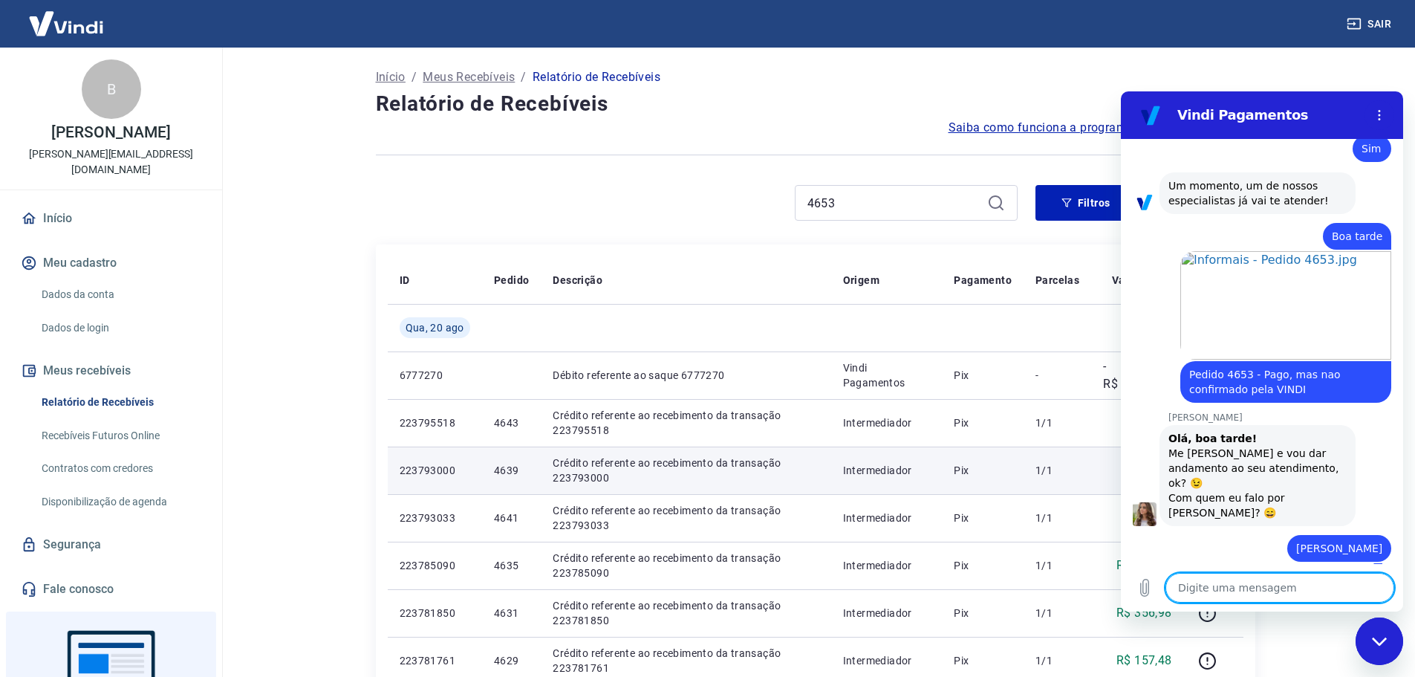
type textarea "x"
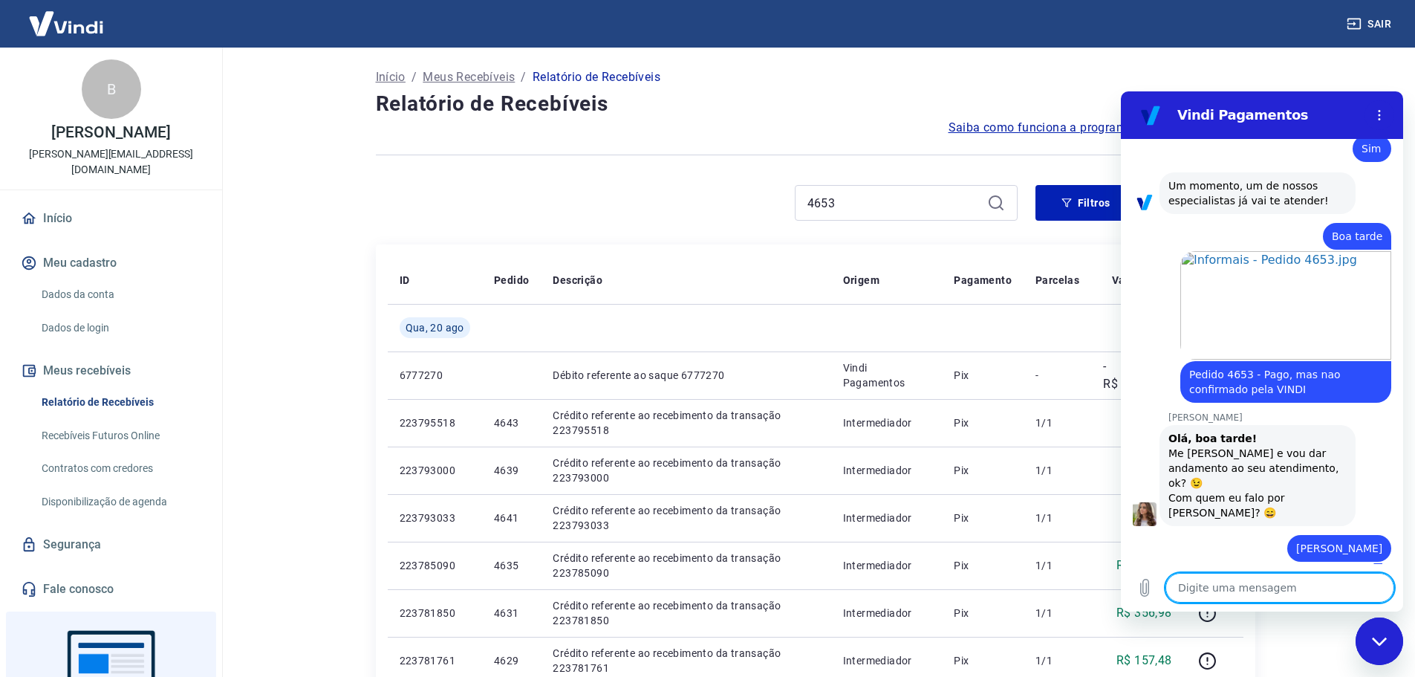
type textarea "?"
type textarea "x"
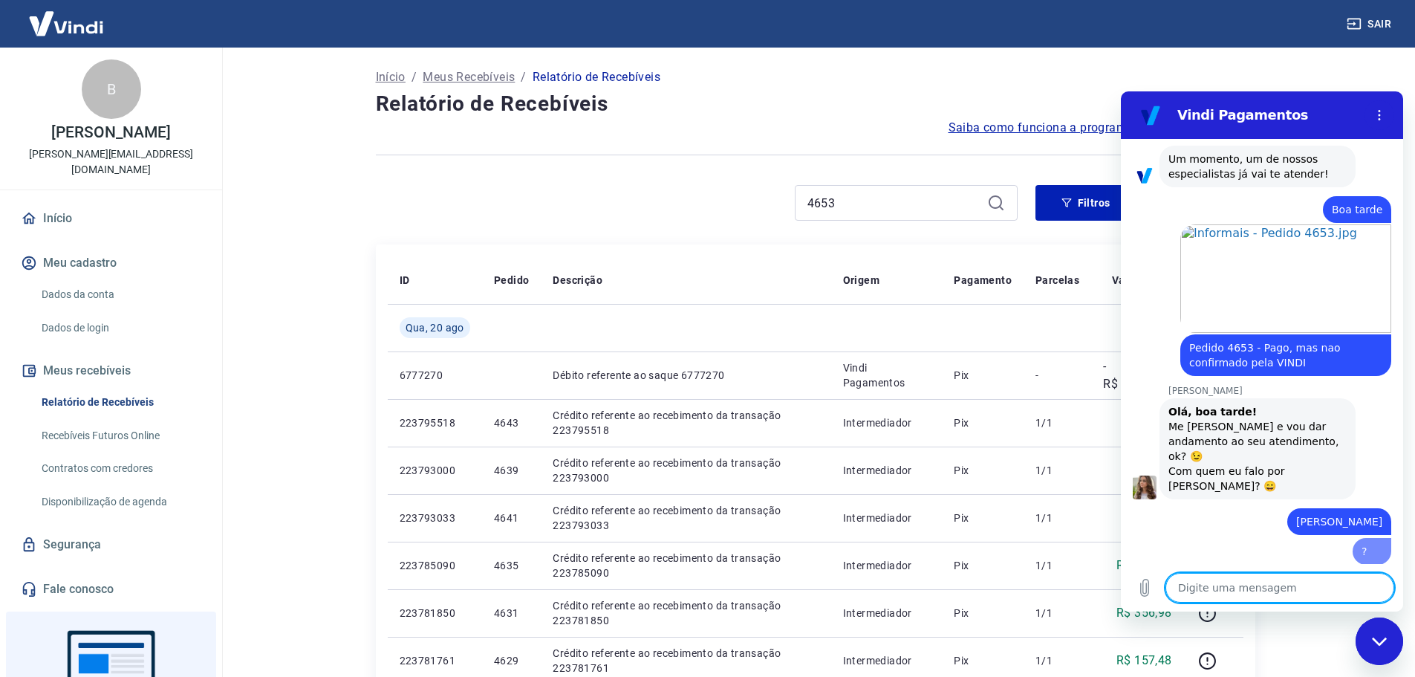
type textarea "x"
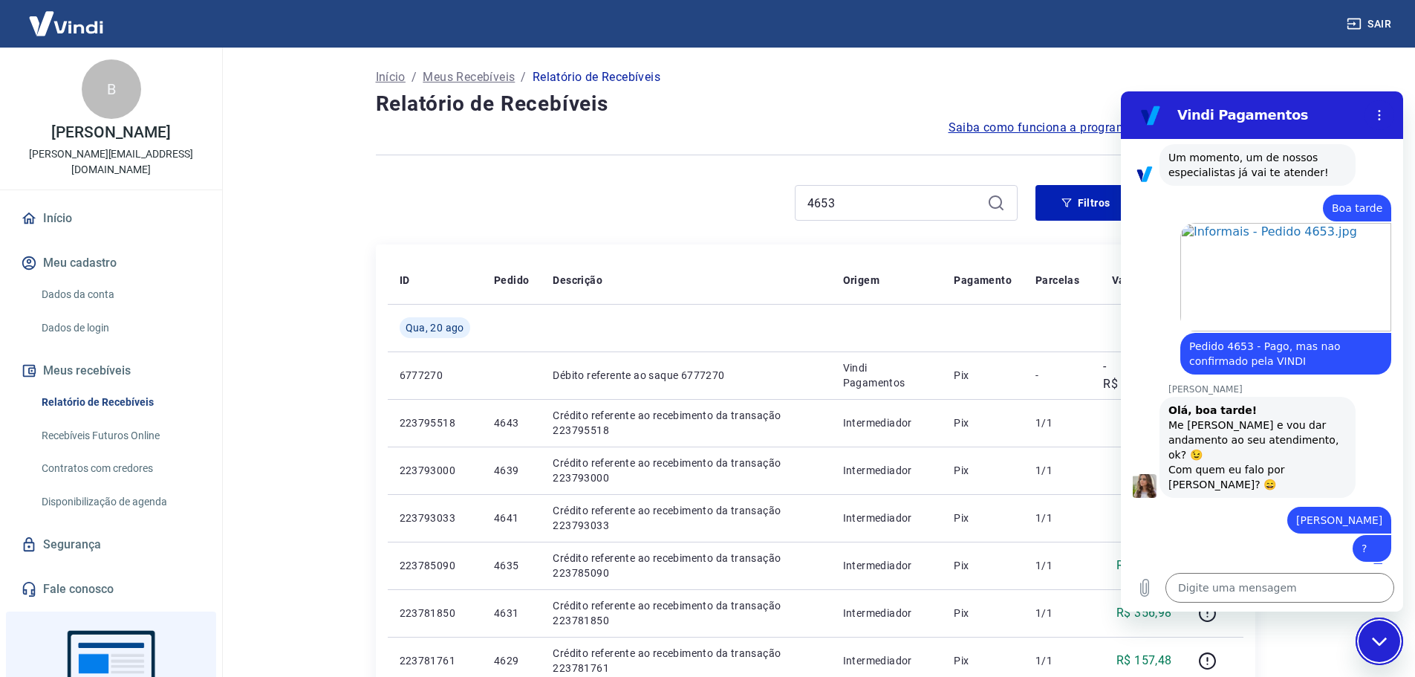
type textarea "x"
click at [1258, 605] on div "Digite uma mensagem x" at bounding box center [1262, 588] width 282 height 48
click at [1215, 570] on div "Digite uma mensagem x" at bounding box center [1262, 588] width 282 height 48
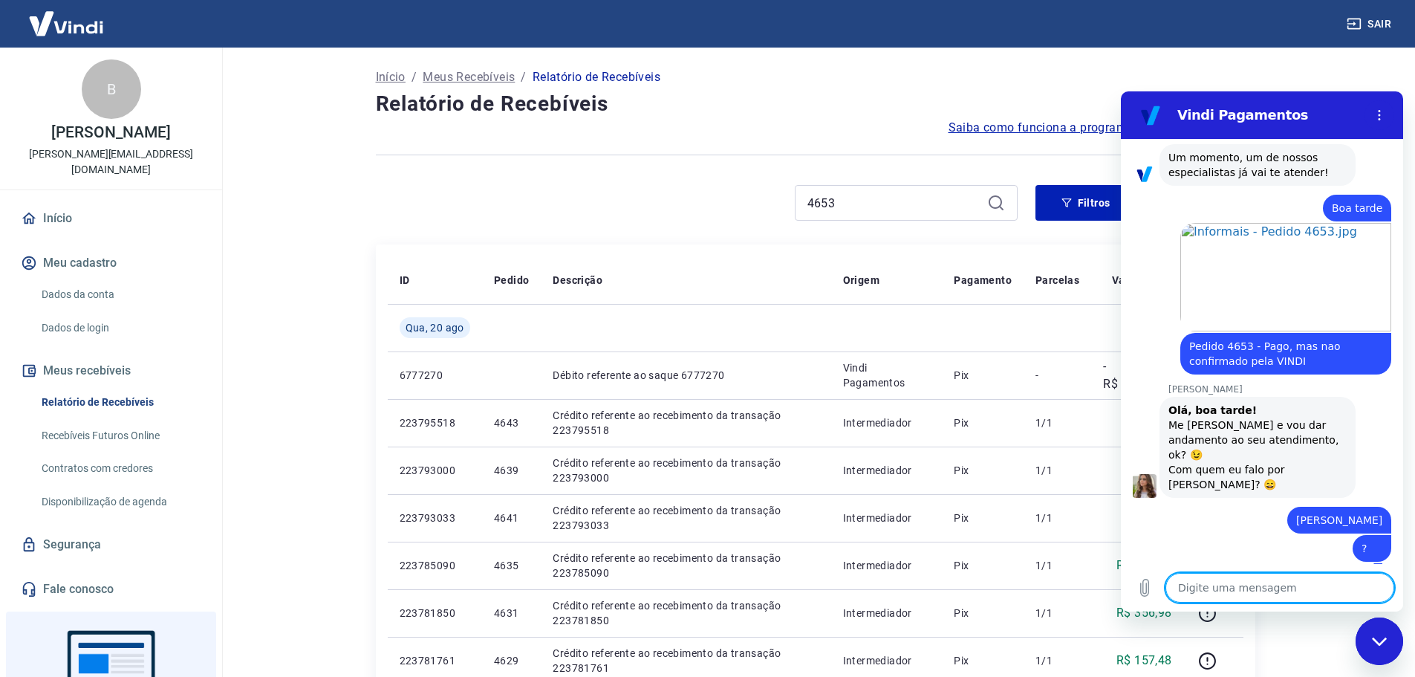
click at [1218, 585] on textarea at bounding box center [1280, 588] width 229 height 30
type textarea "E"
type textarea "x"
type textarea "Es"
type textarea "x"
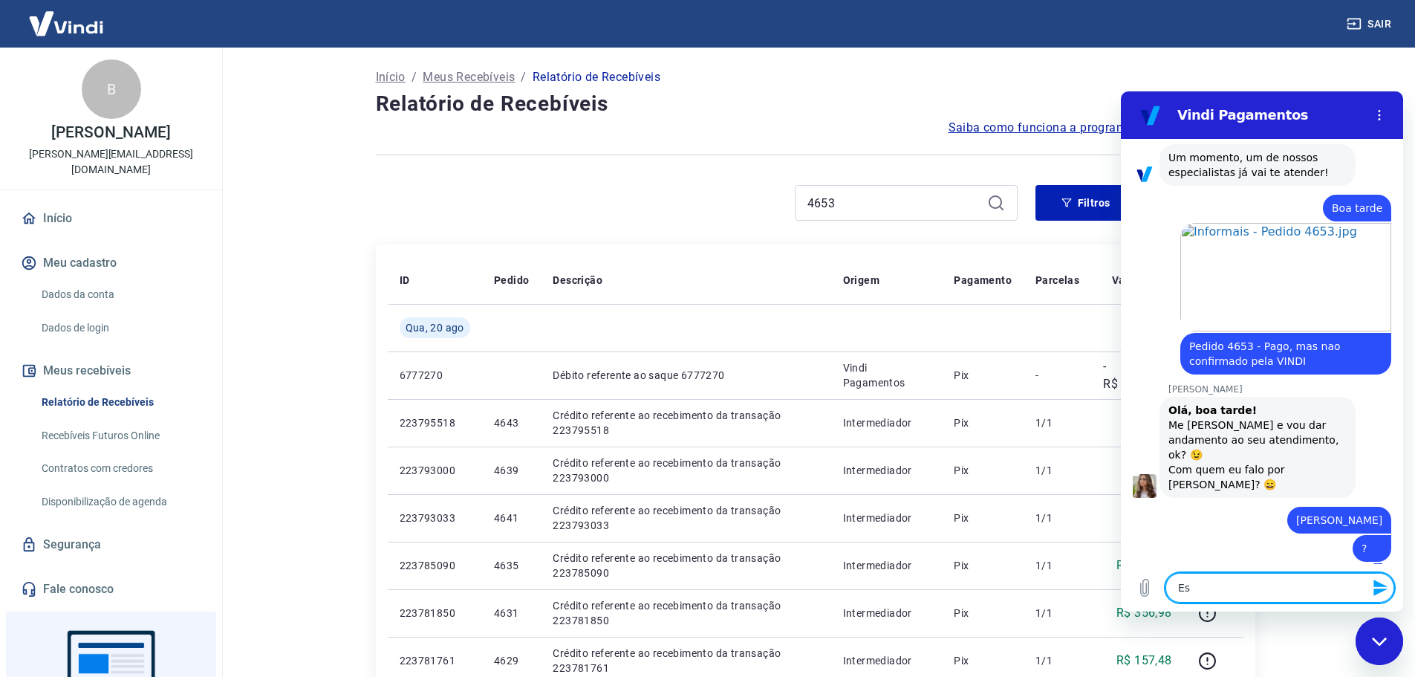
type textarea "Est"
type textarea "x"
type textarea "Esto"
type textarea "x"
type textarea "Estou"
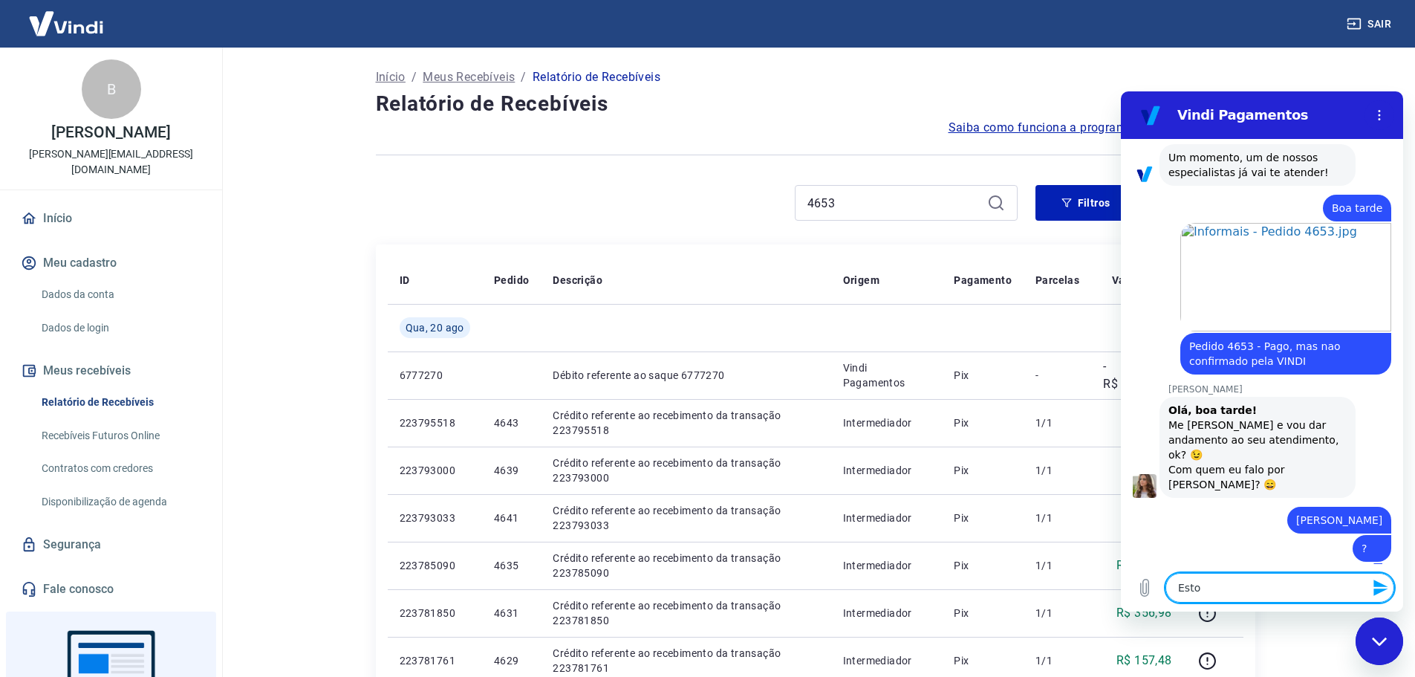
type textarea "x"
type textarea "Estou"
type textarea "x"
type textarea "Estou c"
type textarea "x"
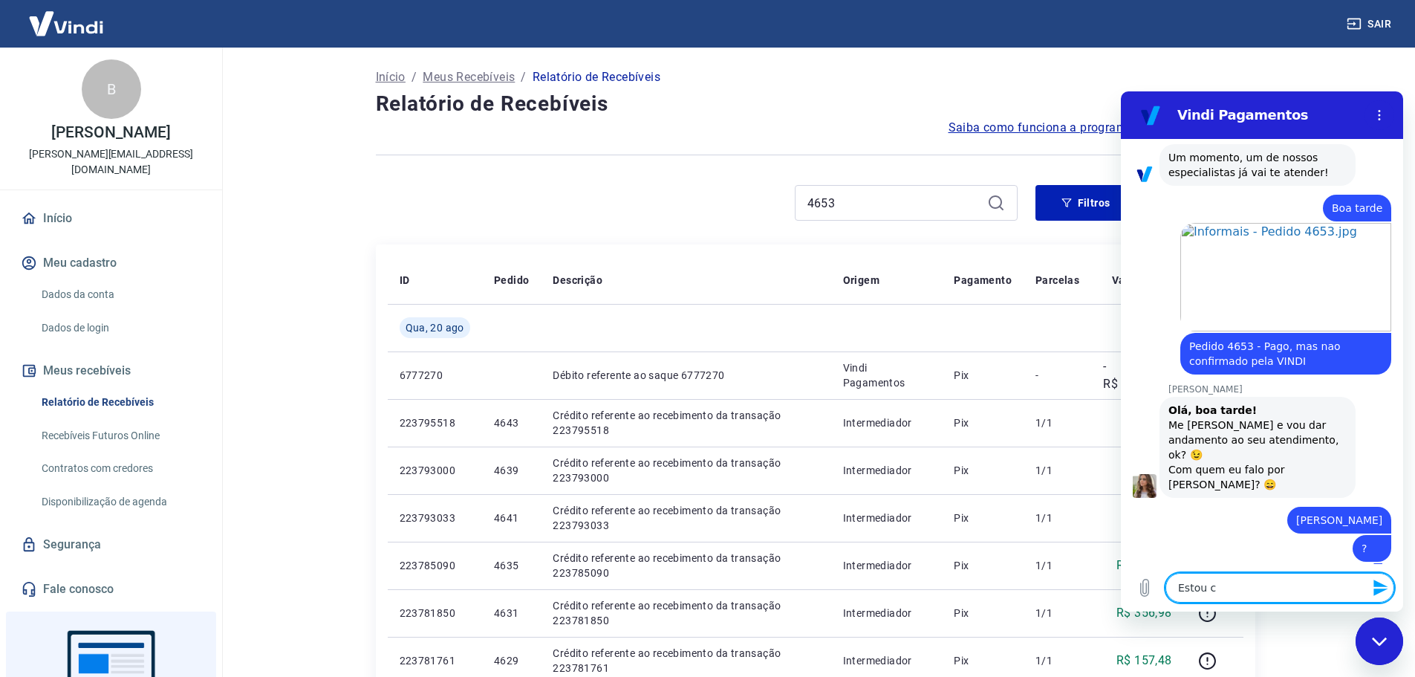
type textarea "Estou co"
type textarea "x"
type textarea "Estou com"
type textarea "x"
type textarea "Estou com"
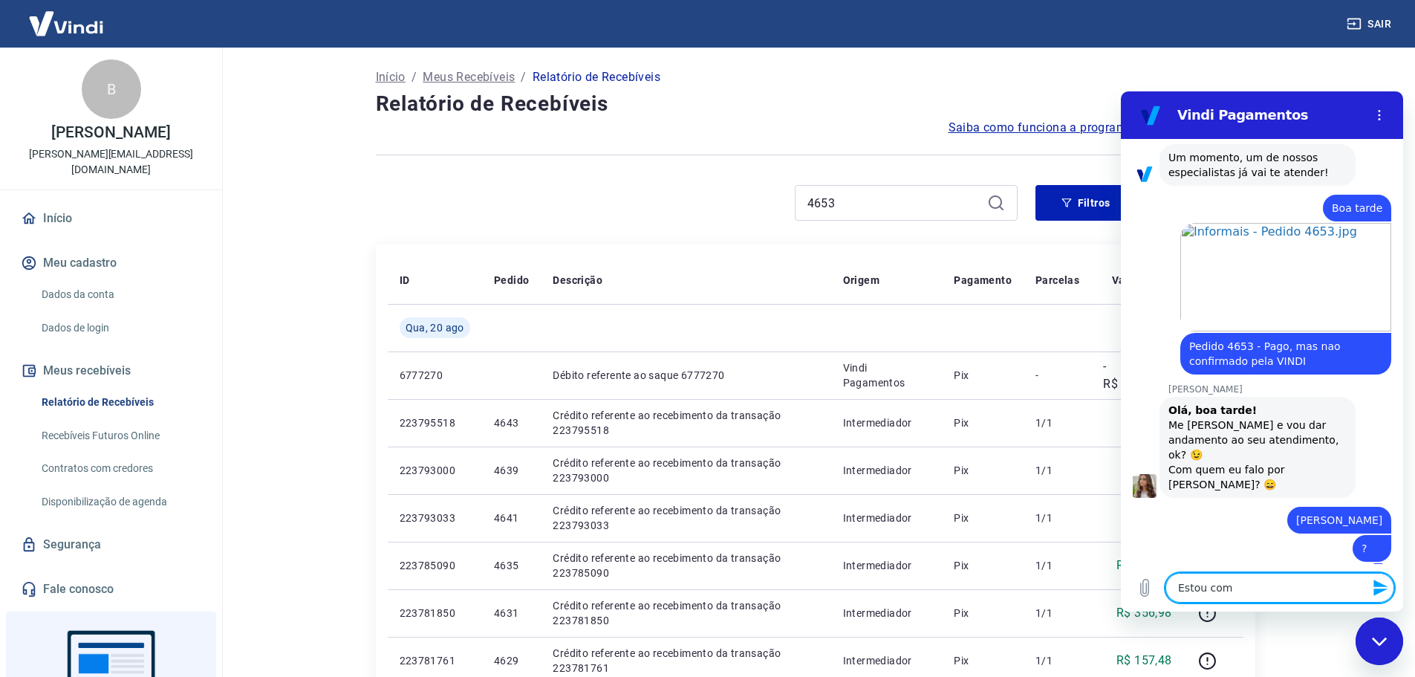
type textarea "x"
type textarea "Estou com o"
type textarea "x"
type textarea "Estou com ou"
type textarea "x"
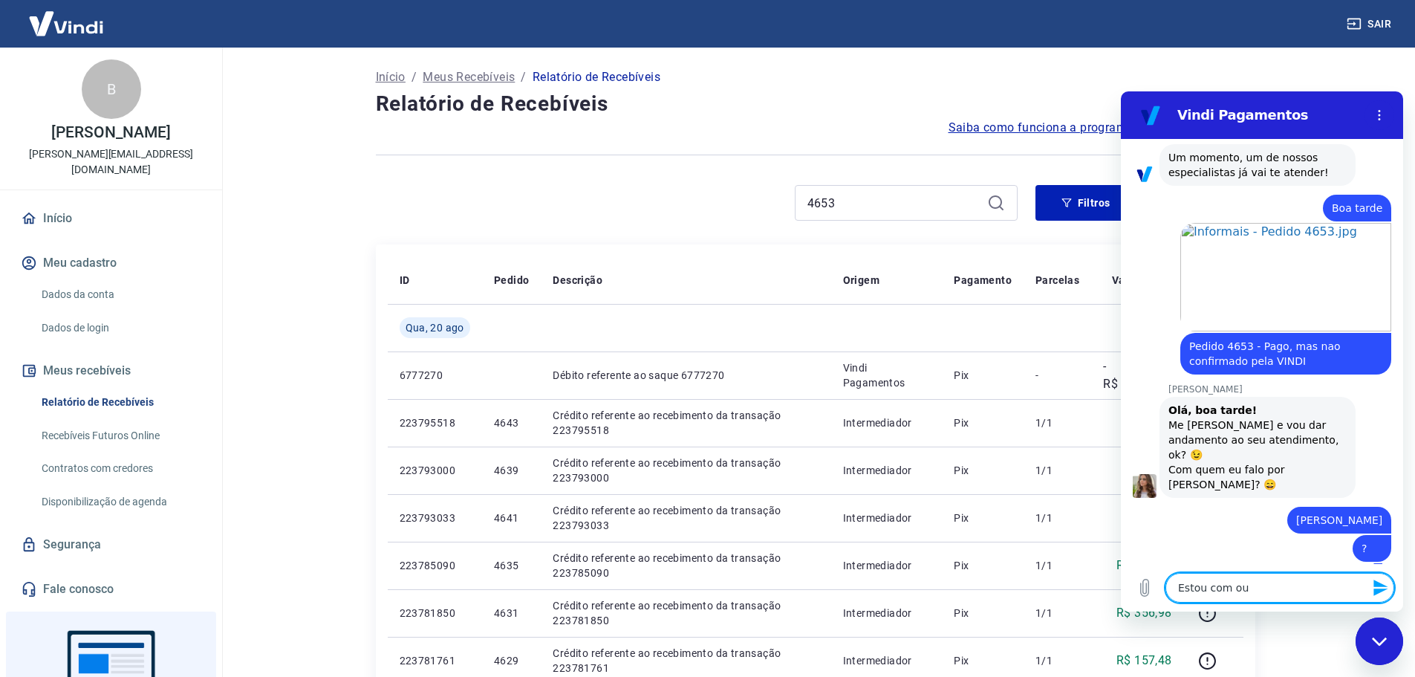
type textarea "Estou com out"
type textarea "x"
type textarea "Estou com outr"
type textarea "x"
type textarea "Estou com outro"
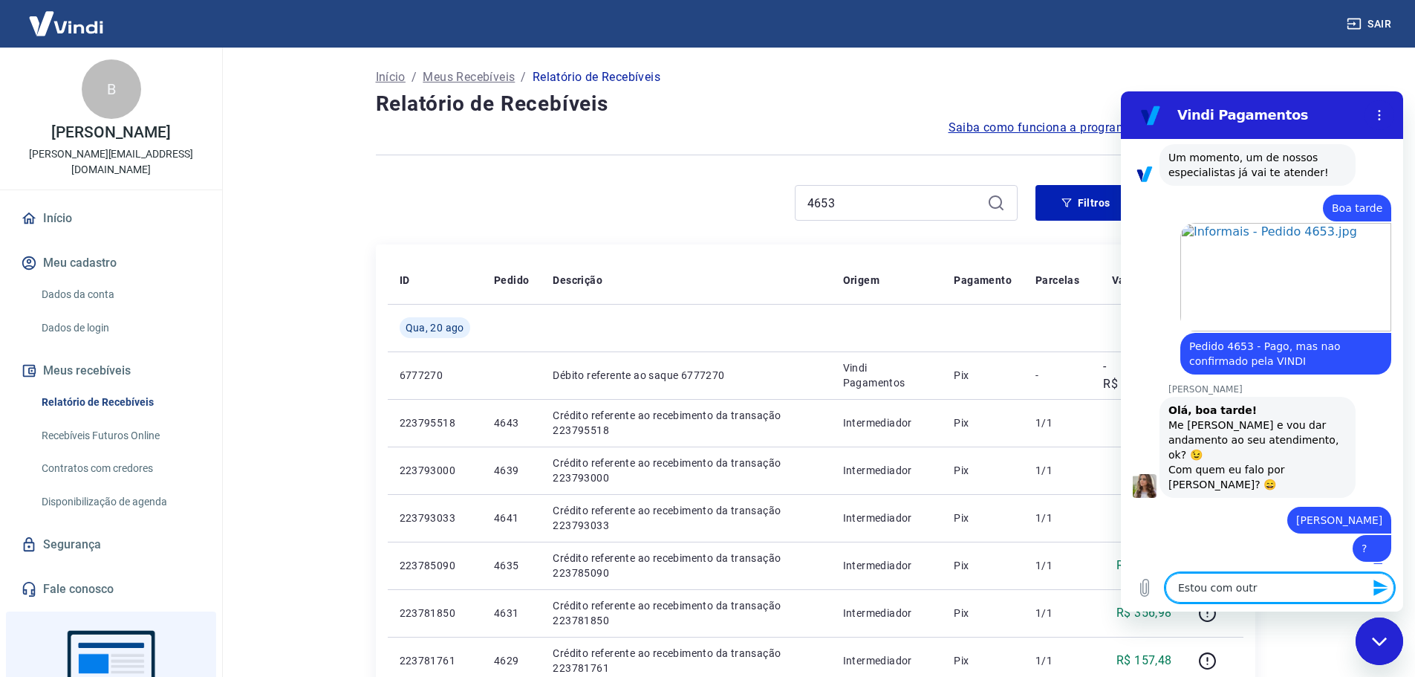
type textarea "x"
type textarea "Estou com outro"
type textarea "x"
type textarea "Estou com outro c"
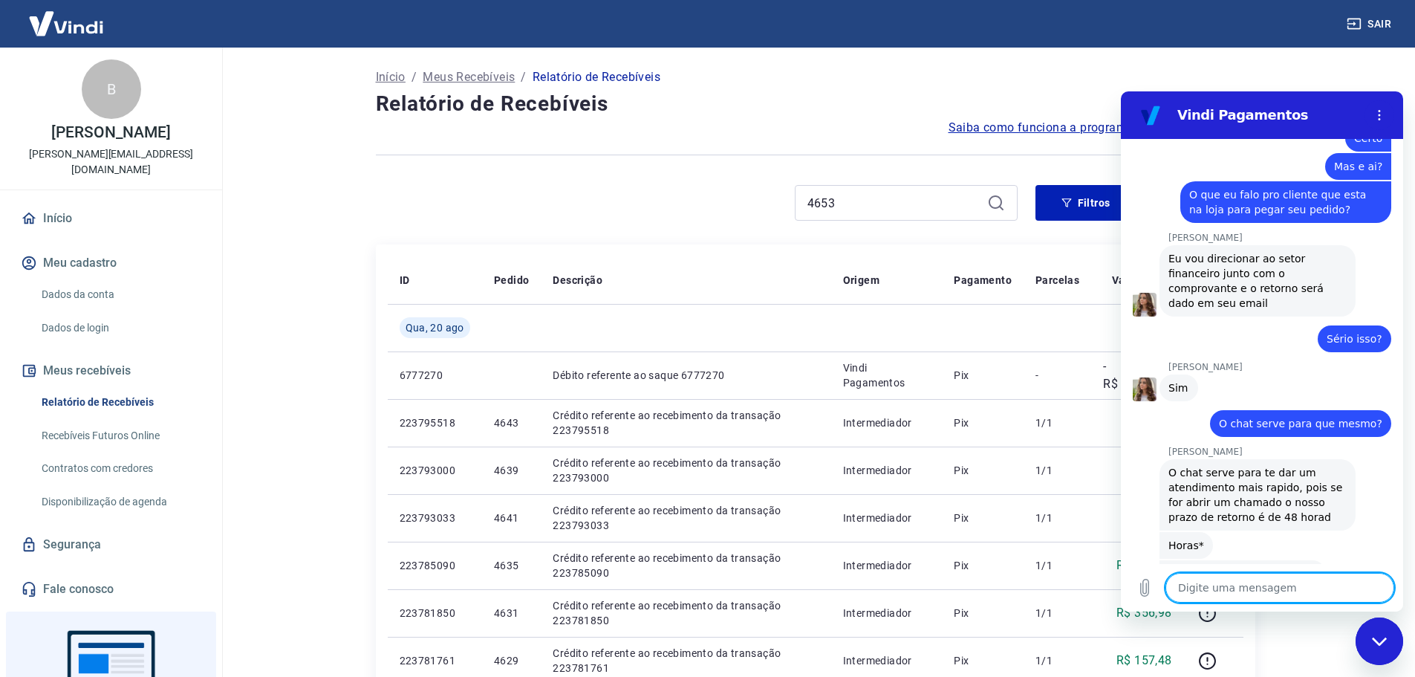
scroll to position [1960, 0]
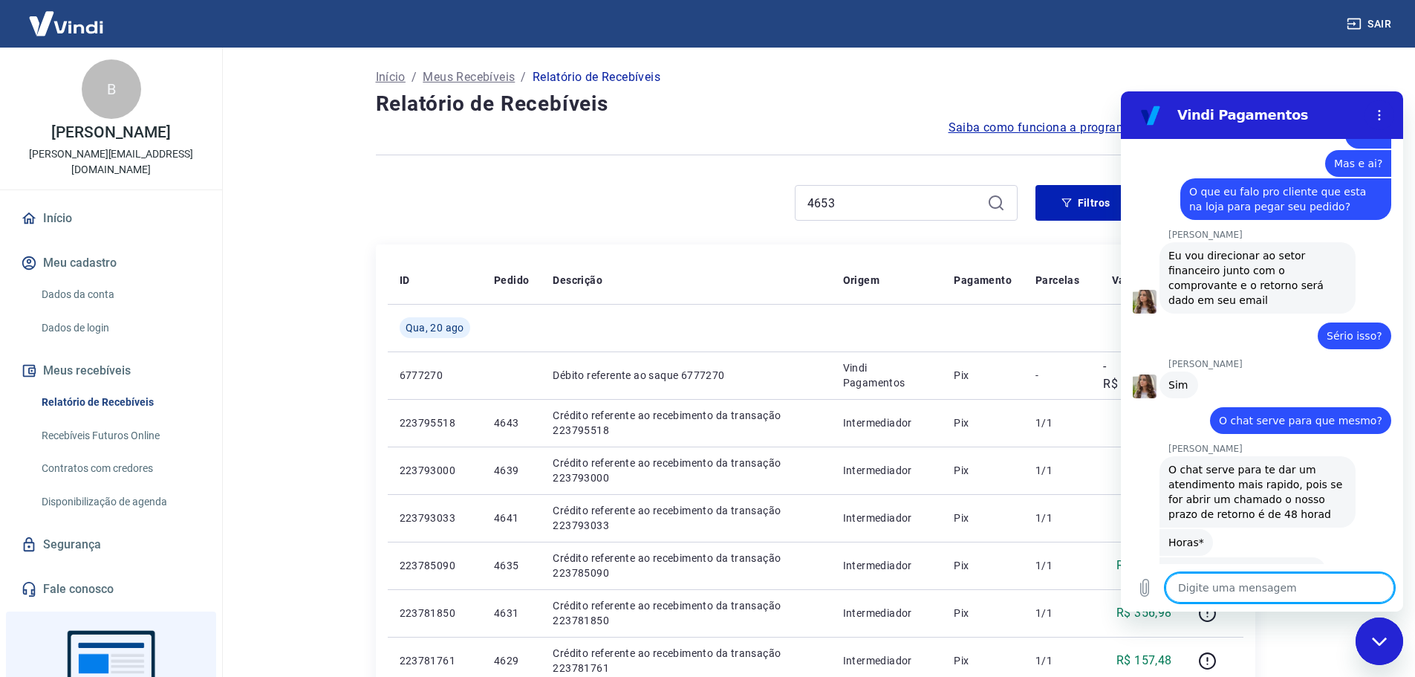
click at [1266, 578] on textarea at bounding box center [1280, 588] width 229 height 30
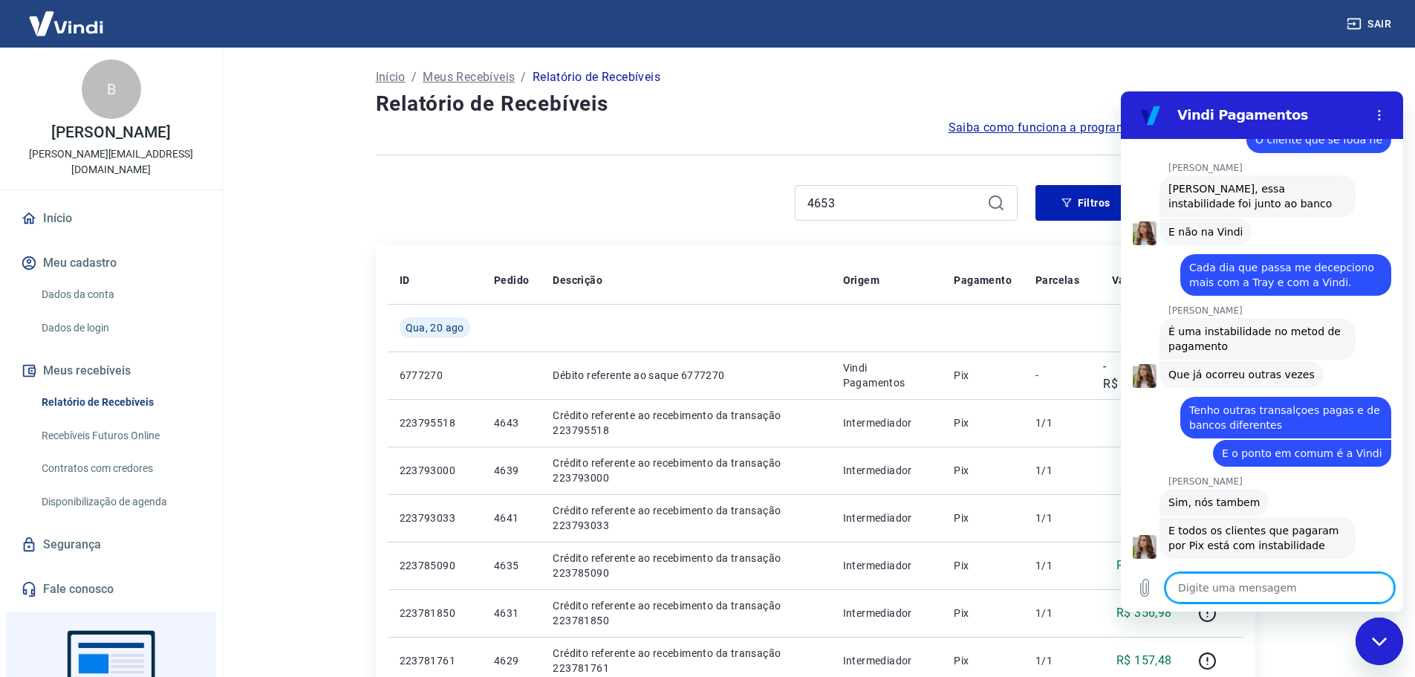
scroll to position [2743, 0]
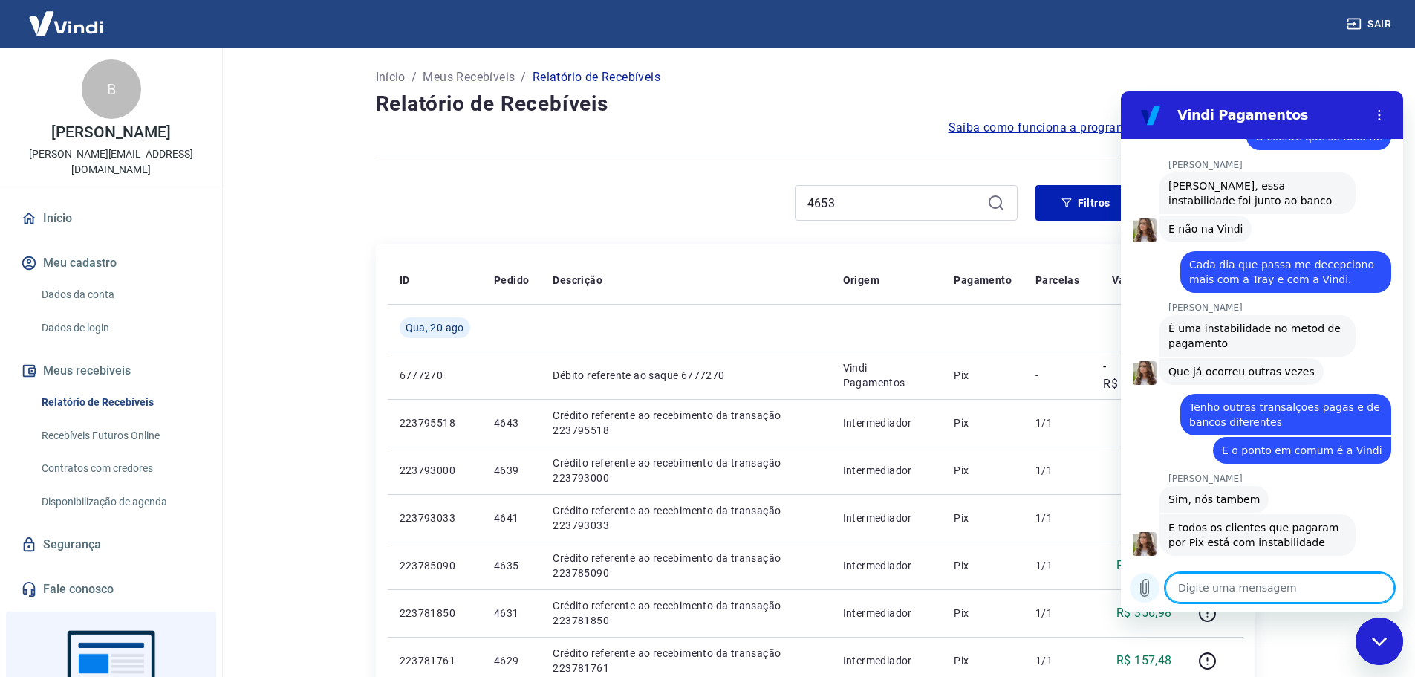
click at [1149, 594] on icon "Carregar arquivo" at bounding box center [1145, 588] width 18 height 18
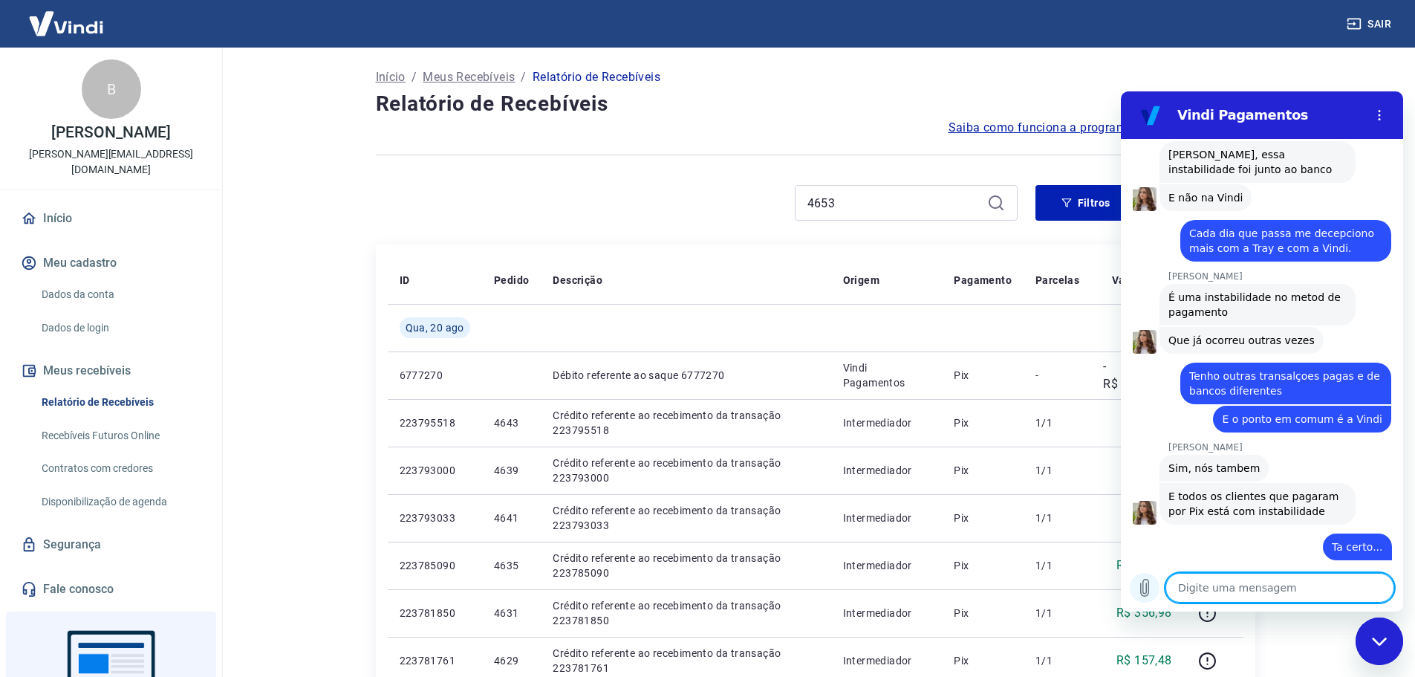
click at [1149, 589] on icon "Carregar arquivo" at bounding box center [1145, 587] width 8 height 17
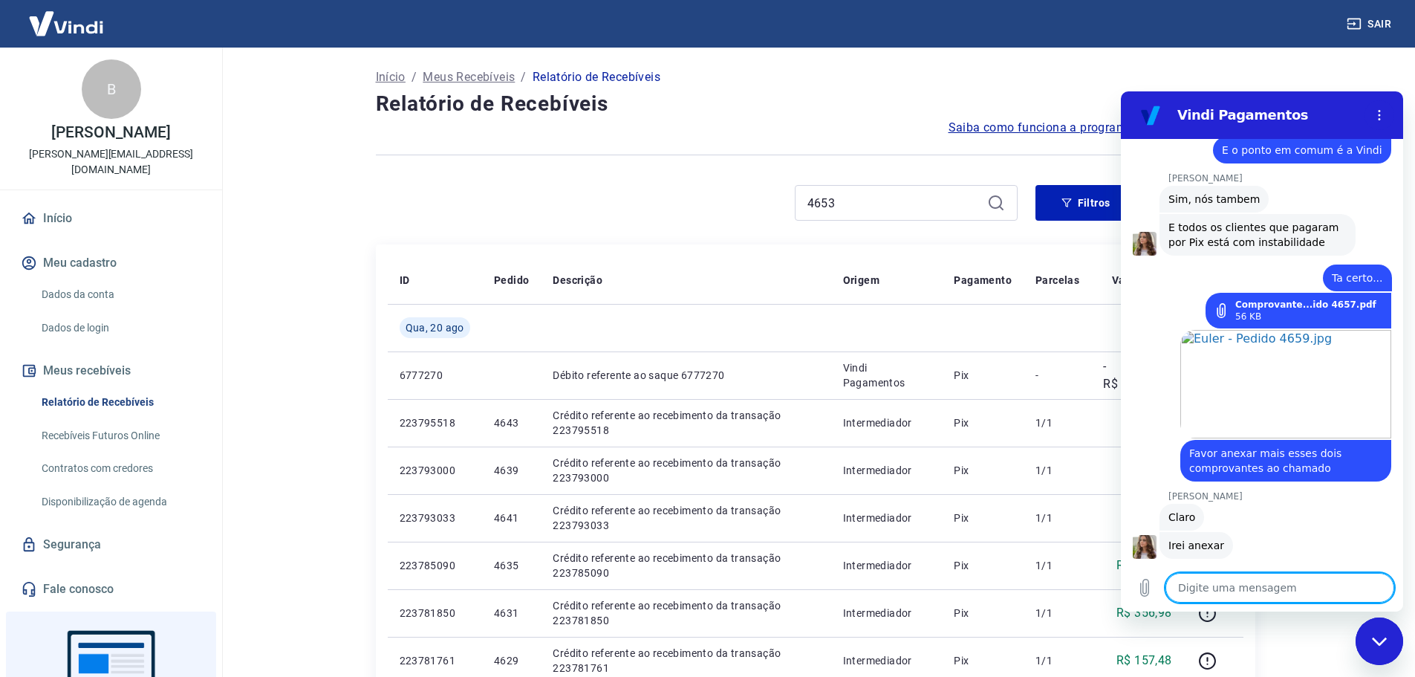
scroll to position [3046, 0]
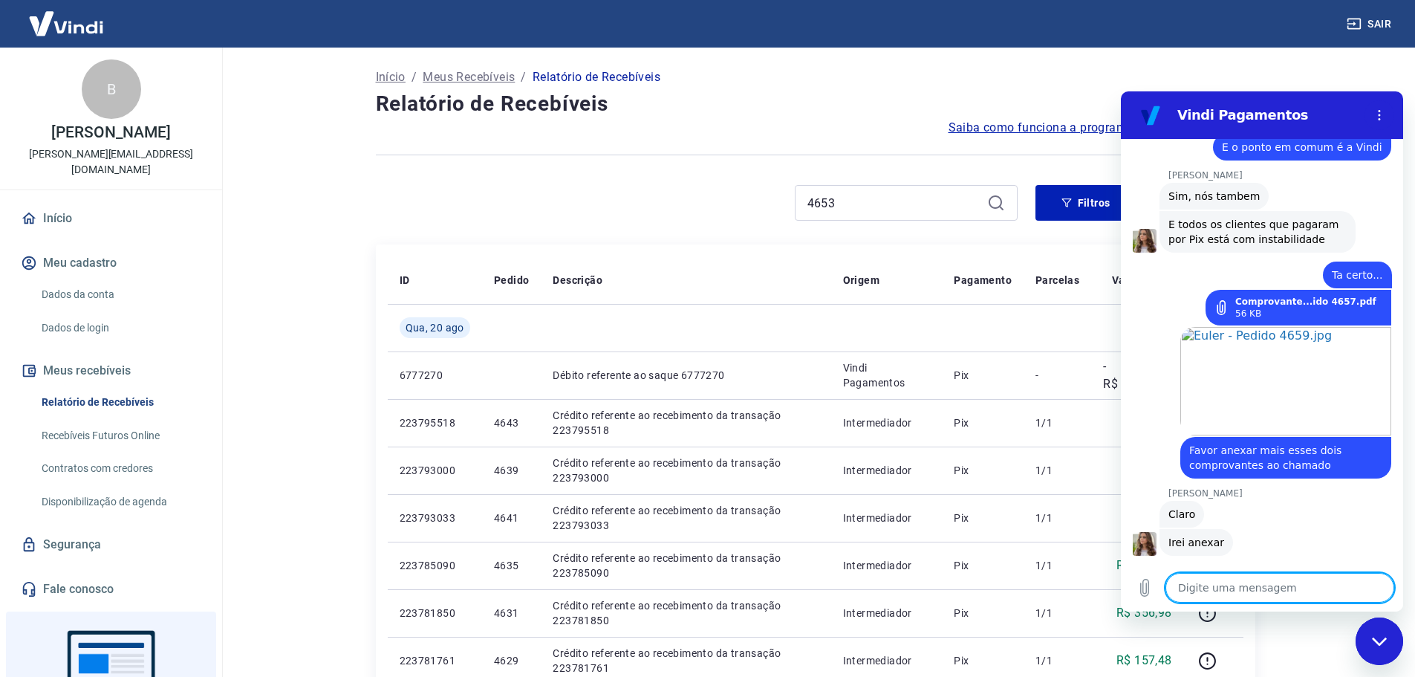
click at [1382, 117] on icon "Menu de opções" at bounding box center [1379, 115] width 12 height 12
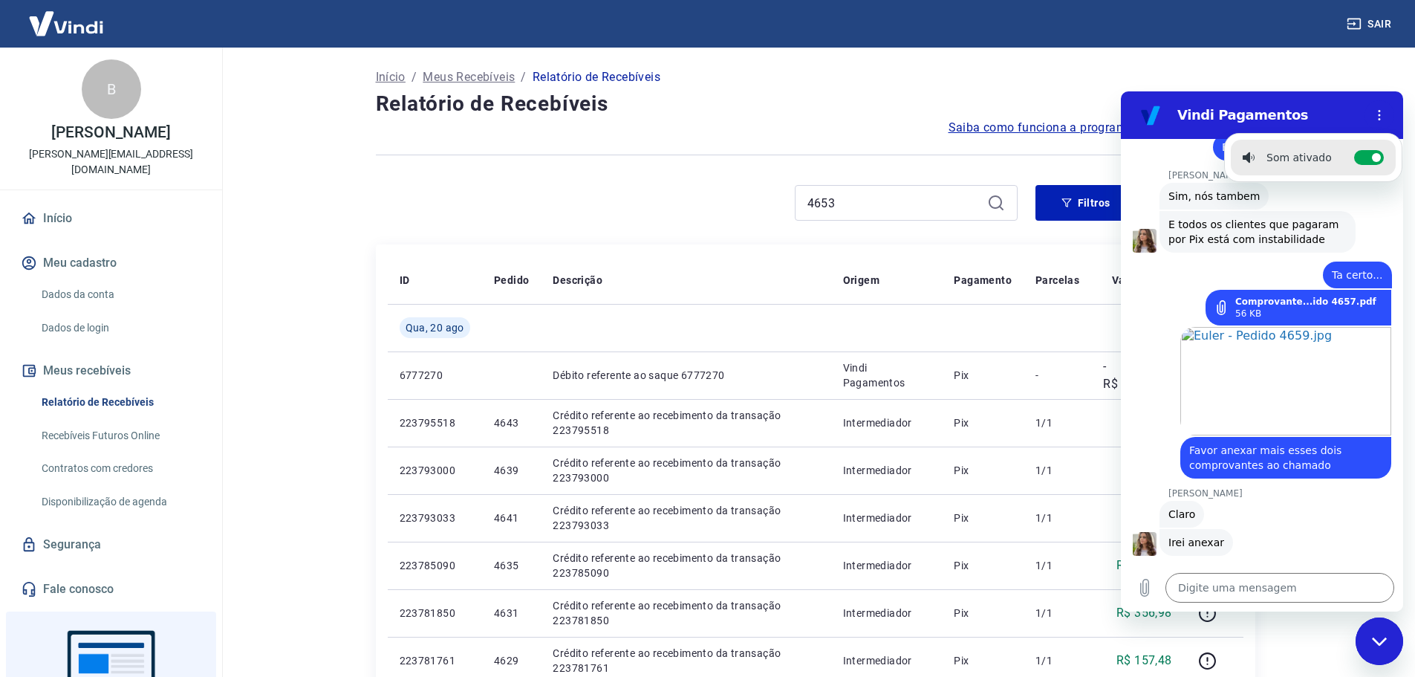
click at [1382, 644] on icon "Fechar janela de mensagens" at bounding box center [1380, 642] width 16 height 10
